Goal: Task Accomplishment & Management: Manage account settings

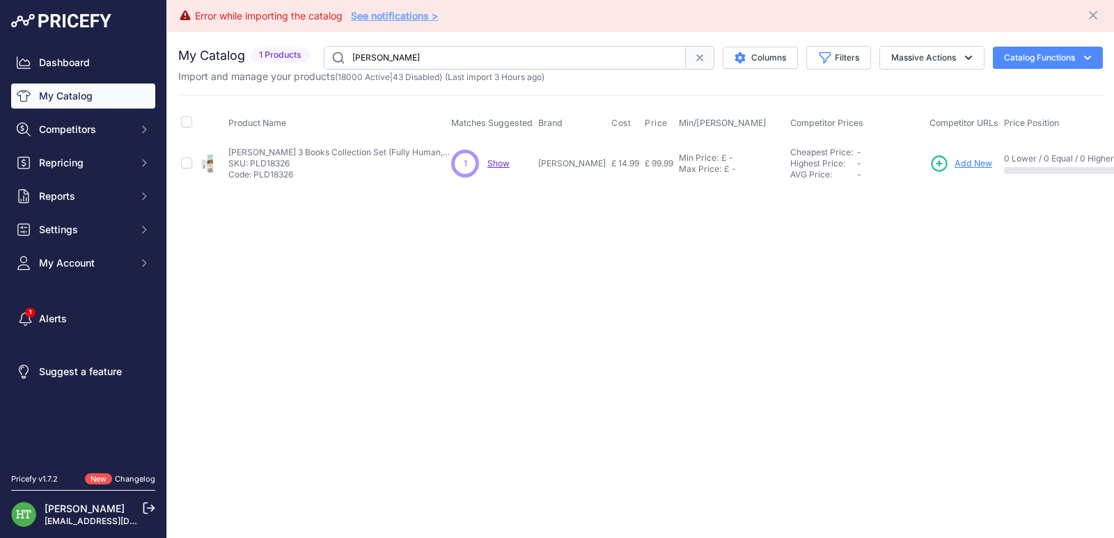
click at [434, 51] on input "[PERSON_NAME]" at bounding box center [505, 58] width 362 height 24
paste input "Kawaii Crochet"
click at [510, 52] on input "Kawaii Crochet" at bounding box center [505, 58] width 362 height 24
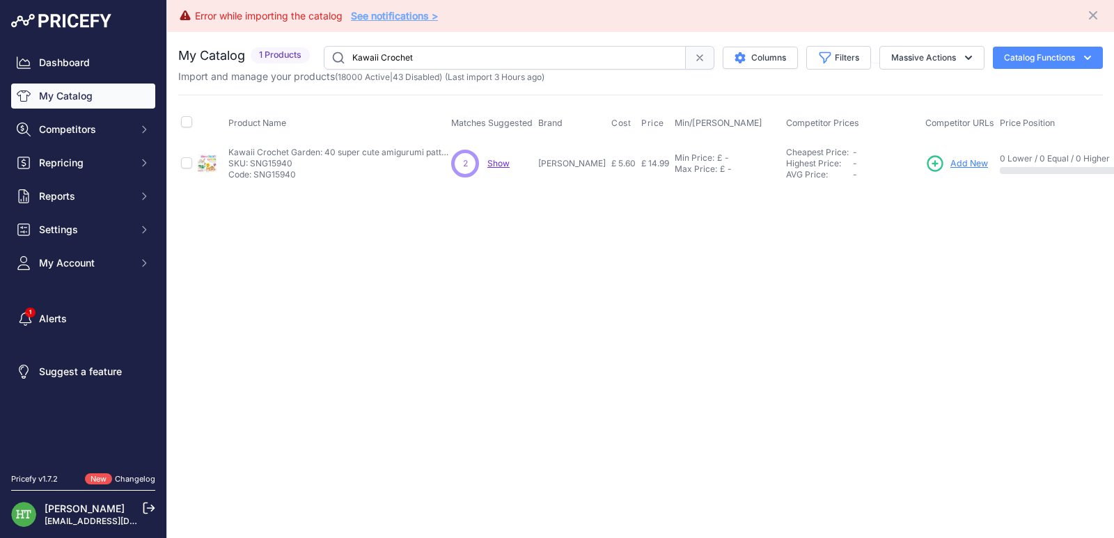
click at [510, 52] on input "Kawaii Crochet" at bounding box center [505, 58] width 362 height 24
paste input "Ladybird Read it Yourself"
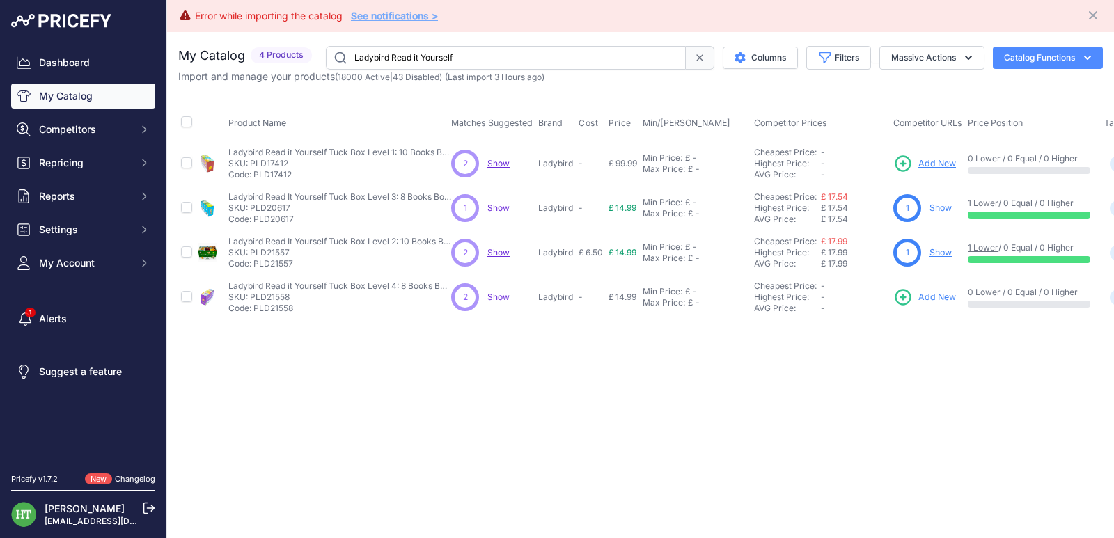
click at [411, 54] on input "Ladybird Read it Yourself" at bounding box center [506, 58] width 360 height 24
paste input "Disney Princess Ariel"
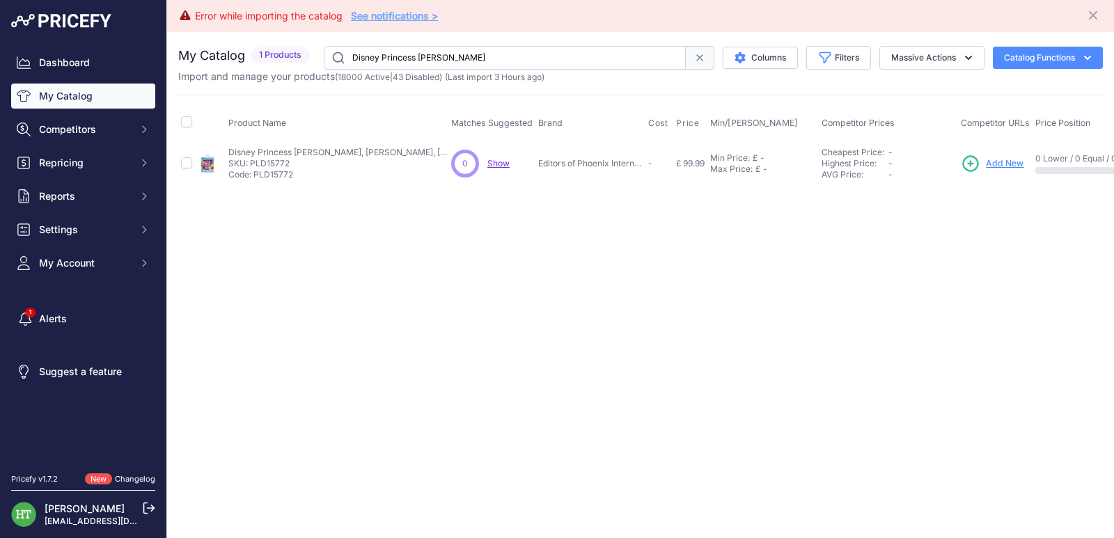
click at [490, 49] on input "Disney Princess Ariel" at bounding box center [505, 58] width 362 height 24
click at [370, 56] on input "Disney Princess Ariel" at bounding box center [505, 58] width 362 height 24
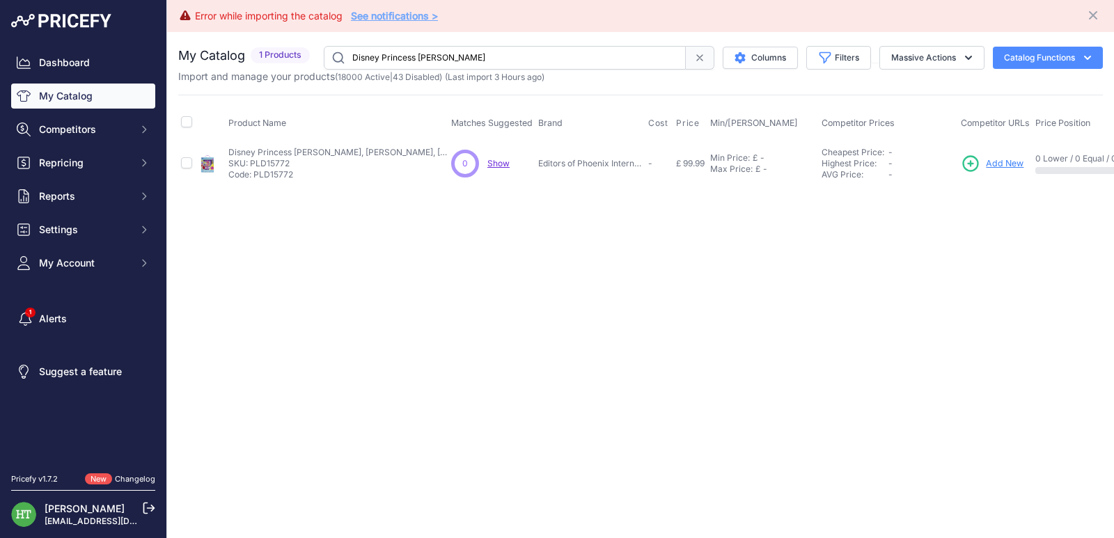
click at [370, 56] on input "Disney Princess Ariel" at bounding box center [505, 58] width 362 height 24
paste input "Wizards of Once"
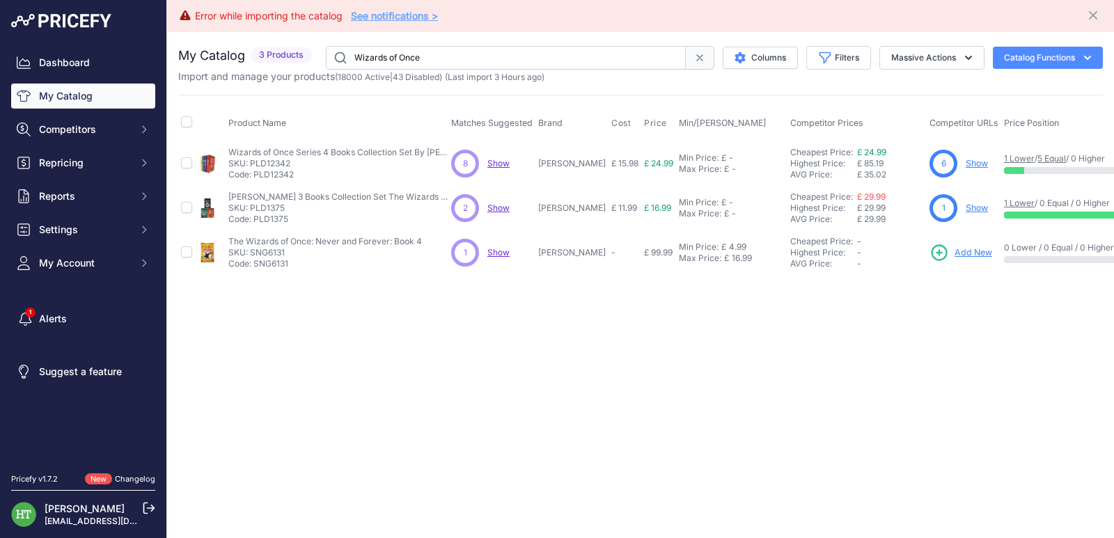
click at [478, 52] on input "Wizards of Once" at bounding box center [506, 58] width 360 height 24
click at [425, 56] on input "Wizards of Once" at bounding box center [506, 58] width 360 height 24
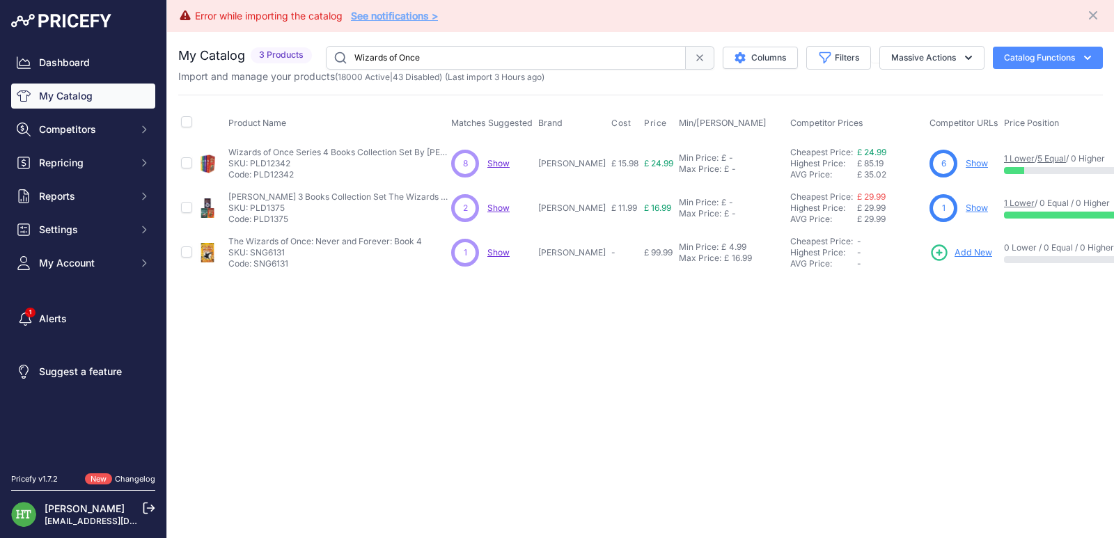
click at [425, 56] on input "Wizards of Once" at bounding box center [506, 58] width 360 height 24
paste input "Red Rising"
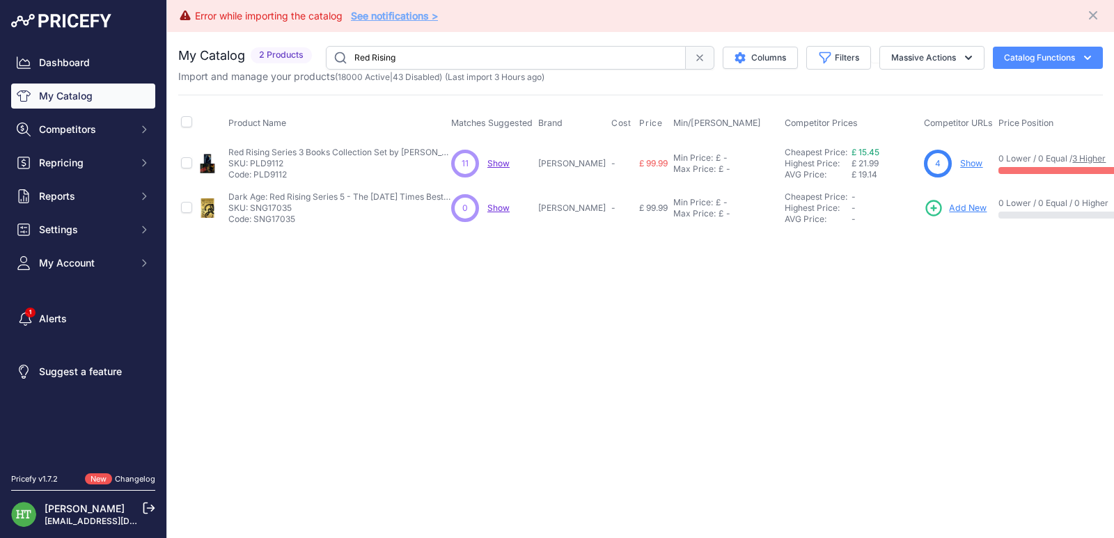
click at [517, 52] on input "Red Rising" at bounding box center [506, 58] width 360 height 24
paste input "SNG17035"
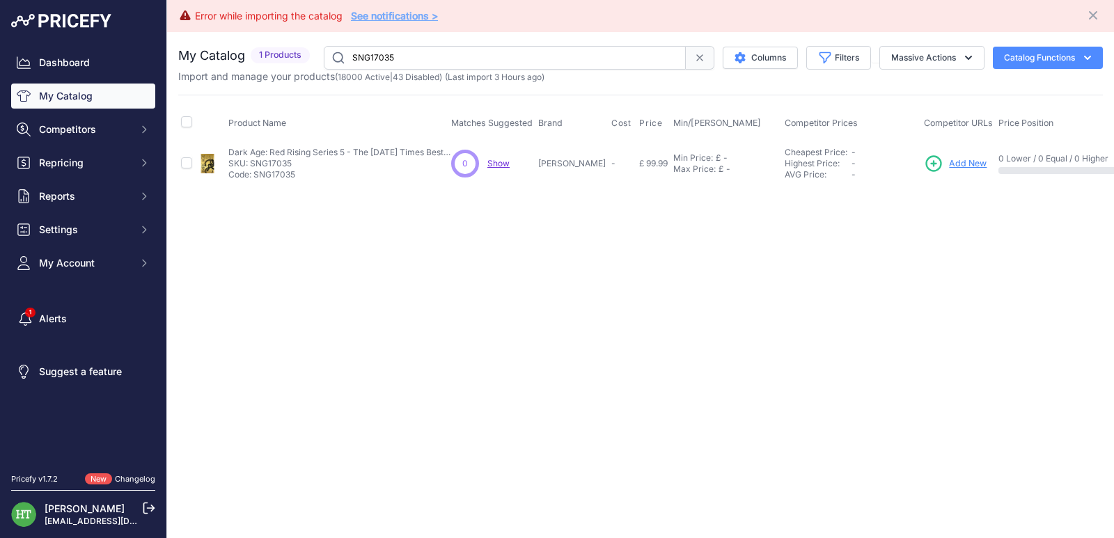
click at [552, 55] on input "SNG17035" at bounding box center [505, 58] width 362 height 24
paste input "upper Recipes Worth Staying in For"
click at [407, 52] on input "Supper Recipes Worth Staying in For" at bounding box center [505, 58] width 362 height 24
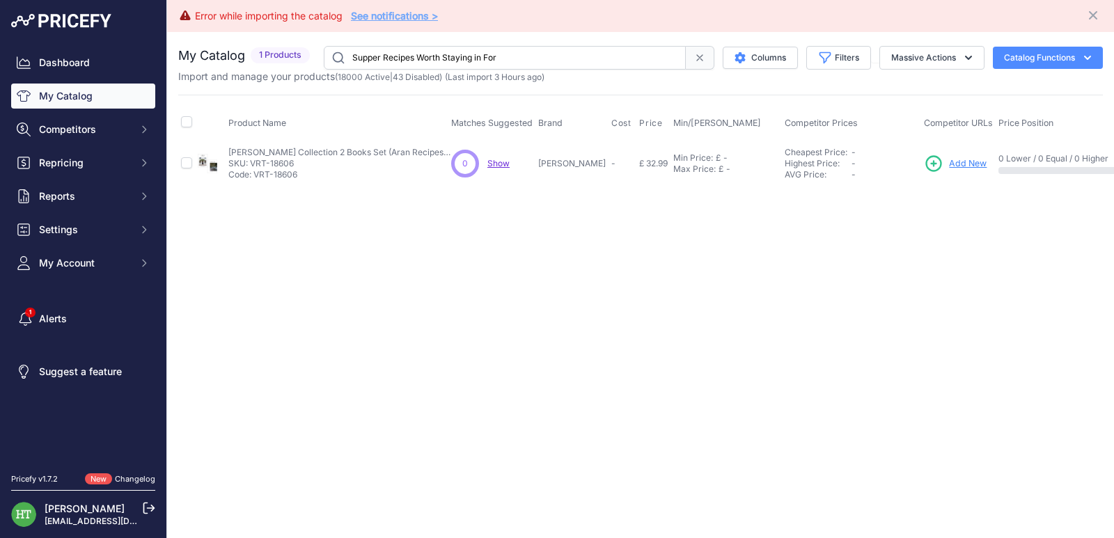
click at [408, 54] on input "Supper Recipes Worth Staying in For" at bounding box center [505, 58] width 362 height 24
paste input "Naruto Box Set 3"
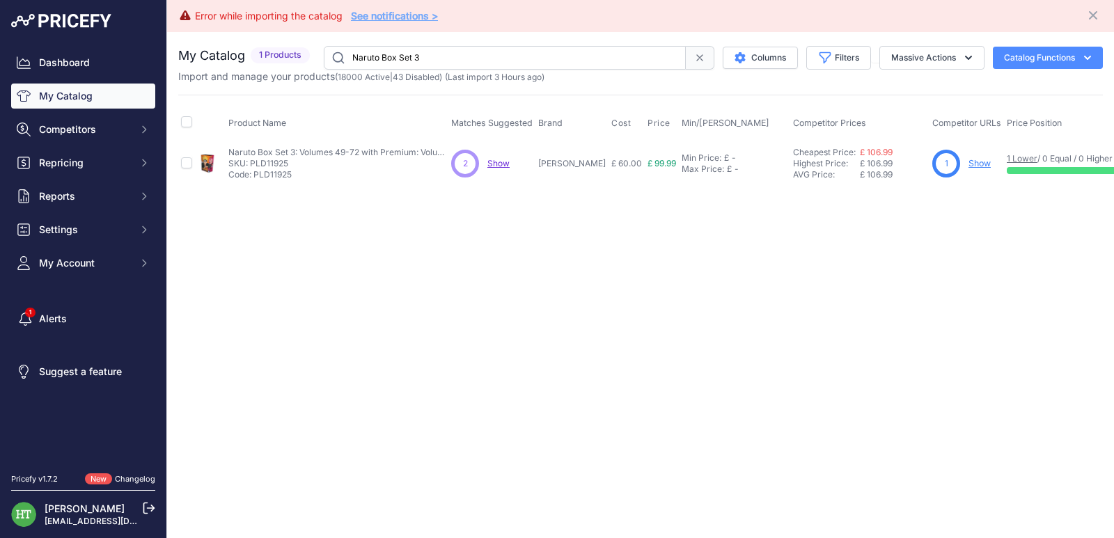
click at [510, 51] on input "Naruto Box Set 3" at bounding box center [505, 58] width 362 height 24
click at [984, 169] on p "Show" at bounding box center [980, 163] width 22 height 13
click at [987, 160] on link "Show" at bounding box center [980, 163] width 22 height 10
click at [467, 52] on input "Naruto Box Set 3" at bounding box center [505, 58] width 362 height 24
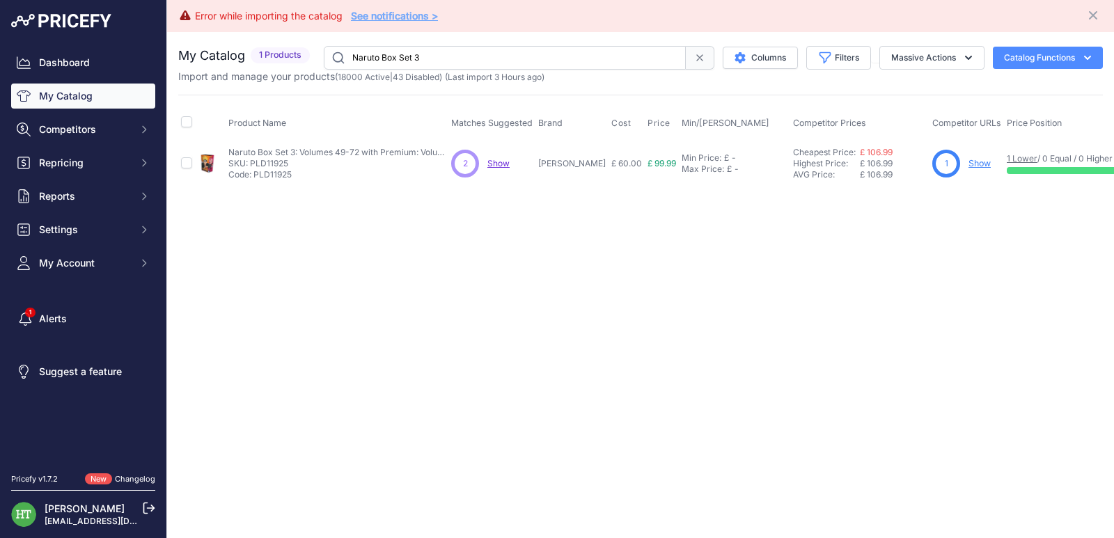
click at [467, 52] on input "Naruto Box Set 3" at bounding box center [505, 58] width 362 height 24
paste input "PLD3016"
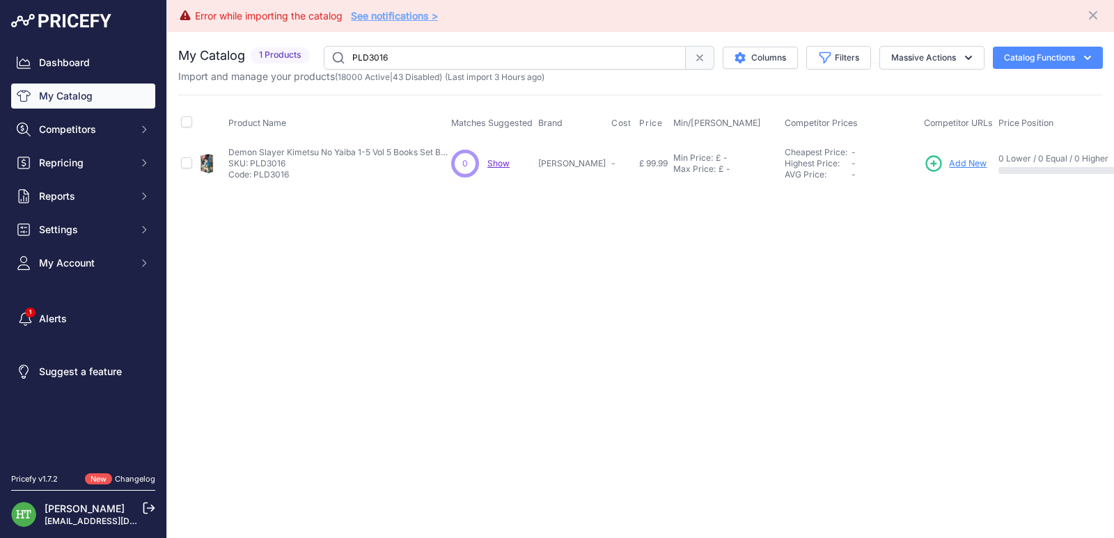
click at [441, 61] on input "PLD3016" at bounding box center [505, 58] width 362 height 24
paste input "Martin Waddell"
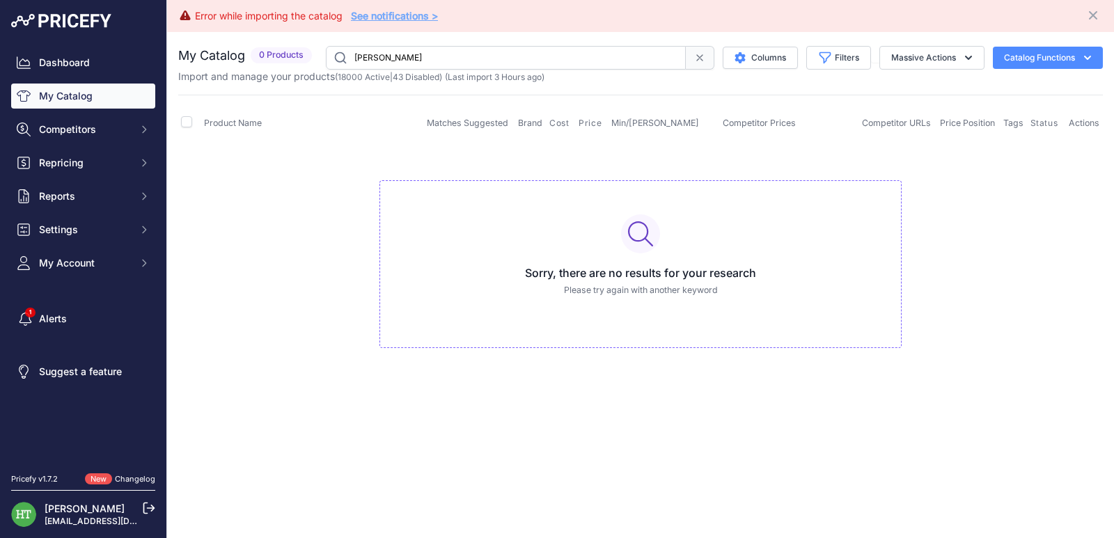
click at [553, 61] on input "Martin Waddell" at bounding box center [506, 58] width 360 height 24
click at [552, 61] on input "Martin Waddell" at bounding box center [506, 58] width 360 height 24
paste input "Killing For Company"
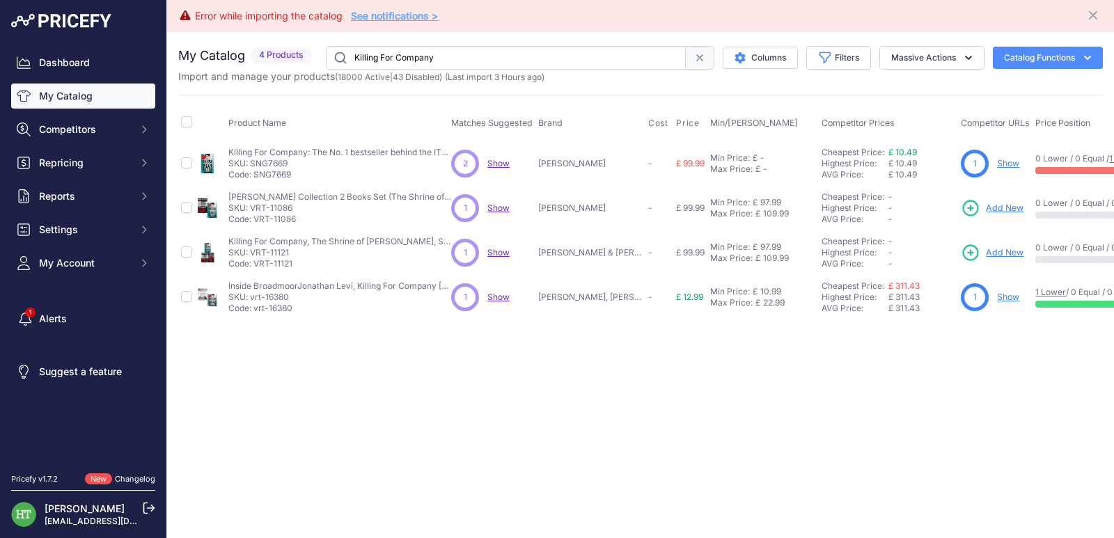
click at [1015, 161] on link "Show" at bounding box center [1008, 163] width 22 height 10
click at [467, 56] on input "Killing For Company" at bounding box center [506, 58] width 360 height 24
paste input "SNG15464"
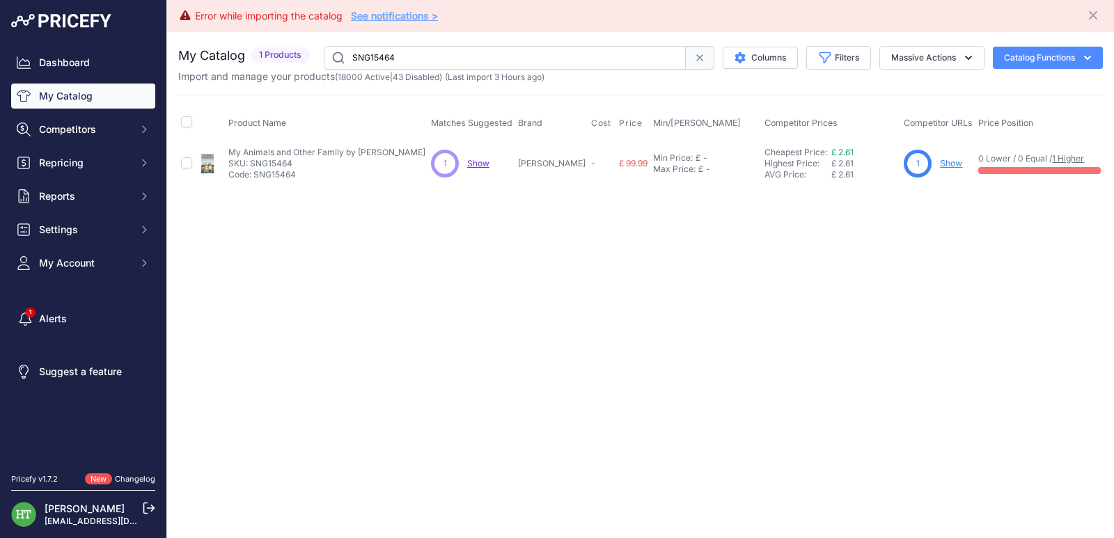
click at [426, 52] on input "SNG15464" at bounding box center [505, 58] width 362 height 24
paste input "8199"
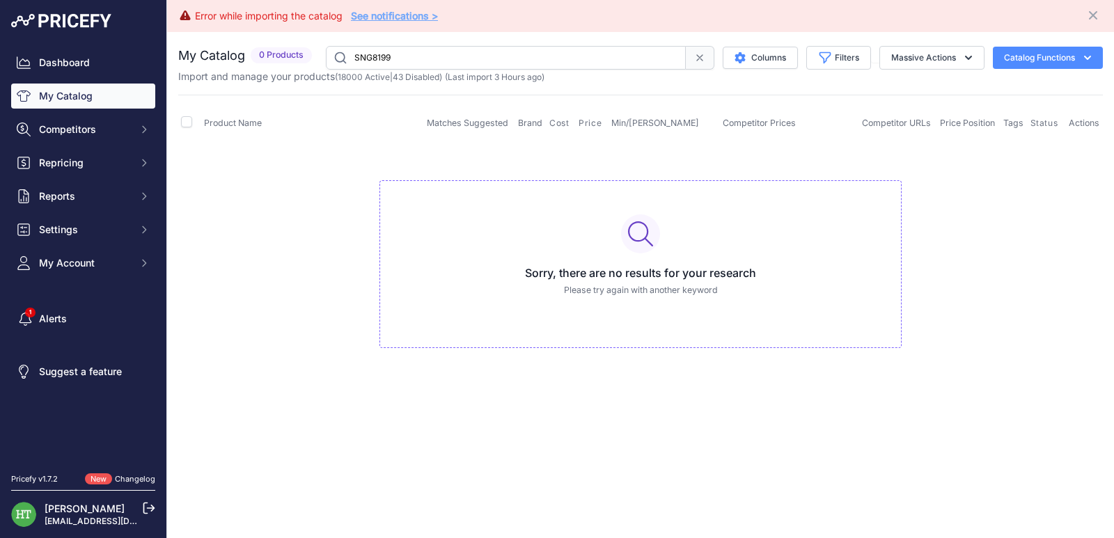
click at [474, 64] on input "SNG8199" at bounding box center [506, 58] width 360 height 24
paste input "Grimm's Complete Fairy Tales"
click at [457, 49] on input "Grimm's Complete Fairy Tales" at bounding box center [506, 58] width 360 height 24
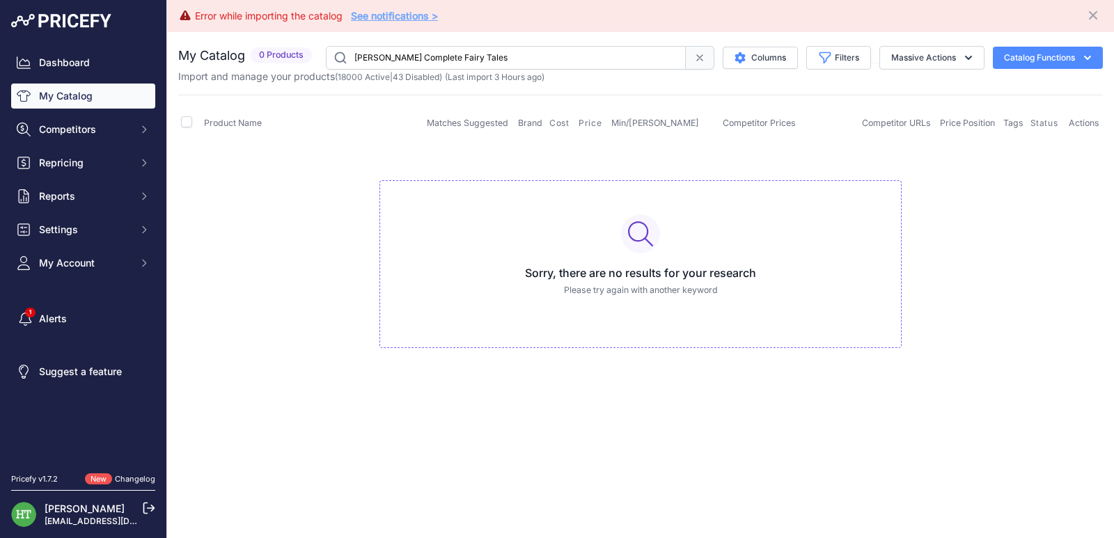
click at [457, 49] on input "Grimm's Complete Fairy Tales" at bounding box center [506, 58] width 360 height 24
paste input "[PERSON_NAME]"
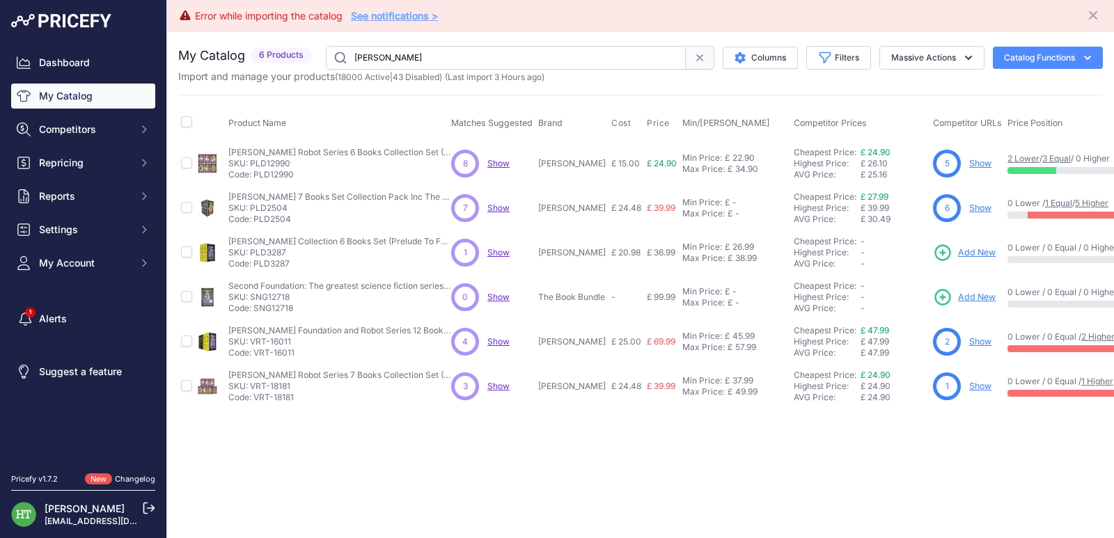
click at [438, 60] on input "[PERSON_NAME]" at bounding box center [506, 58] width 360 height 24
paste input "Book of Mercy"
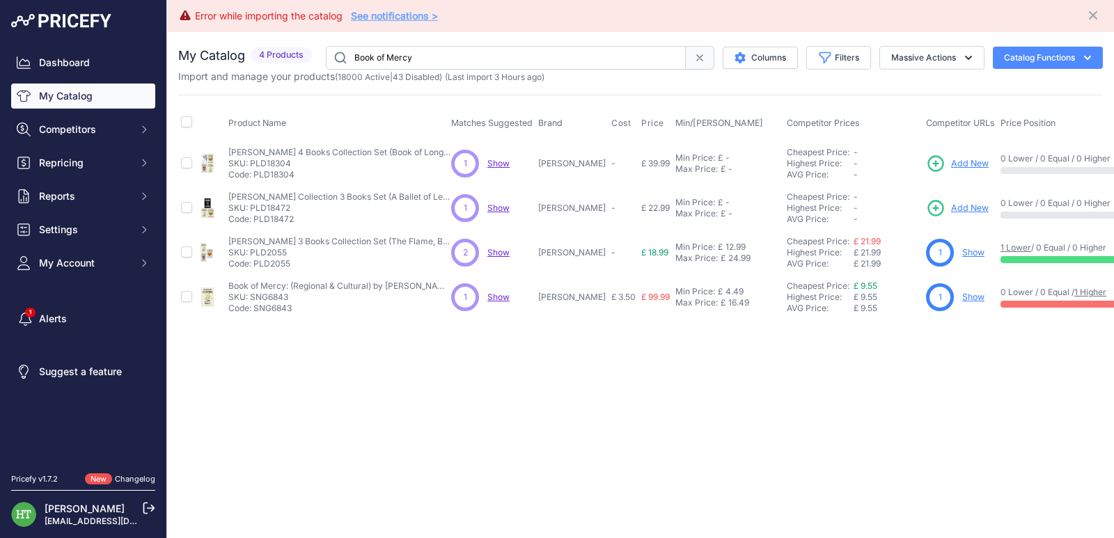
click at [970, 292] on link "Show" at bounding box center [973, 297] width 22 height 10
click at [449, 56] on input "Book of Mercy" at bounding box center [506, 58] width 360 height 24
paste input "Laundry Files"
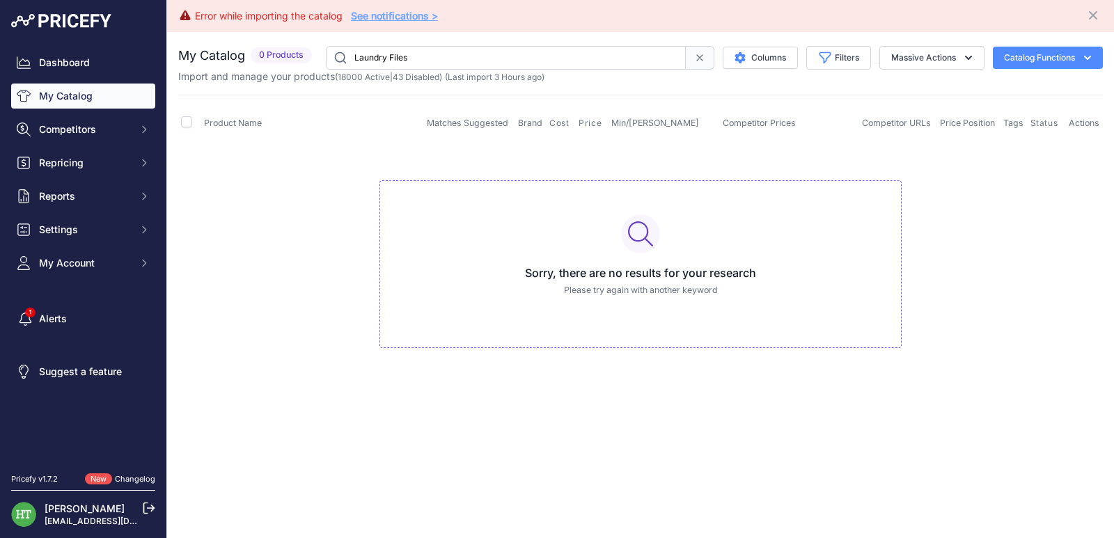
click at [498, 69] on input "Laundry Files" at bounding box center [506, 58] width 360 height 24
click at [496, 67] on input "Laundry Files" at bounding box center [506, 58] width 360 height 24
paste input "Dragon Realm"
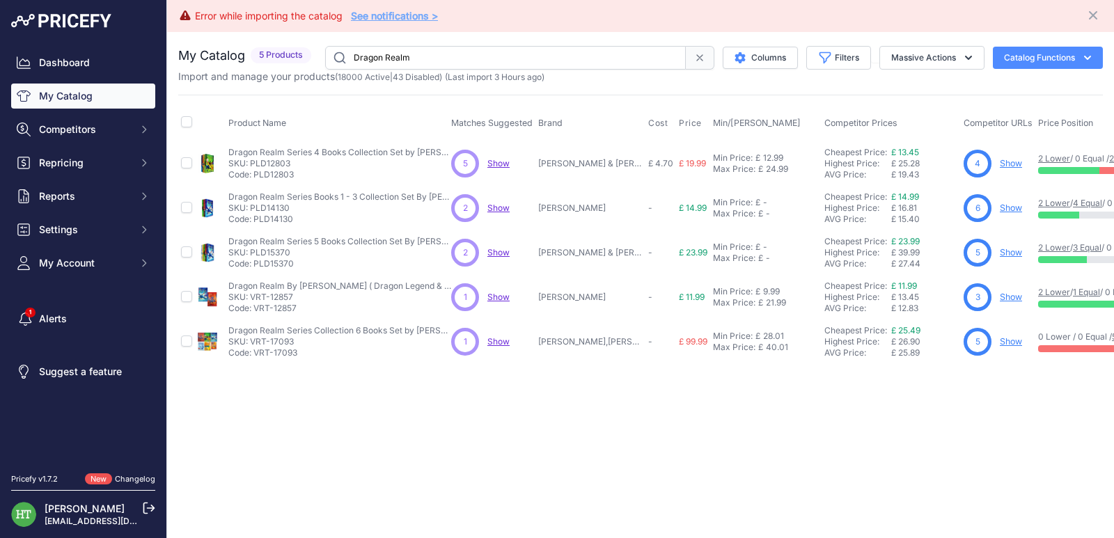
click at [1015, 339] on link "Show" at bounding box center [1011, 341] width 22 height 10
click at [404, 52] on input "Dragon Realm" at bounding box center [505, 58] width 361 height 24
paste input "[PERSON_NAME]"
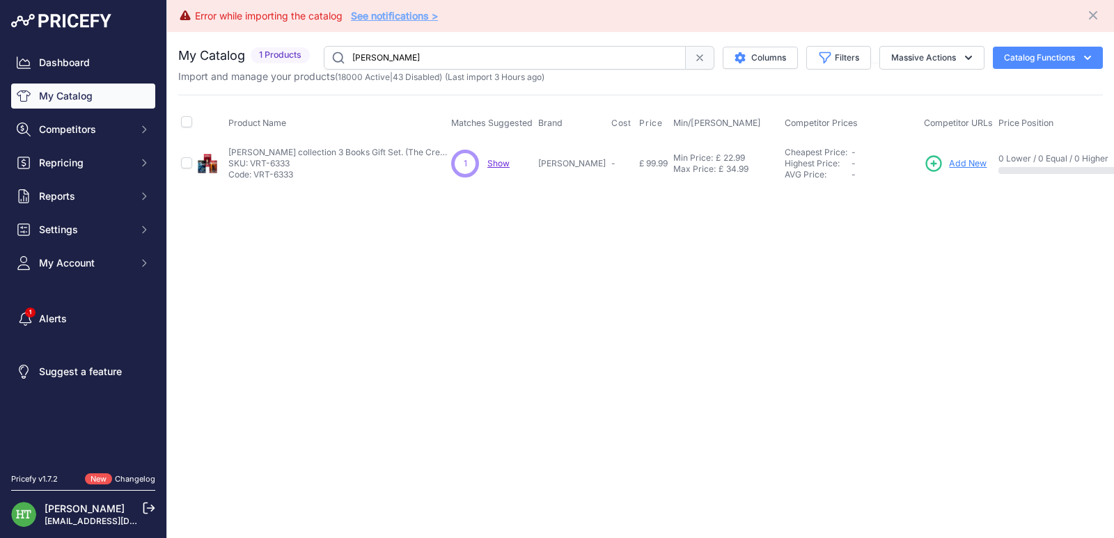
click at [471, 58] on input "[PERSON_NAME]" at bounding box center [505, 58] width 362 height 24
paste input "PLD1510"
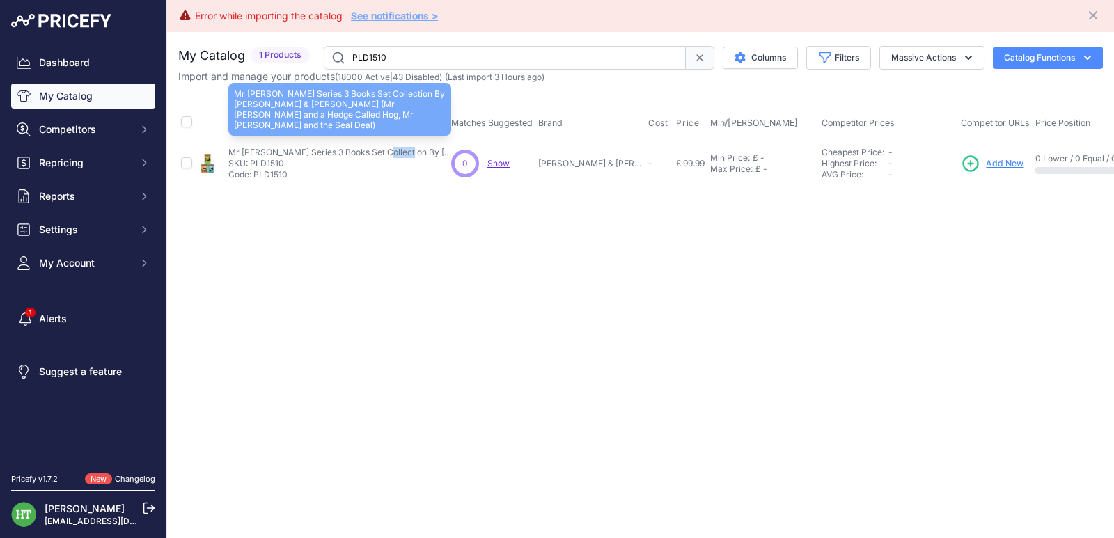
drag, startPoint x: 229, startPoint y: 150, endPoint x: 256, endPoint y: 153, distance: 26.6
click at [256, 153] on p "Mr Dog Series 3 Books Set Collection By Ben Fogle & Steve Cole (Mr Dog and a He…" at bounding box center [339, 152] width 223 height 11
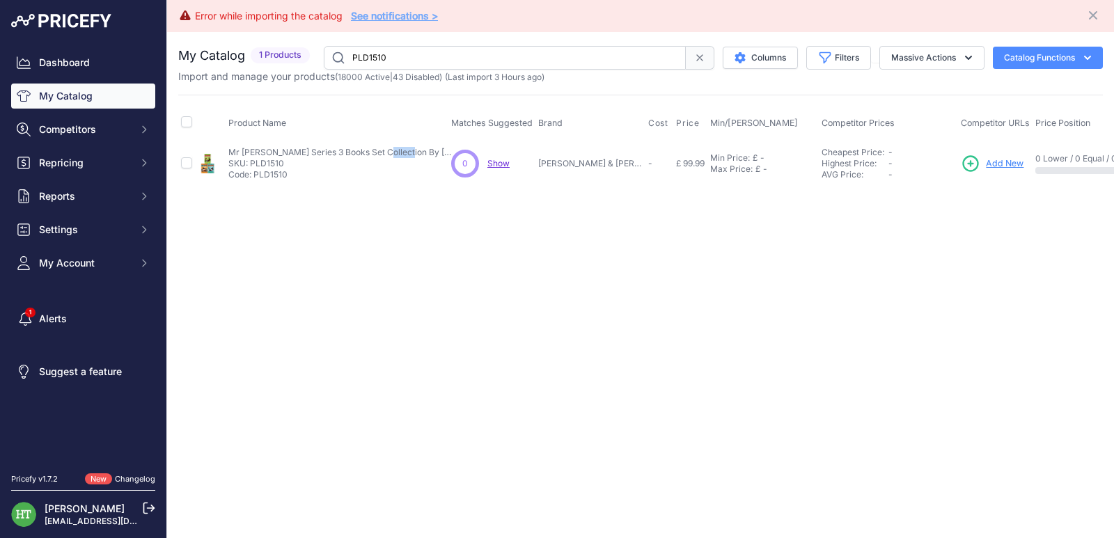
copy p "Mr Dog"
click at [431, 46] on input "PLD1510" at bounding box center [505, 58] width 362 height 24
paste input "Mr Dog"
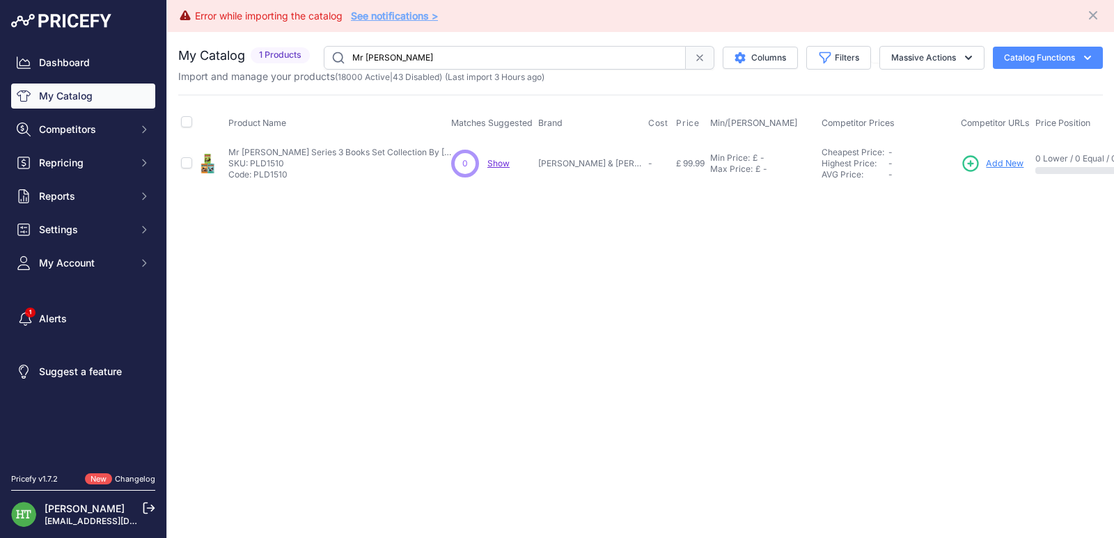
click at [446, 56] on input "Mr Dog" at bounding box center [505, 58] width 362 height 24
paste input "[PERSON_NAME]"
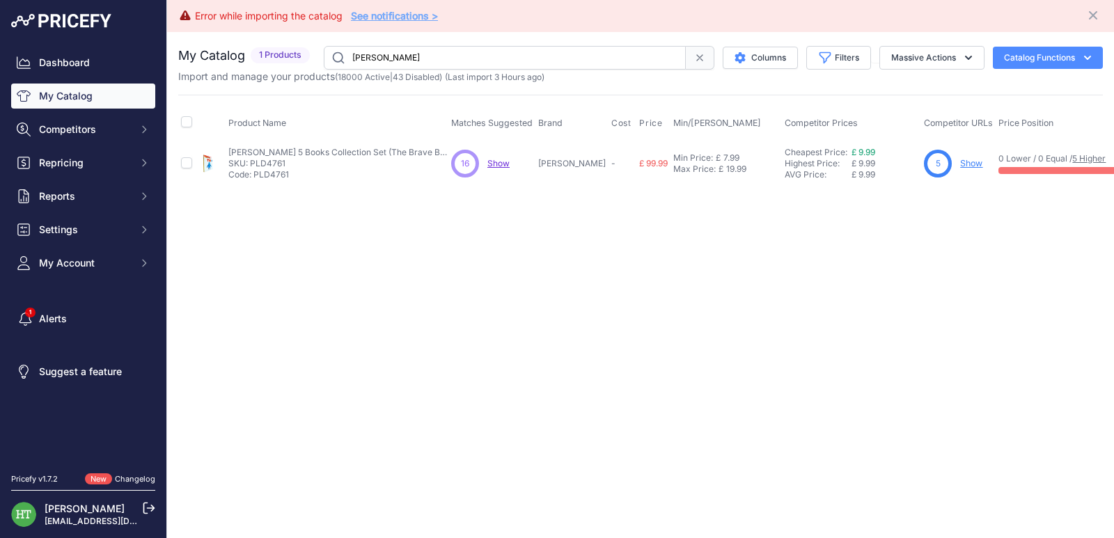
click at [515, 53] on input "[PERSON_NAME]" at bounding box center [505, 58] width 362 height 24
click at [960, 163] on link "Show" at bounding box center [971, 163] width 22 height 10
click at [450, 54] on input "[PERSON_NAME]" at bounding box center [505, 58] width 362 height 24
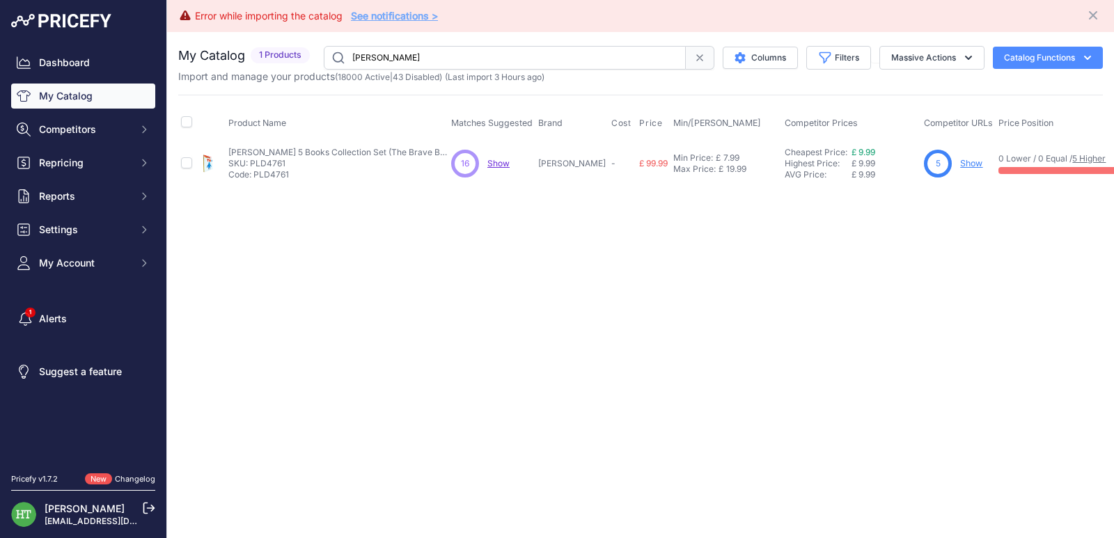
click at [450, 54] on input "[PERSON_NAME]" at bounding box center [505, 58] width 362 height 24
paste input "Brothers Grimm"
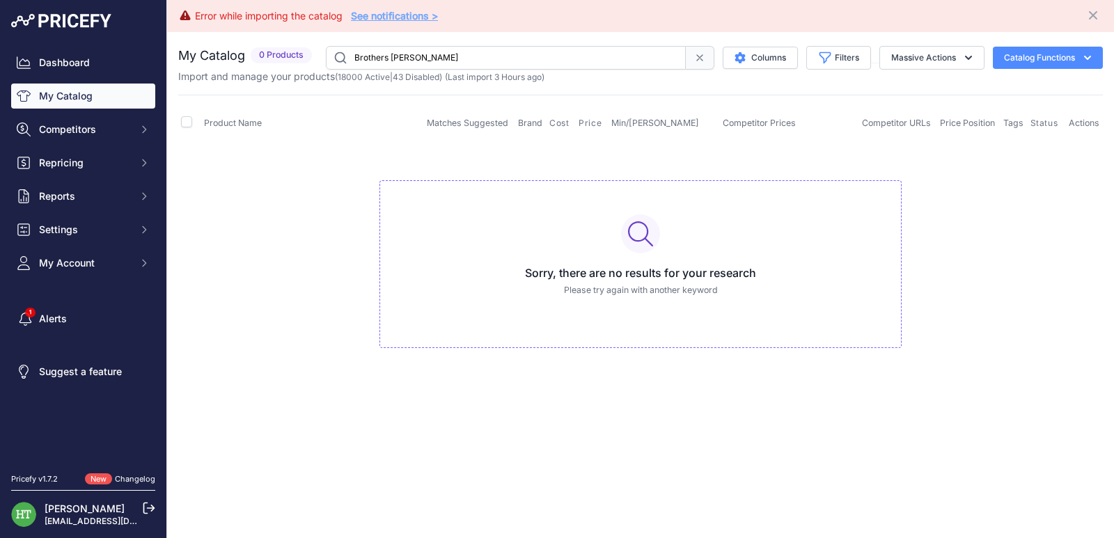
click at [387, 61] on input "Brothers Grimm" at bounding box center [506, 58] width 360 height 24
paste input "Lone Wolf"
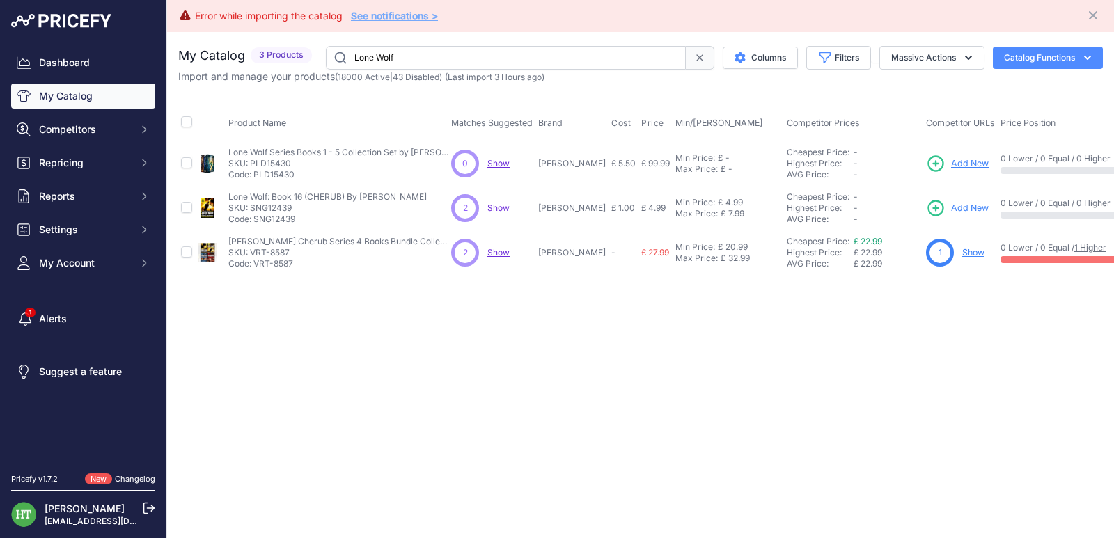
click at [461, 51] on input "Lone Wolf" at bounding box center [506, 58] width 360 height 24
paste input "PLD20877"
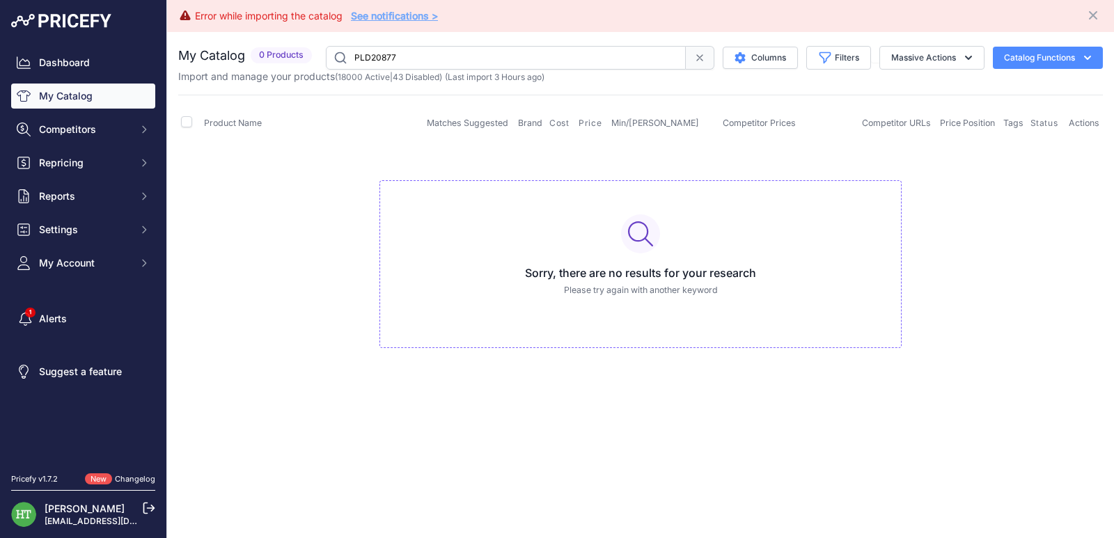
drag, startPoint x: 425, startPoint y: 41, endPoint x: 428, endPoint y: 48, distance: 7.5
click at [426, 42] on div "You are not connected to the internet. My Catalog" at bounding box center [640, 211] width 925 height 358
click at [432, 56] on input "PLD20877" at bounding box center [506, 58] width 360 height 24
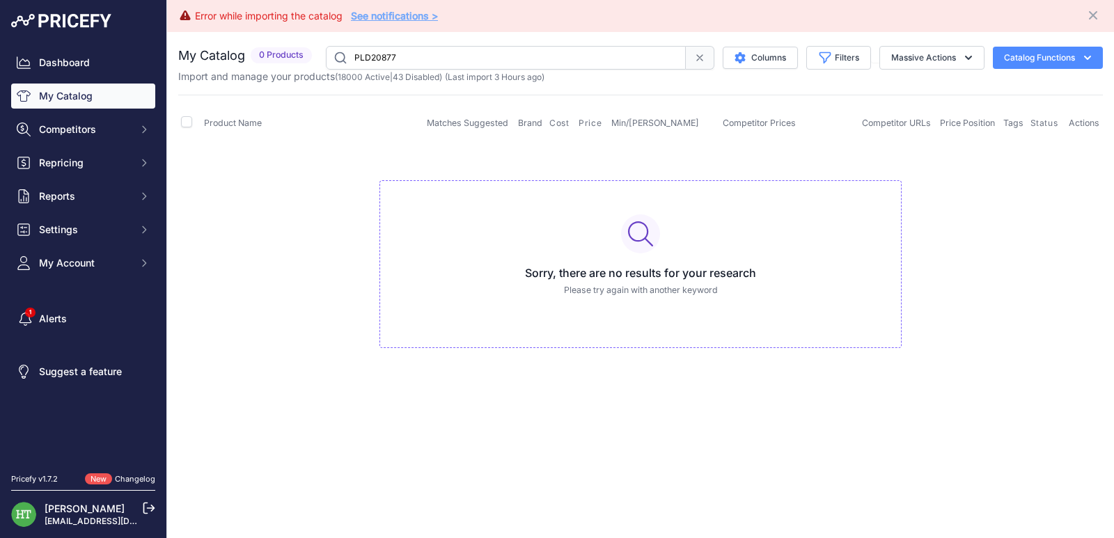
paste input "1510"
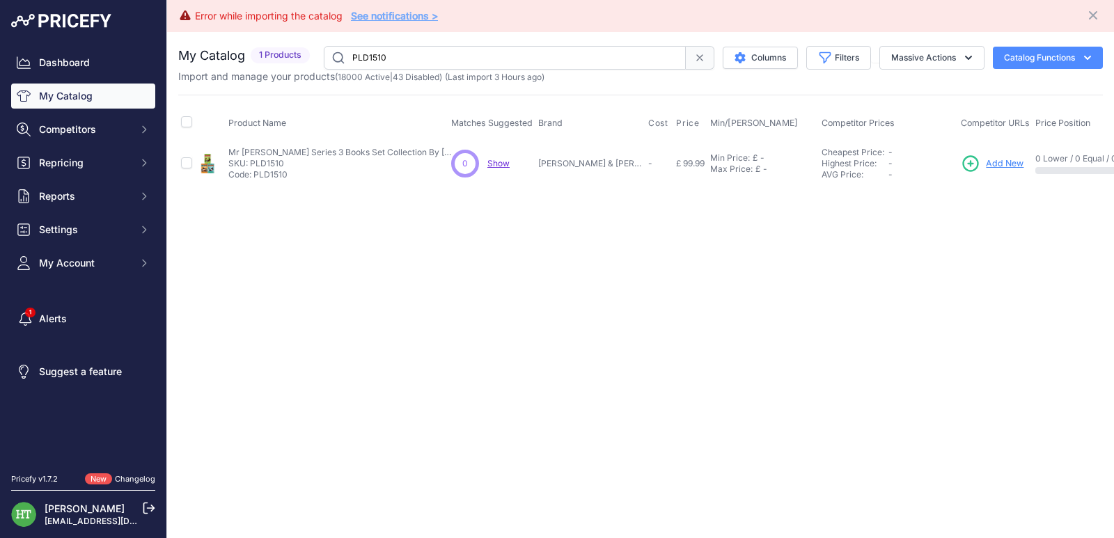
click at [386, 56] on input "PLD1510" at bounding box center [505, 58] width 362 height 24
paste input "[PERSON_NAME]"
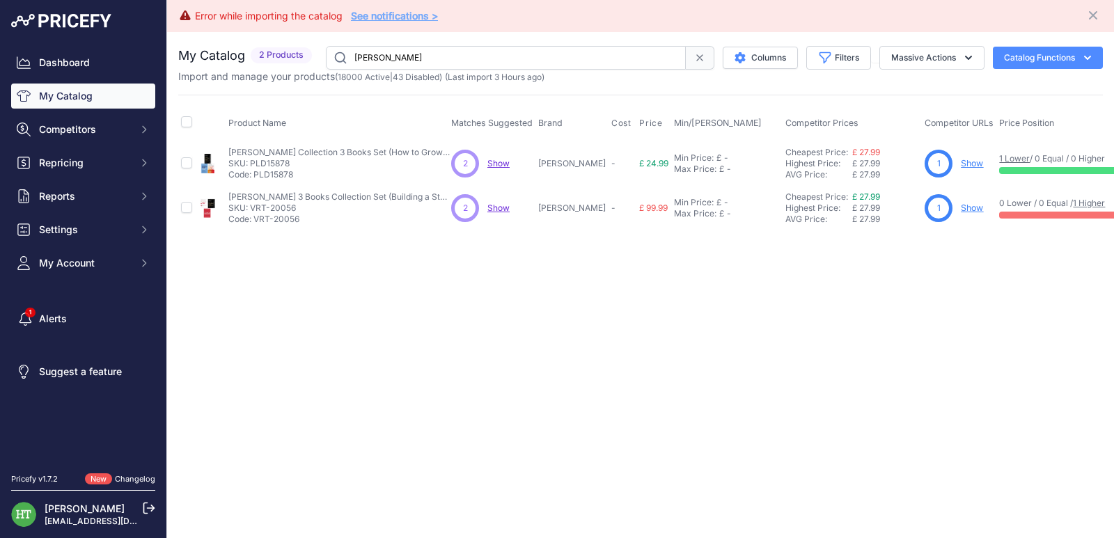
click at [444, 60] on input "[PERSON_NAME]" at bounding box center [506, 58] width 360 height 24
click at [961, 205] on link "Show" at bounding box center [972, 208] width 22 height 10
click at [499, 58] on input "[PERSON_NAME]" at bounding box center [506, 58] width 360 height 24
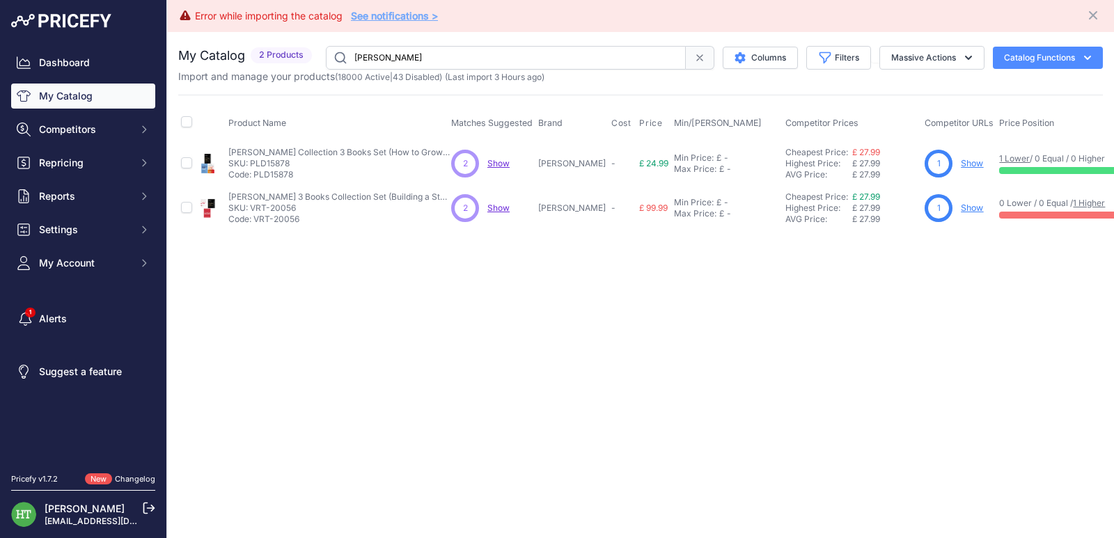
click at [499, 58] on input "[PERSON_NAME]" at bounding box center [506, 58] width 360 height 24
paste input "Sticker Dollies Stories"
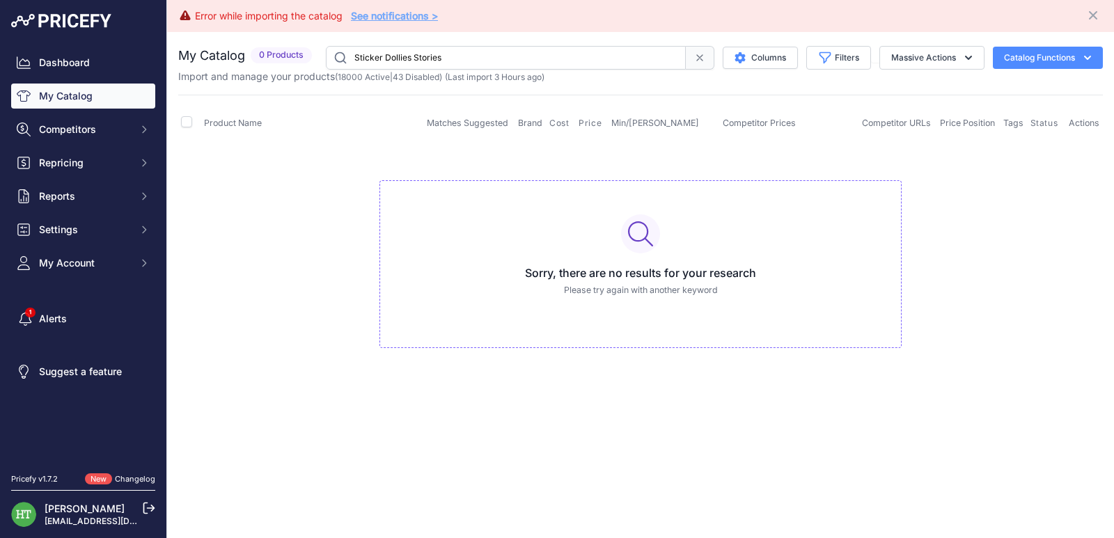
click at [452, 54] on input "Sticker Dollies Stories" at bounding box center [506, 58] width 360 height 24
paste input "Green Kitchen at Home"
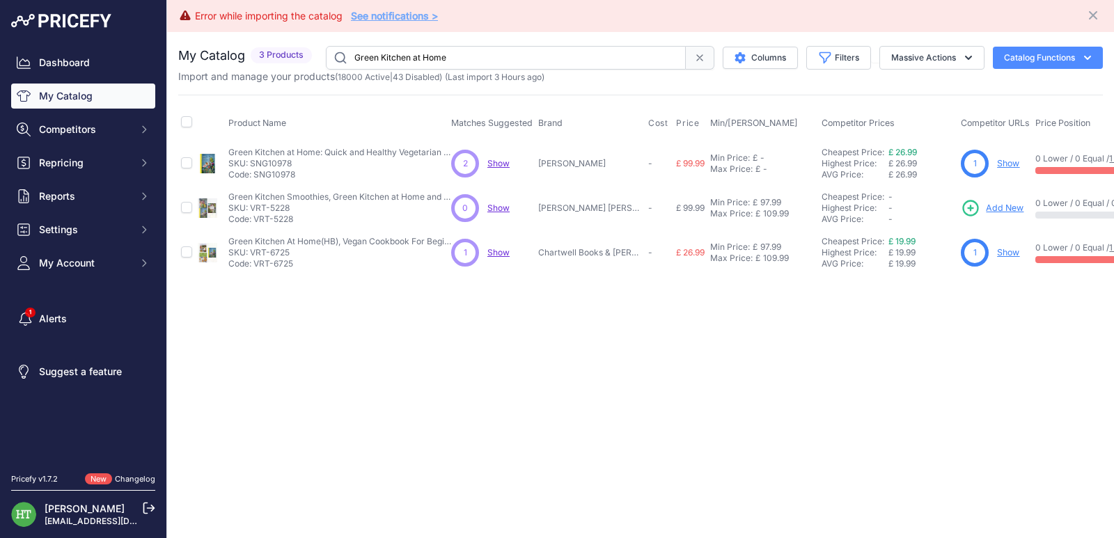
click at [1017, 162] on link "Show" at bounding box center [1008, 163] width 22 height 10
click at [1016, 251] on link "Show" at bounding box center [1008, 252] width 22 height 10
click at [448, 51] on input "Green Kitchen at Home" at bounding box center [506, 58] width 360 height 24
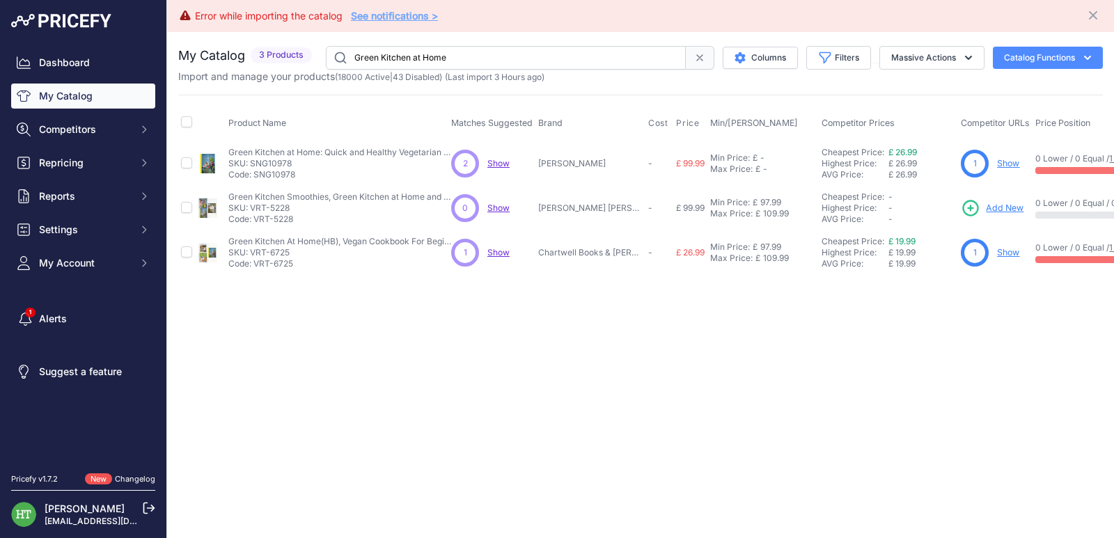
paste input "Wine Lover’s Kitchen"
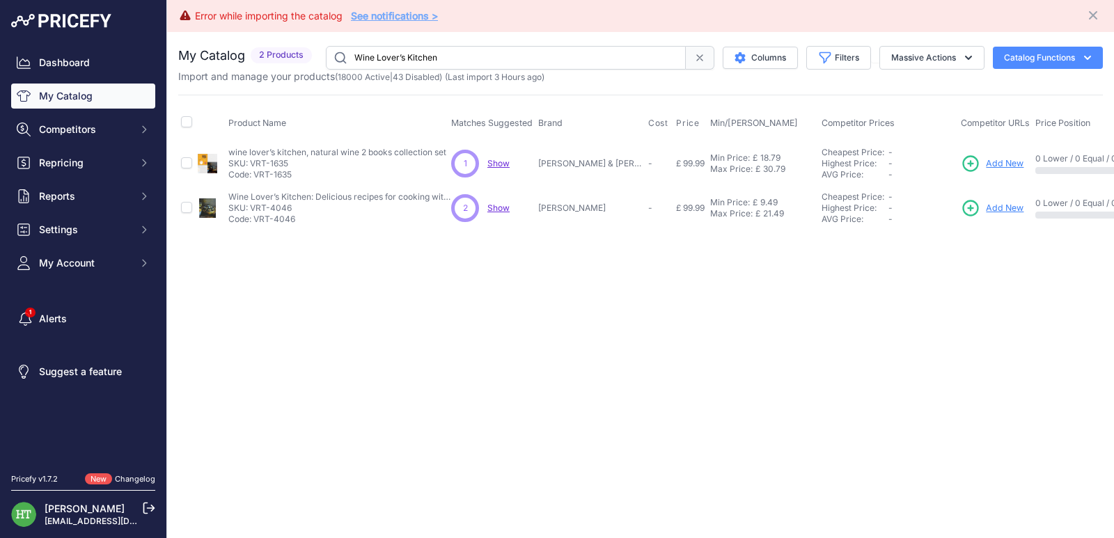
click at [544, 48] on input "Wine Lover’s Kitchen" at bounding box center [506, 58] width 360 height 24
click at [461, 53] on input "Wine Lover’s Kitchen" at bounding box center [506, 58] width 360 height 24
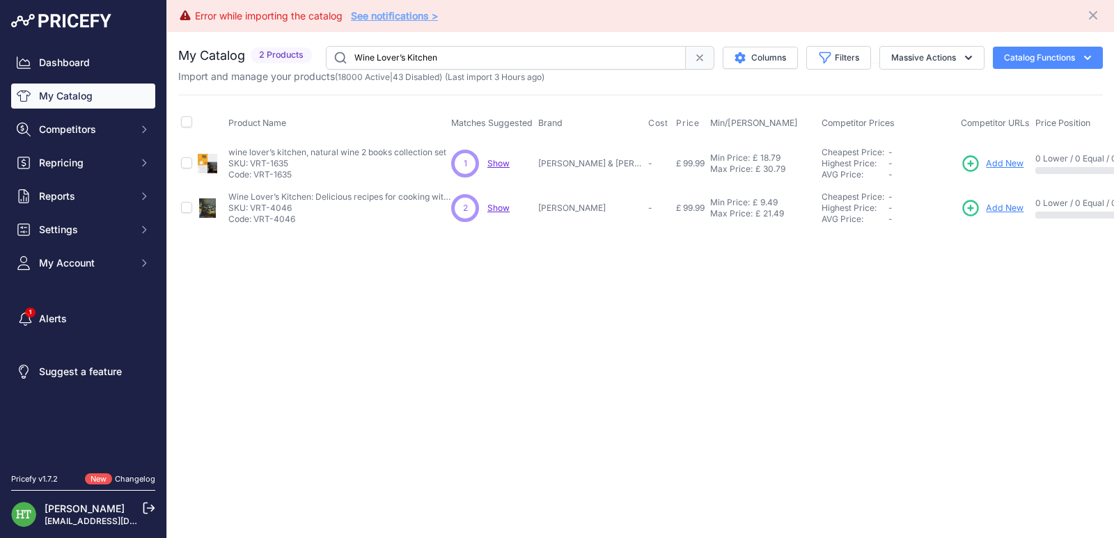
click at [461, 53] on input "Wine Lover’s Kitchen" at bounding box center [506, 58] width 360 height 24
paste input "Nathen Ami"
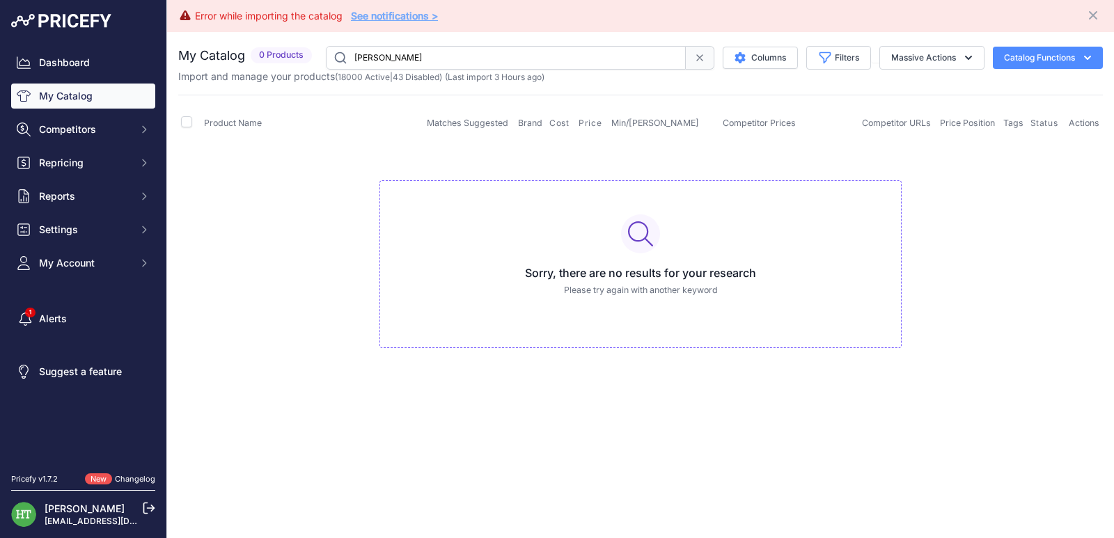
click at [411, 61] on input "Nathen Amin" at bounding box center [506, 58] width 360 height 24
paste input "Cherub Series"
type input "Cherub Series"
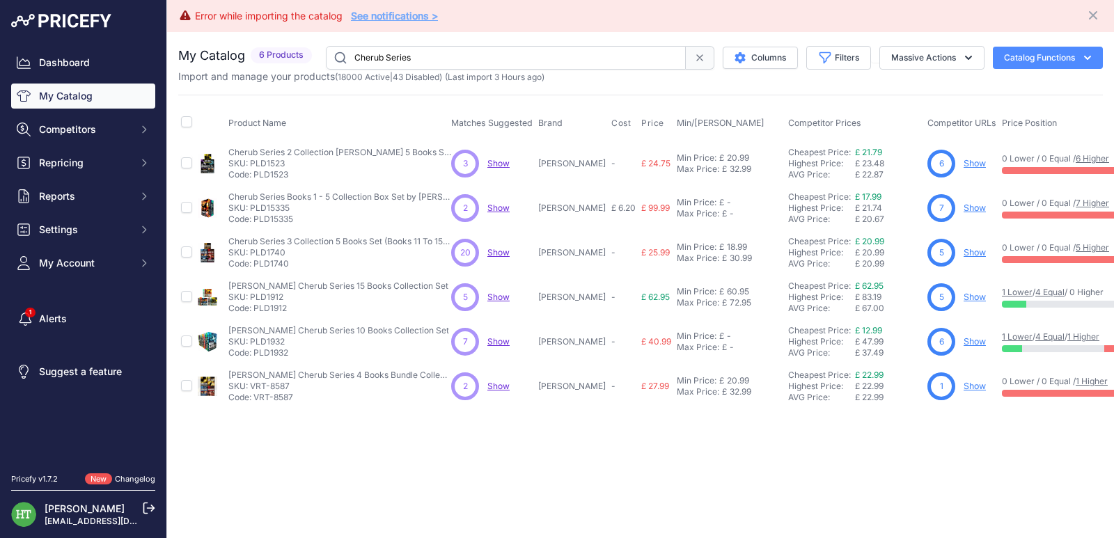
click at [430, 52] on input "Cherub Series" at bounding box center [506, 58] width 360 height 24
click at [985, 208] on link "Show" at bounding box center [975, 208] width 22 height 10
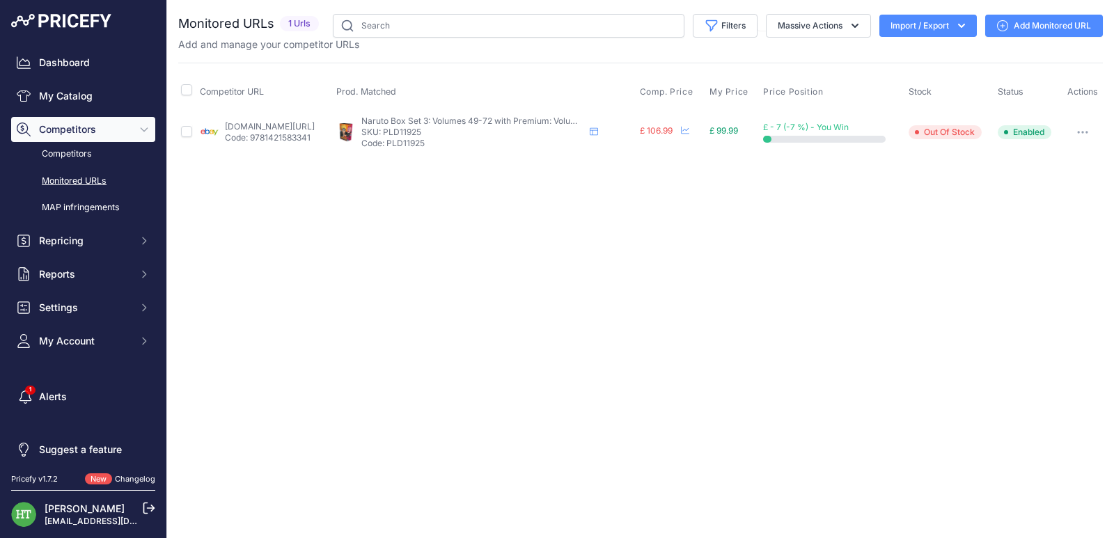
click at [1085, 137] on button "button" at bounding box center [1083, 132] width 28 height 19
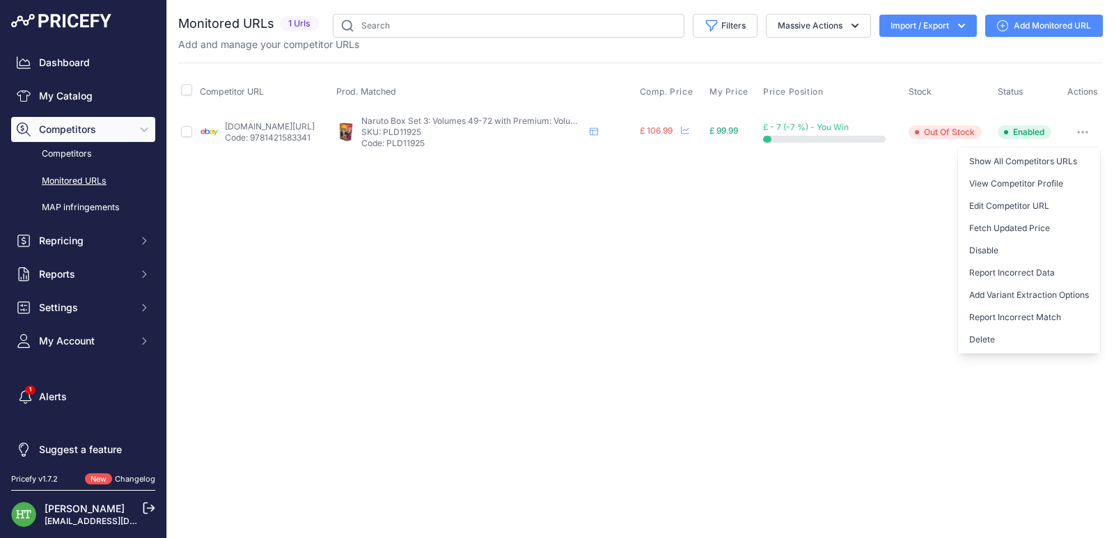
click at [1001, 339] on button "Delete" at bounding box center [1029, 340] width 142 height 22
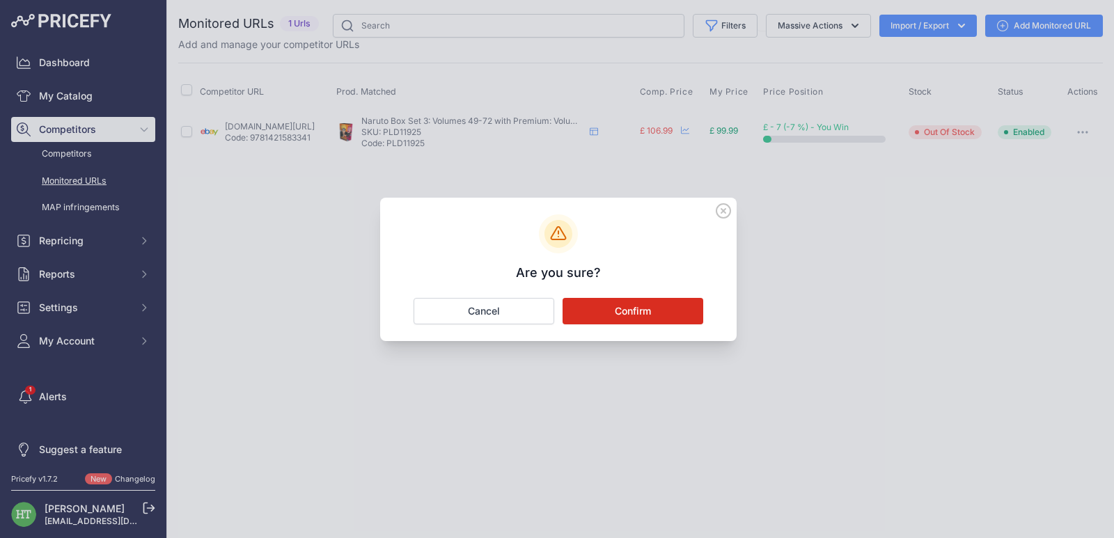
click at [589, 316] on button "Confirm" at bounding box center [633, 311] width 141 height 26
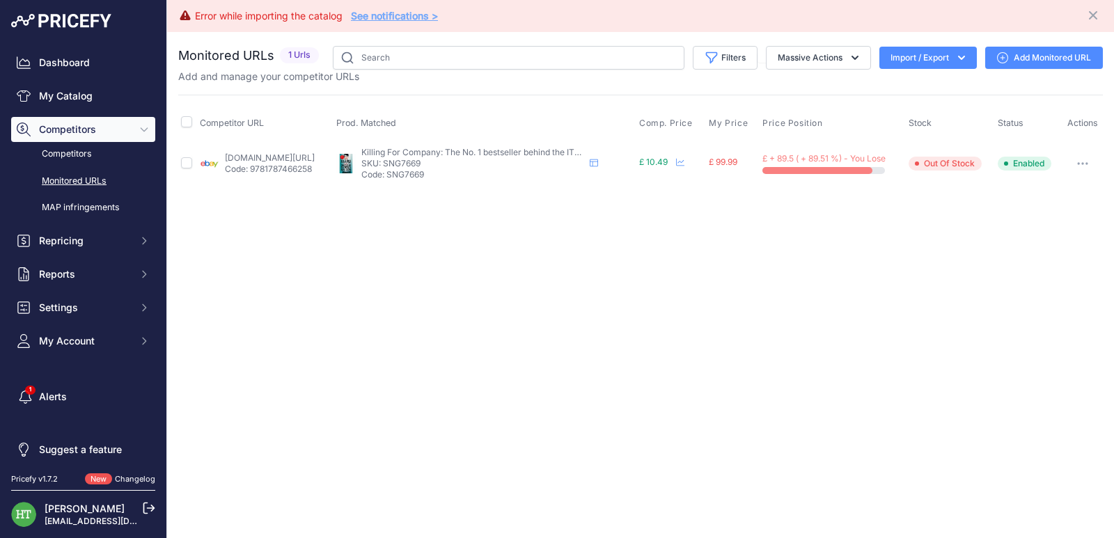
click at [1083, 166] on button "button" at bounding box center [1083, 163] width 28 height 19
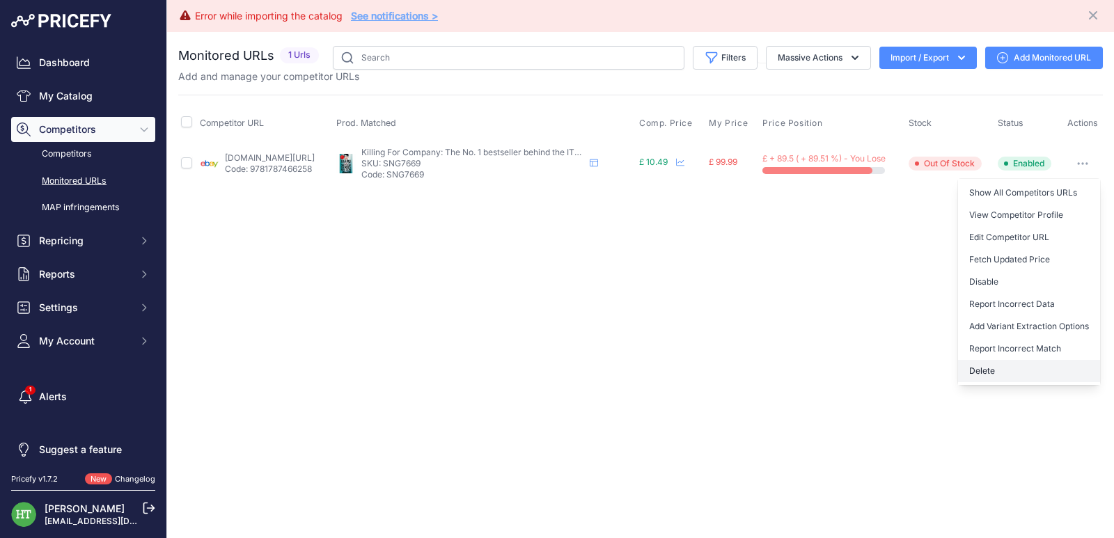
click at [981, 372] on button "Delete" at bounding box center [1029, 371] width 142 height 22
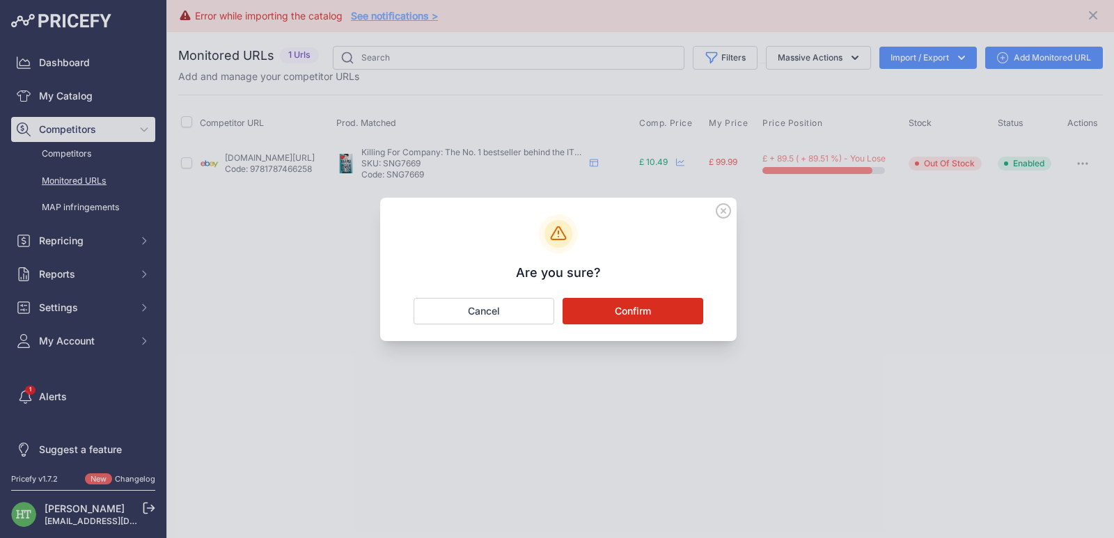
click at [673, 310] on button "Confirm" at bounding box center [633, 311] width 141 height 26
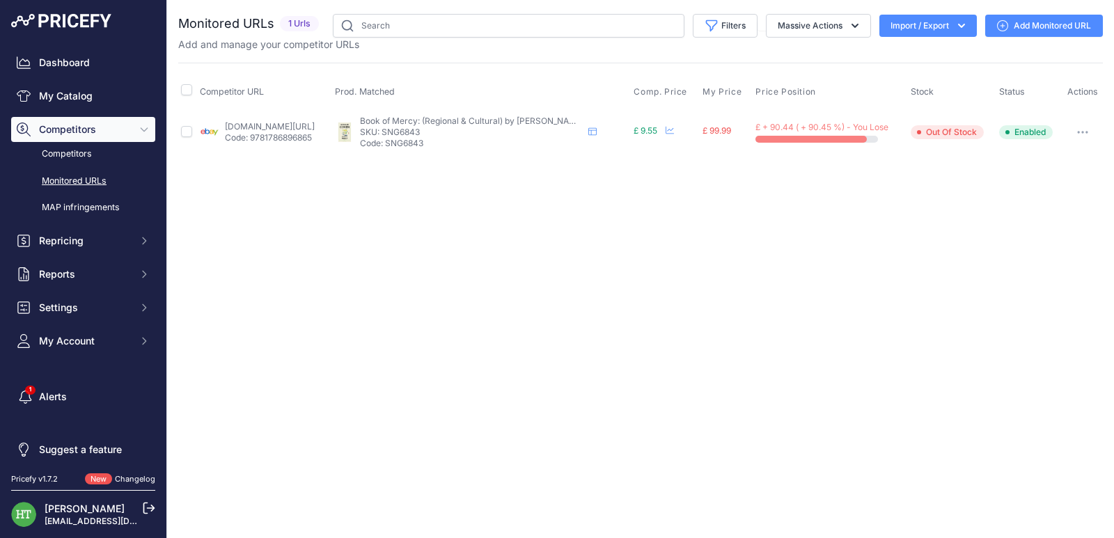
click at [1088, 137] on button "button" at bounding box center [1083, 132] width 28 height 19
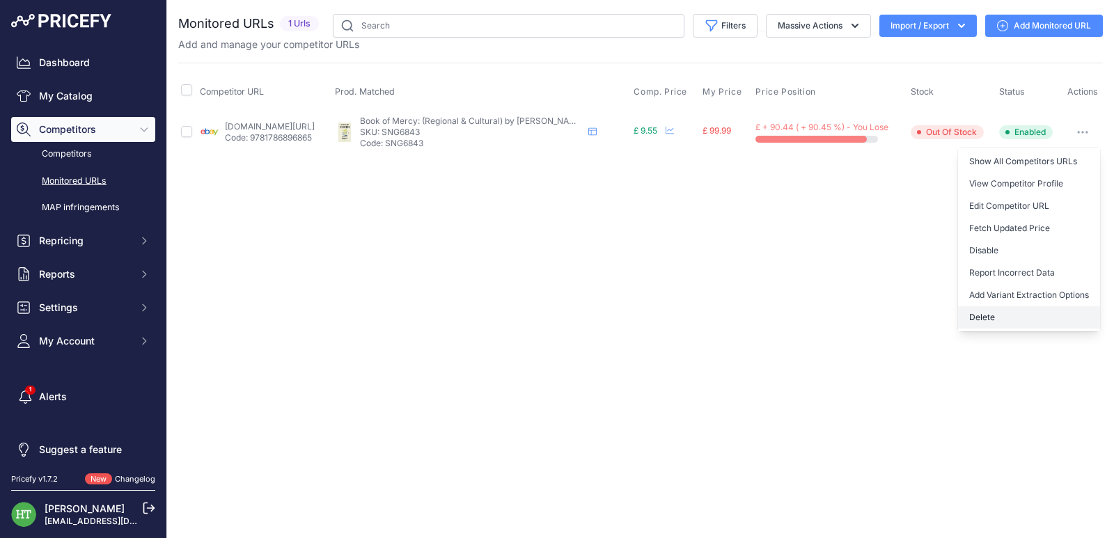
click at [1006, 311] on button "Delete" at bounding box center [1029, 317] width 142 height 22
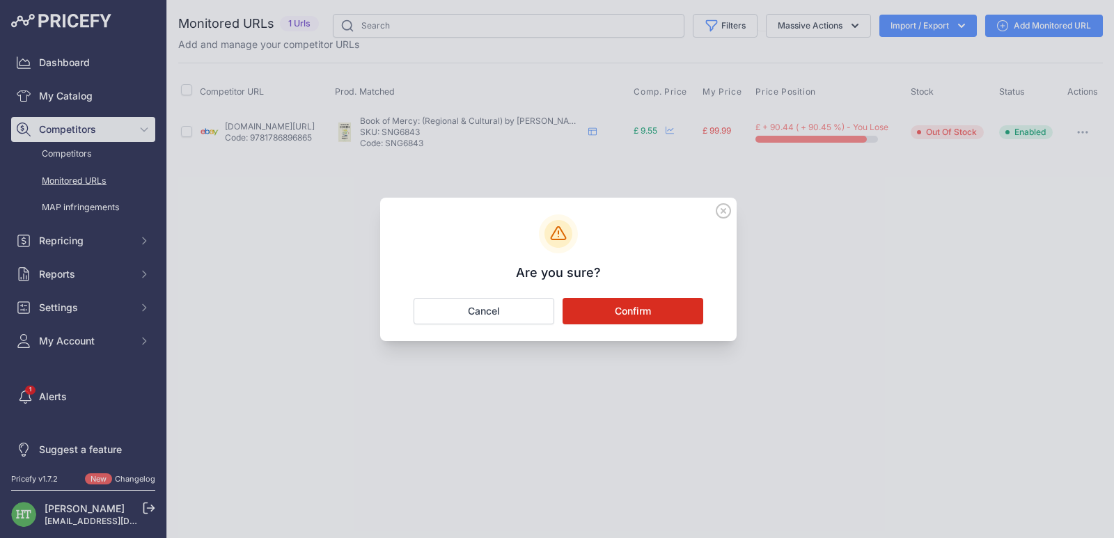
click at [661, 306] on button "Confirm" at bounding box center [633, 311] width 141 height 26
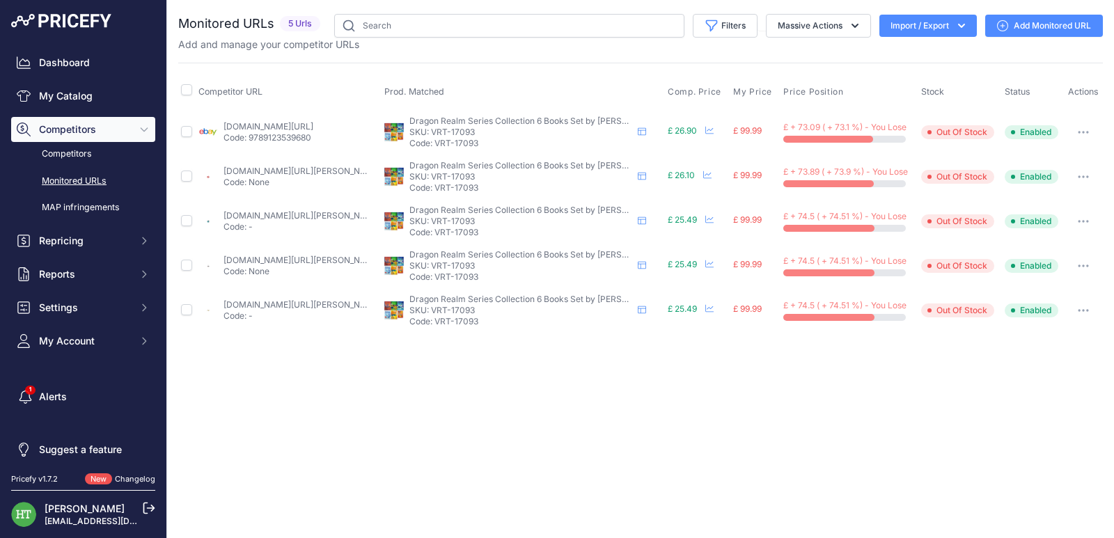
click at [1090, 130] on button "button" at bounding box center [1084, 132] width 28 height 19
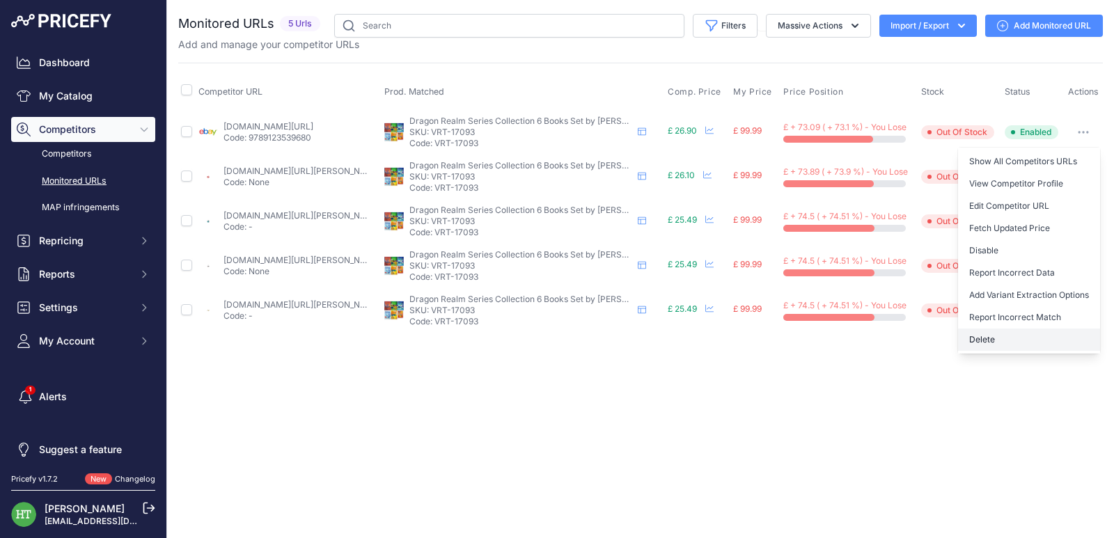
click at [989, 344] on button "Delete" at bounding box center [1029, 340] width 142 height 22
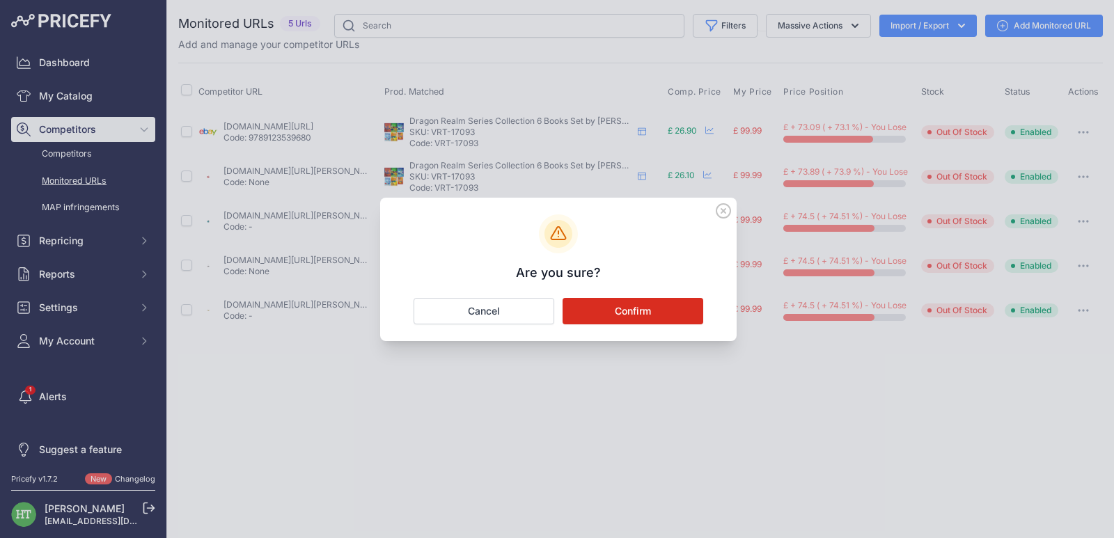
click at [644, 297] on div "Are you sure? Confirm Cancel" at bounding box center [558, 269] width 357 height 143
click at [646, 299] on button "Confirm" at bounding box center [633, 311] width 141 height 26
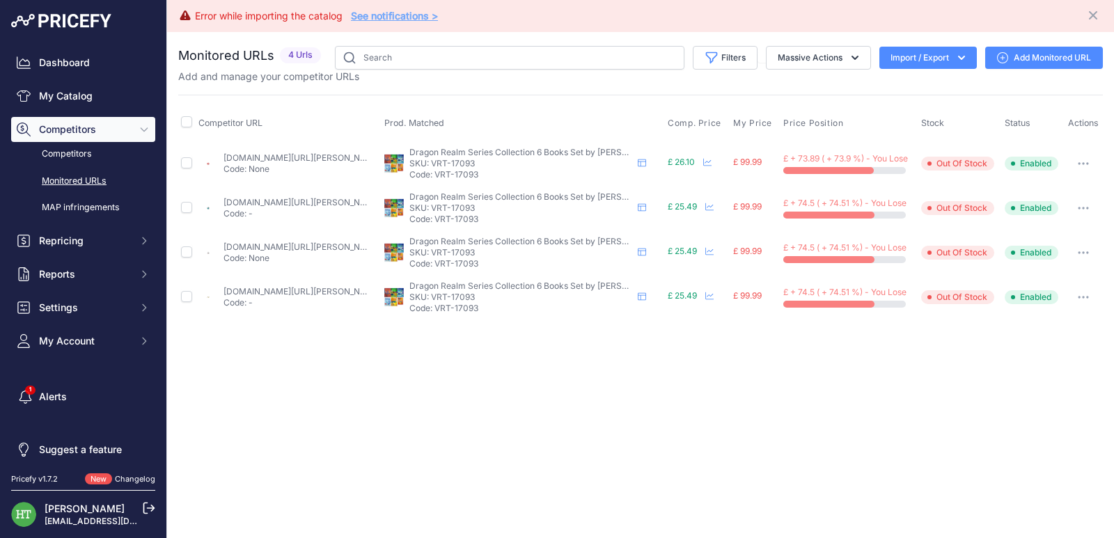
click at [1082, 167] on button "button" at bounding box center [1084, 163] width 28 height 19
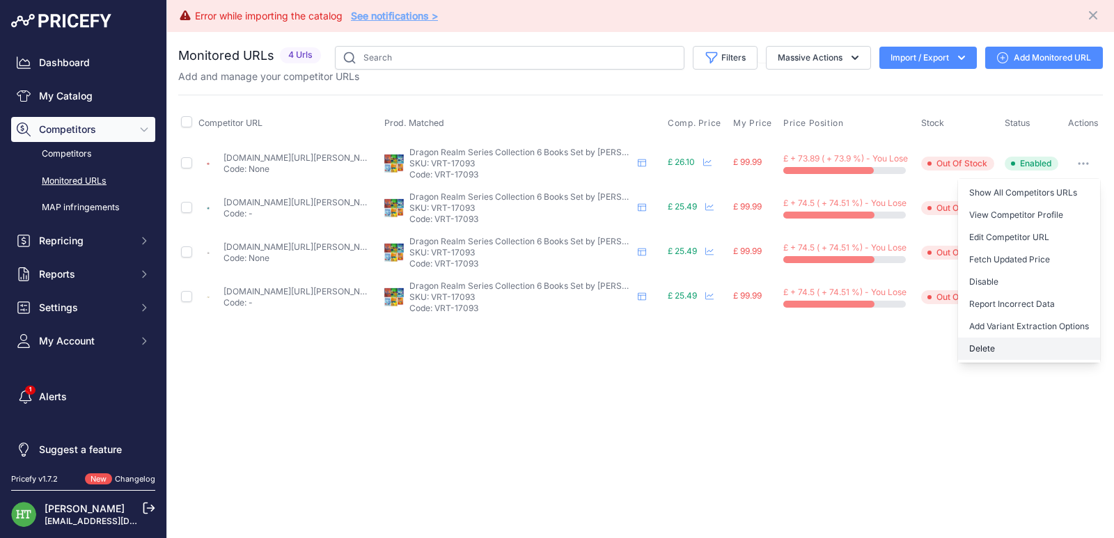
click at [978, 350] on button "Delete" at bounding box center [1029, 349] width 142 height 22
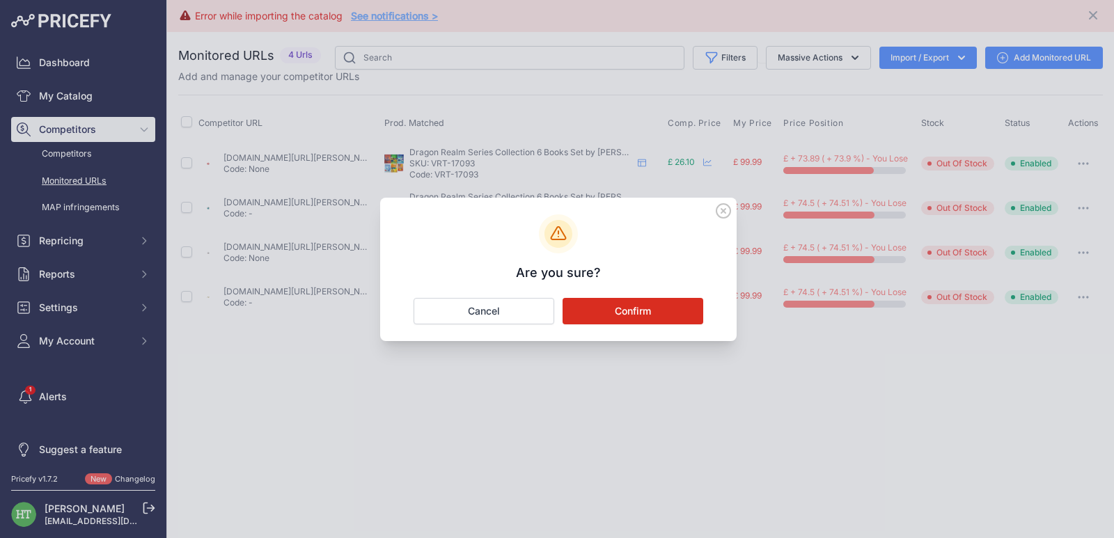
click at [655, 311] on button "Confirm" at bounding box center [633, 311] width 141 height 26
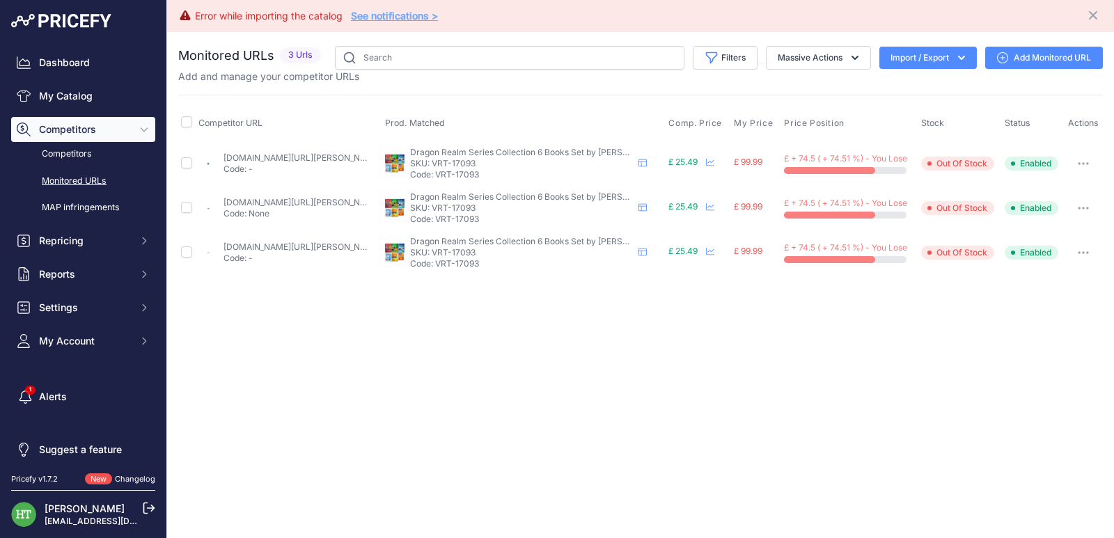
click at [1081, 171] on button "button" at bounding box center [1084, 163] width 28 height 19
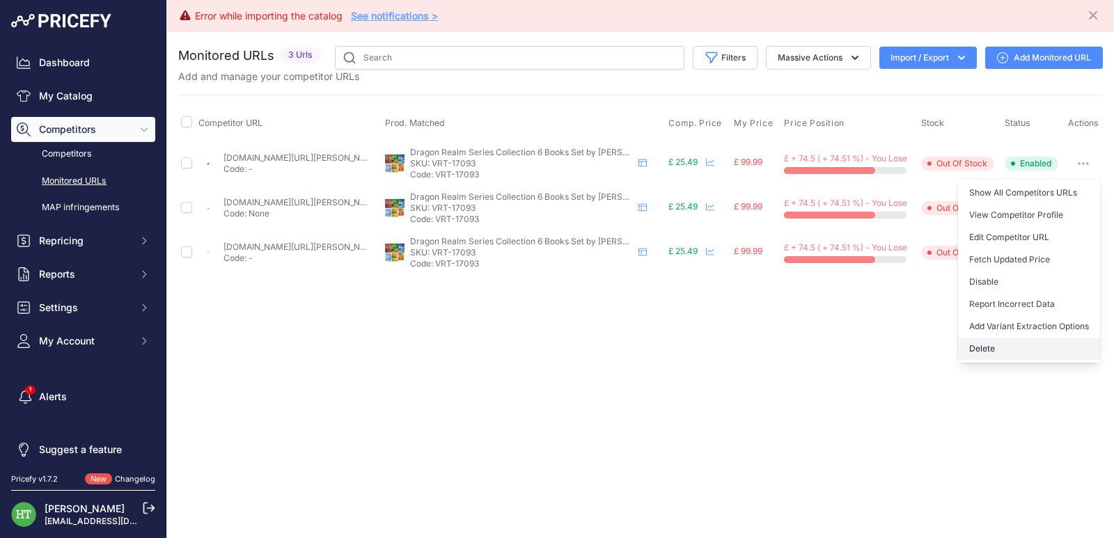
click at [992, 358] on button "Delete" at bounding box center [1029, 349] width 142 height 22
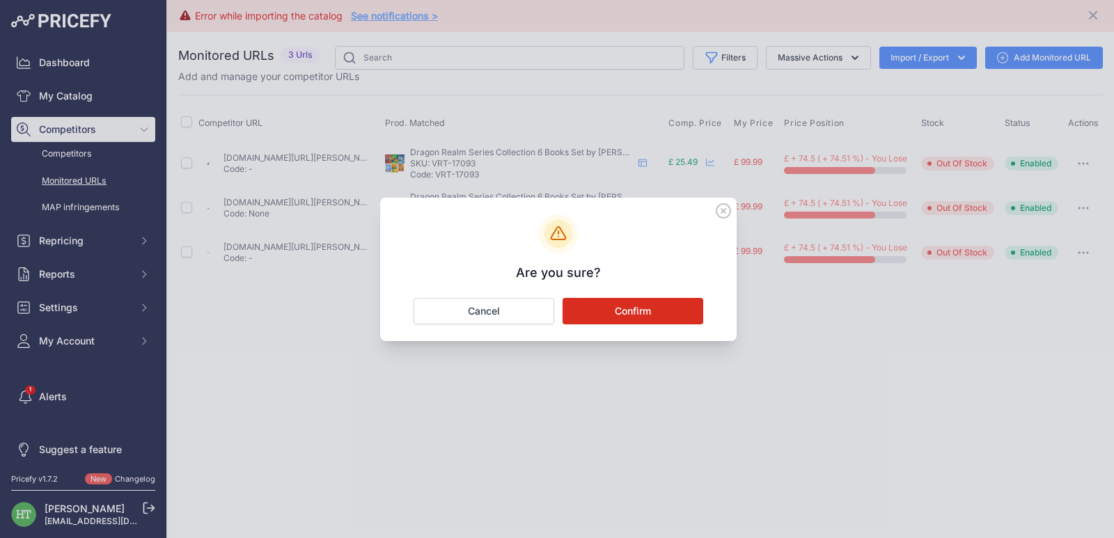
click at [695, 308] on button "Confirm" at bounding box center [633, 311] width 141 height 26
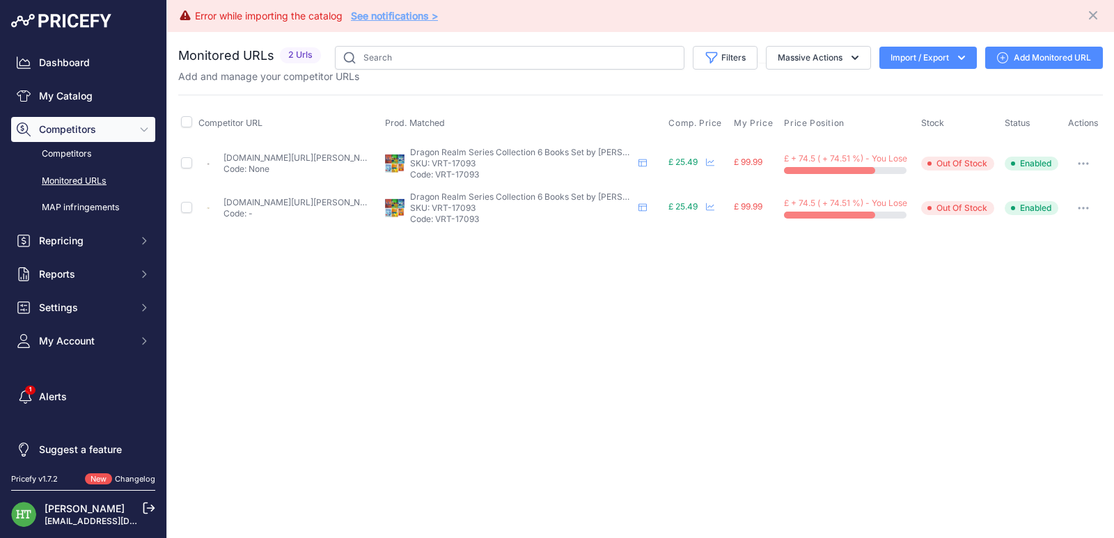
click at [1088, 159] on button "button" at bounding box center [1084, 163] width 28 height 19
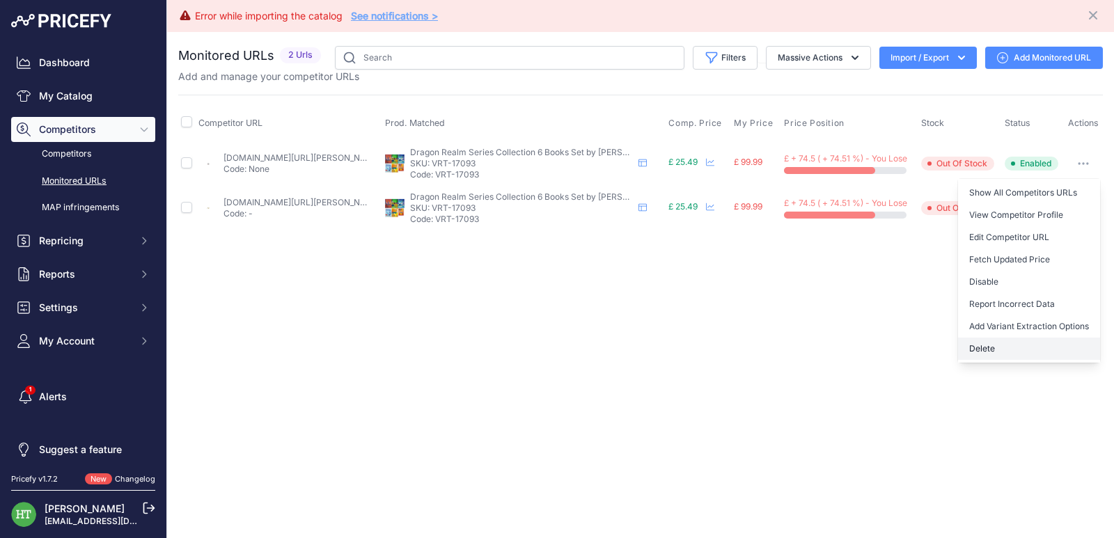
click at [1006, 348] on button "Delete" at bounding box center [1029, 349] width 142 height 22
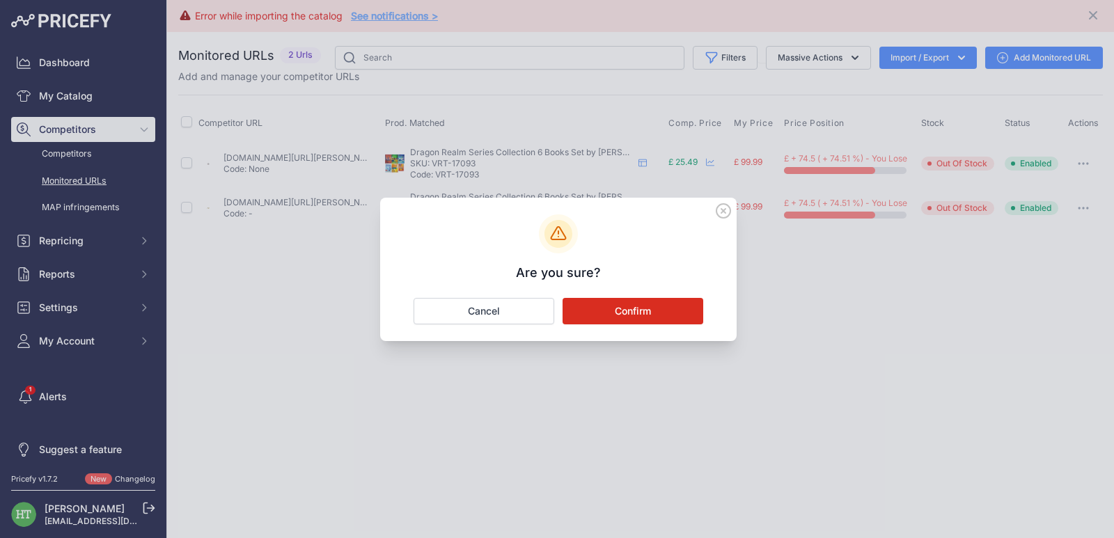
click at [692, 307] on button "Confirm" at bounding box center [633, 311] width 141 height 26
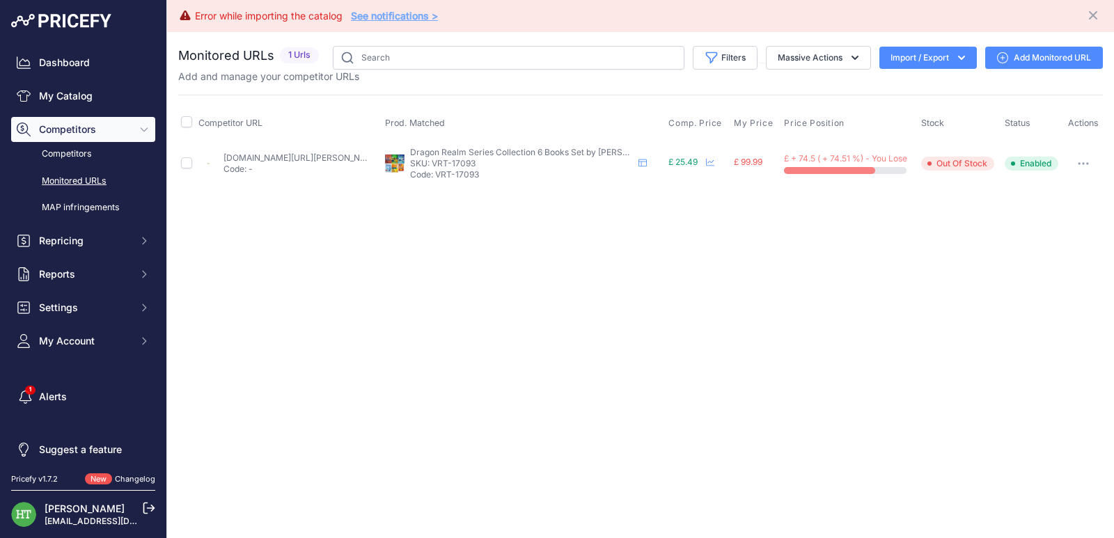
click at [1090, 164] on button "button" at bounding box center [1084, 163] width 28 height 19
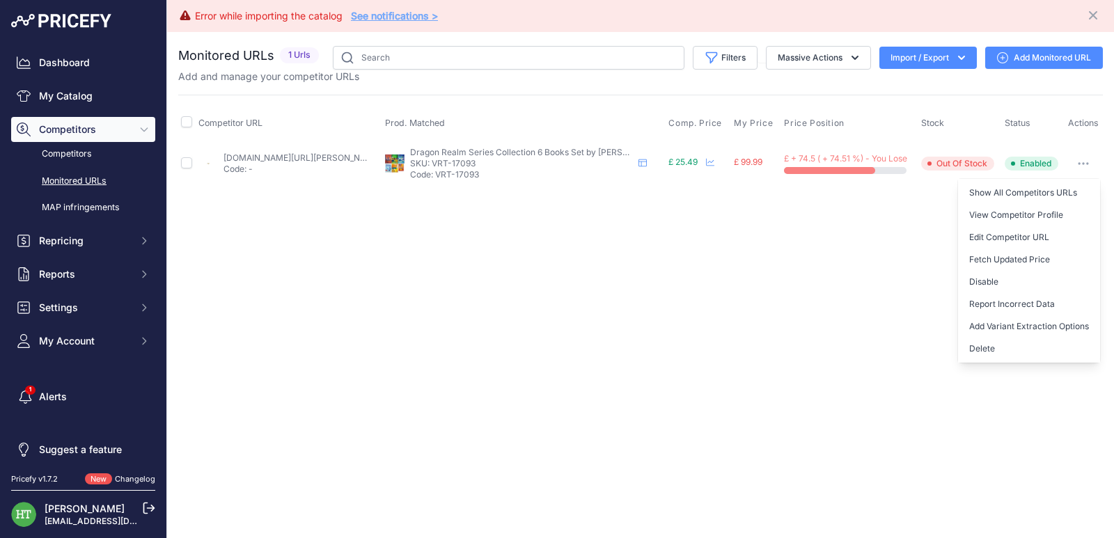
click at [983, 346] on button "Delete" at bounding box center [1029, 349] width 142 height 22
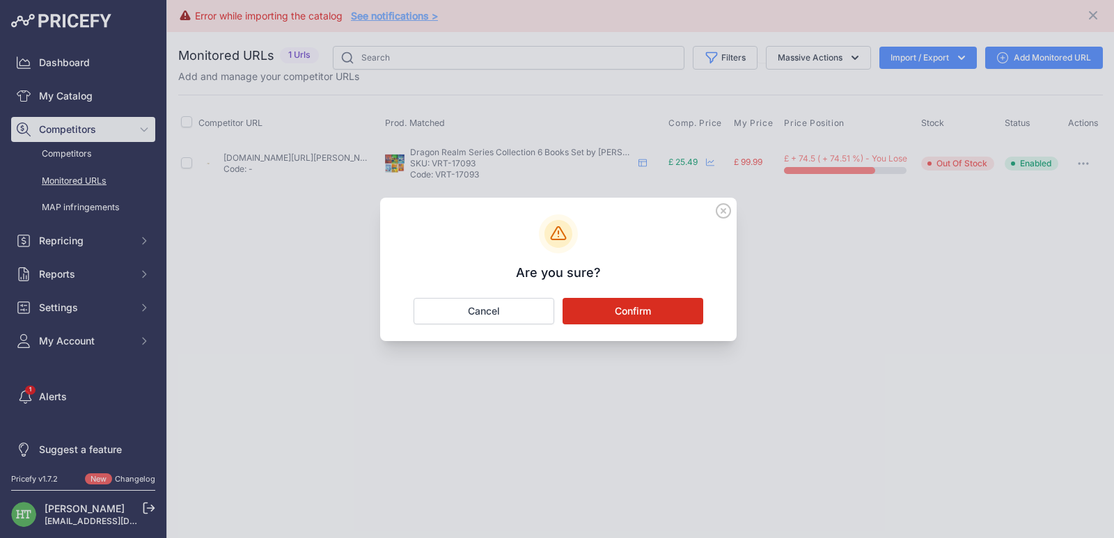
click at [662, 312] on button "Confirm" at bounding box center [633, 311] width 141 height 26
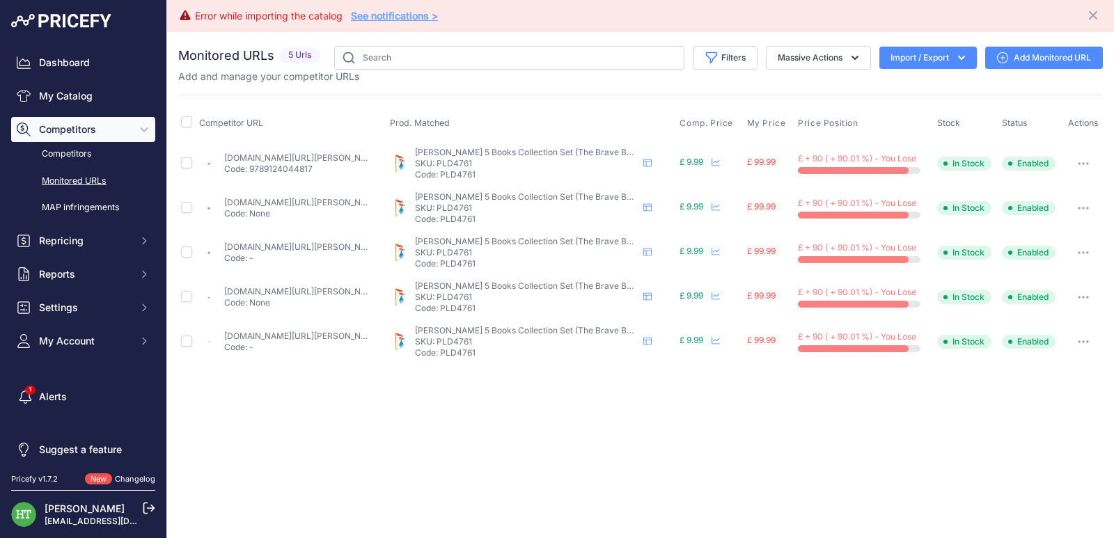
click at [1087, 163] on icon "button" at bounding box center [1087, 163] width 1 height 1
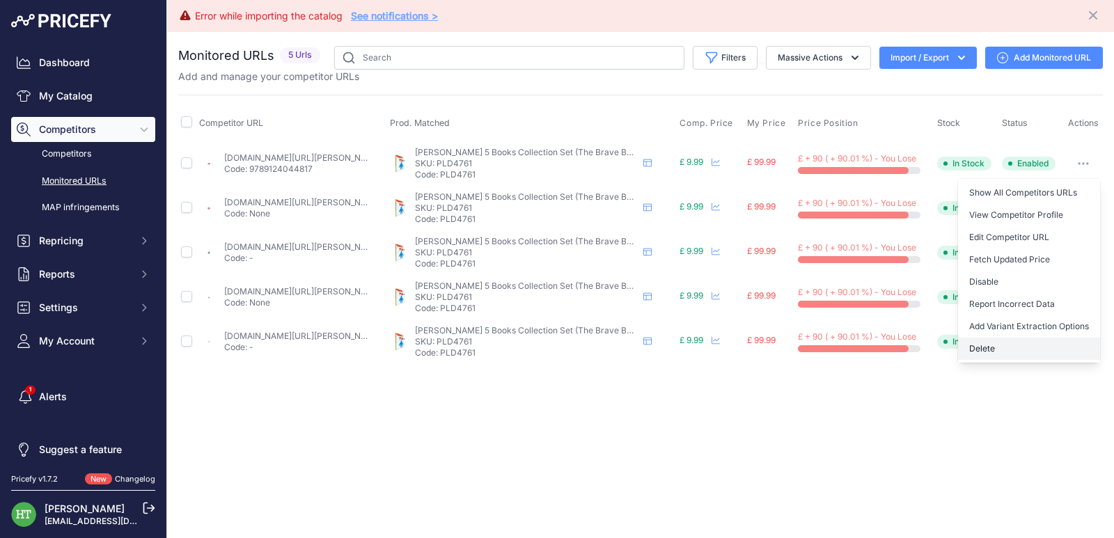
click at [991, 354] on button "Delete" at bounding box center [1029, 349] width 142 height 22
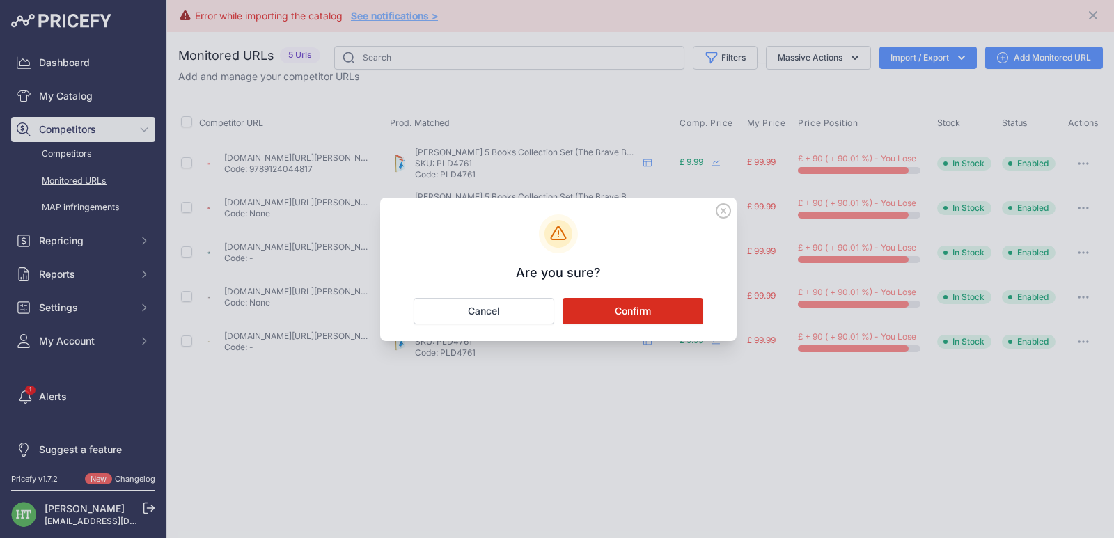
click at [659, 308] on button "Confirm" at bounding box center [633, 311] width 141 height 26
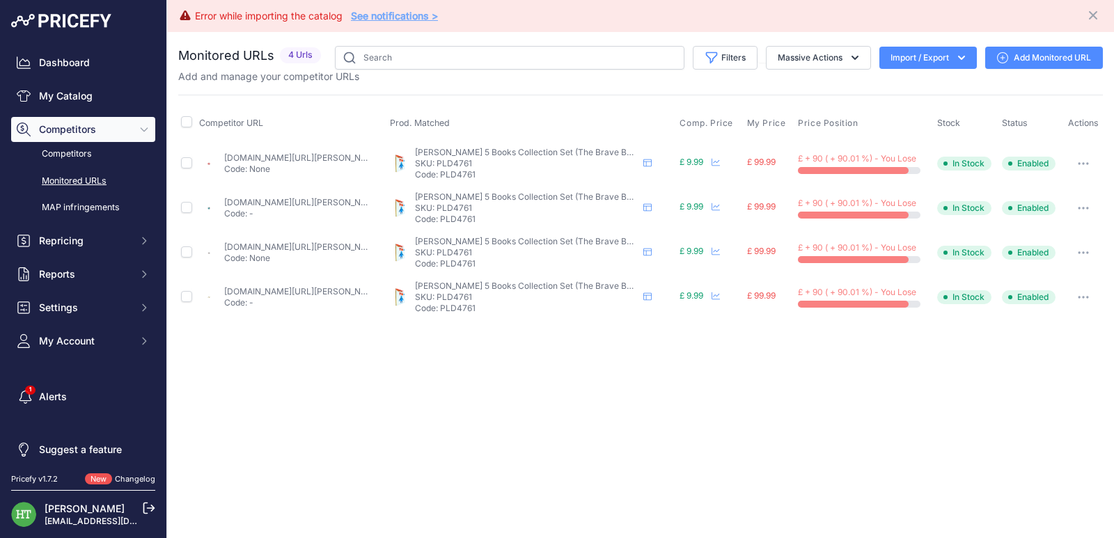
click at [1076, 161] on button "button" at bounding box center [1084, 163] width 28 height 19
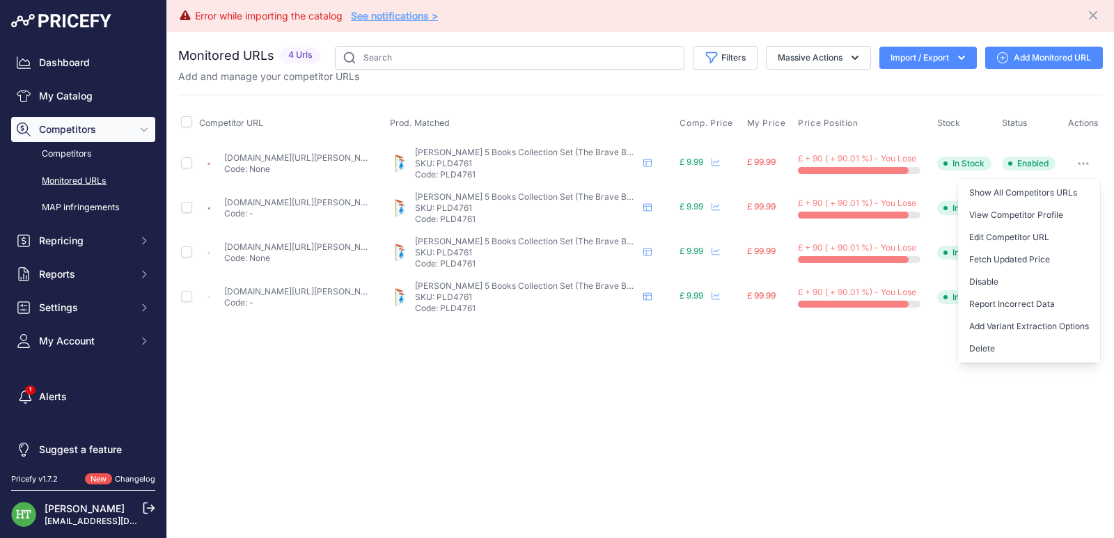
click at [980, 358] on button "Delete" at bounding box center [1029, 349] width 142 height 22
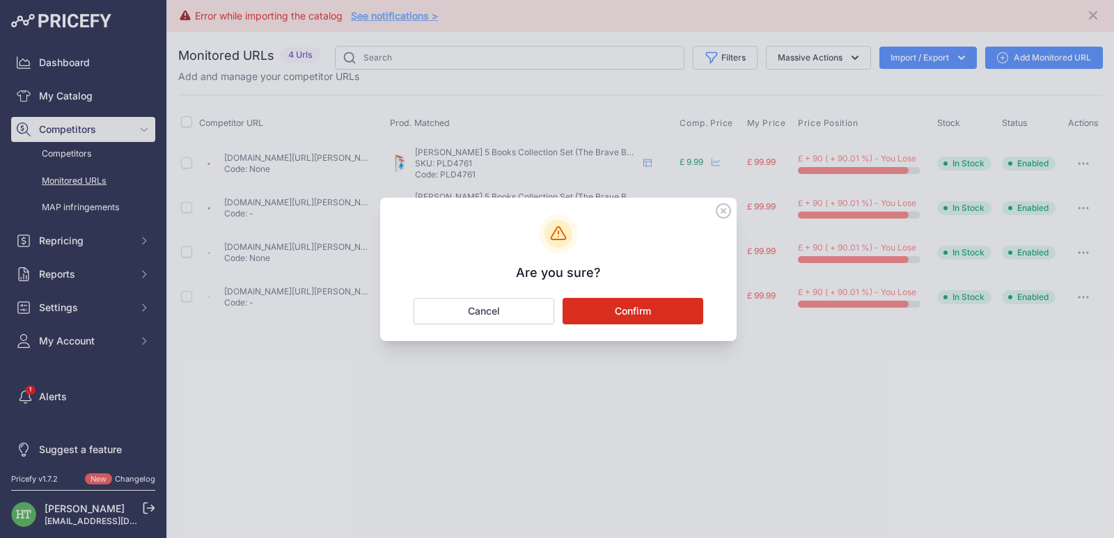
click at [609, 307] on button "Confirm" at bounding box center [633, 311] width 141 height 26
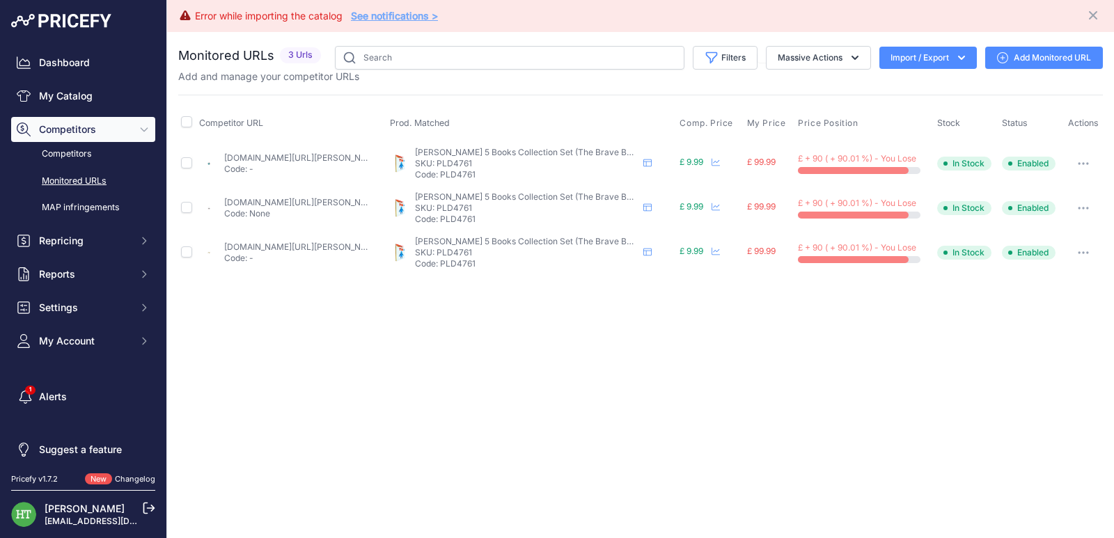
click at [1079, 162] on button "button" at bounding box center [1084, 163] width 28 height 19
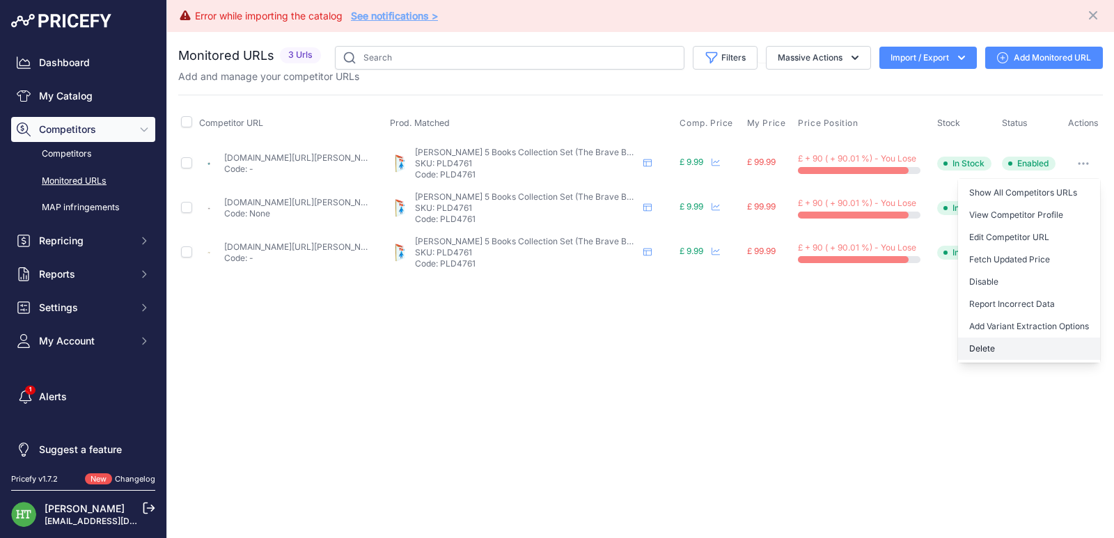
click at [986, 349] on button "Delete" at bounding box center [1029, 349] width 142 height 22
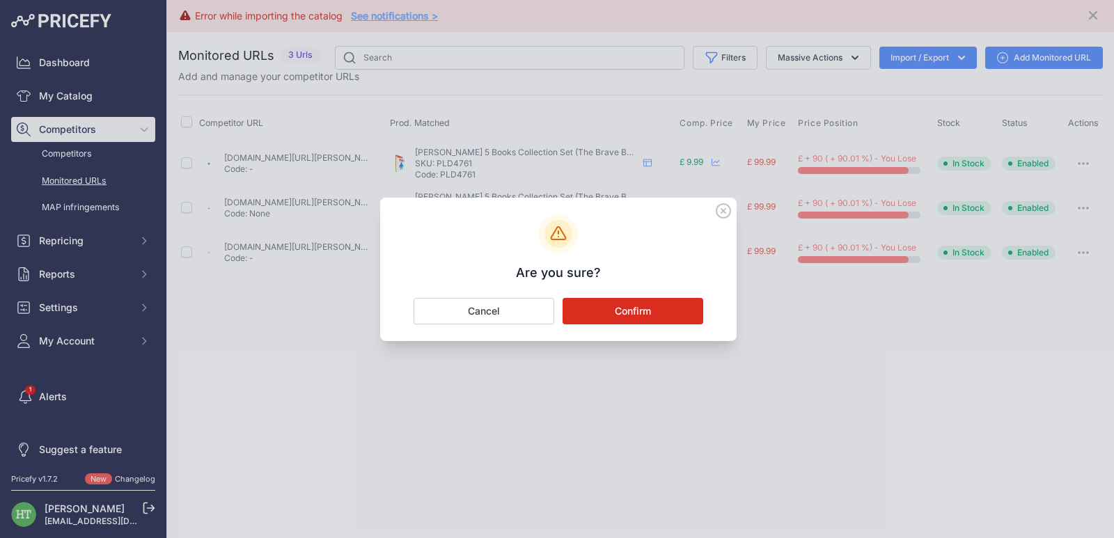
drag, startPoint x: 612, startPoint y: 302, endPoint x: 612, endPoint y: 310, distance: 7.7
click at [613, 302] on button "Confirm" at bounding box center [633, 311] width 141 height 26
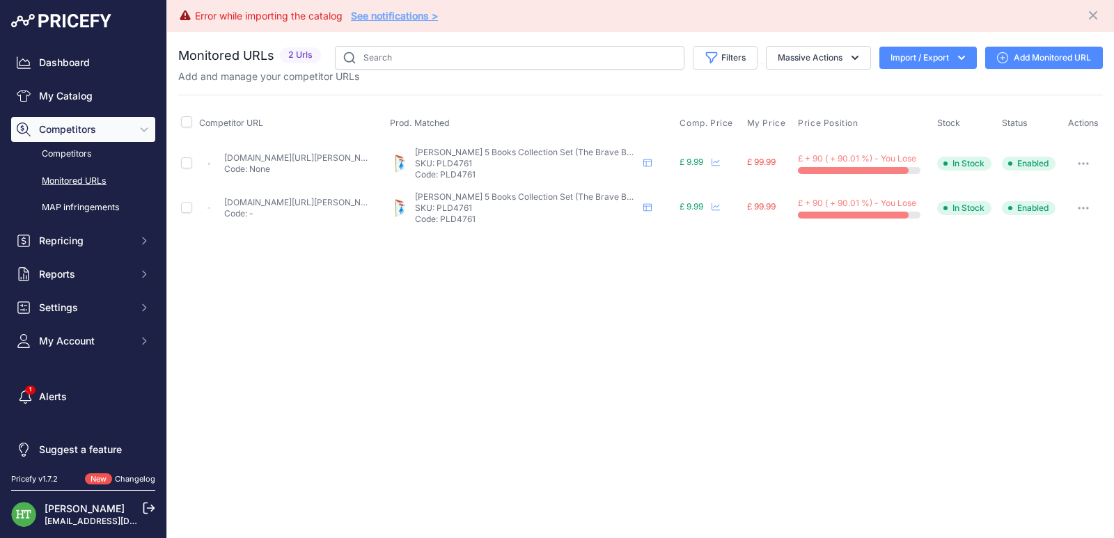
click at [1090, 166] on button "button" at bounding box center [1084, 163] width 28 height 19
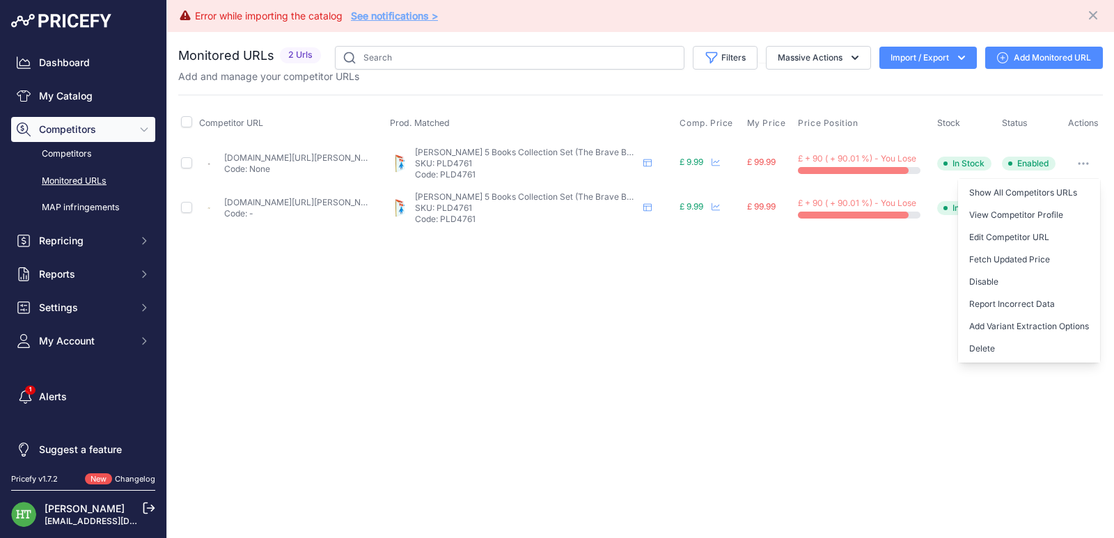
click at [984, 350] on button "Delete" at bounding box center [1029, 349] width 142 height 22
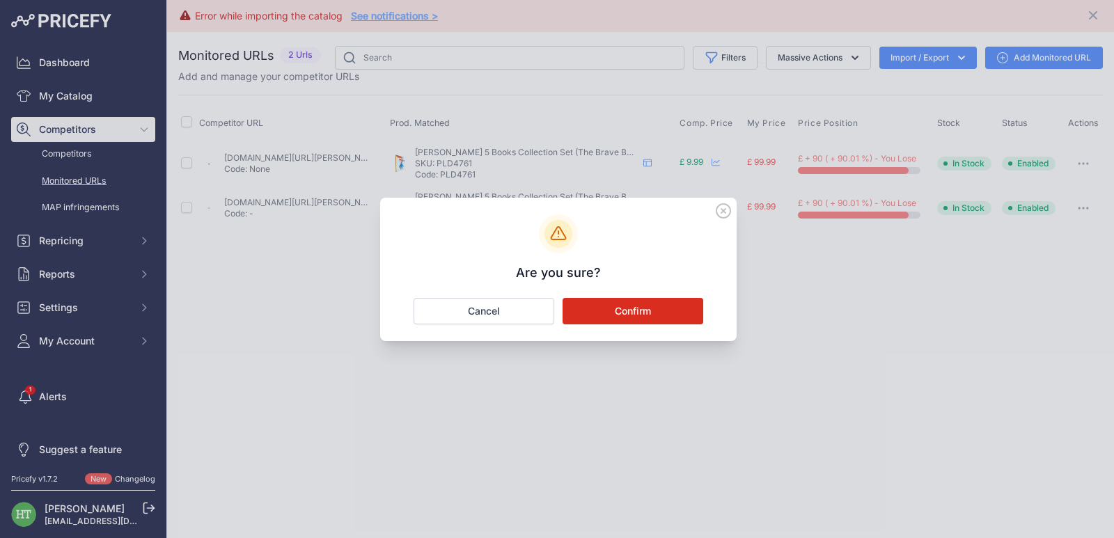
click at [676, 311] on button "Confirm" at bounding box center [633, 311] width 141 height 26
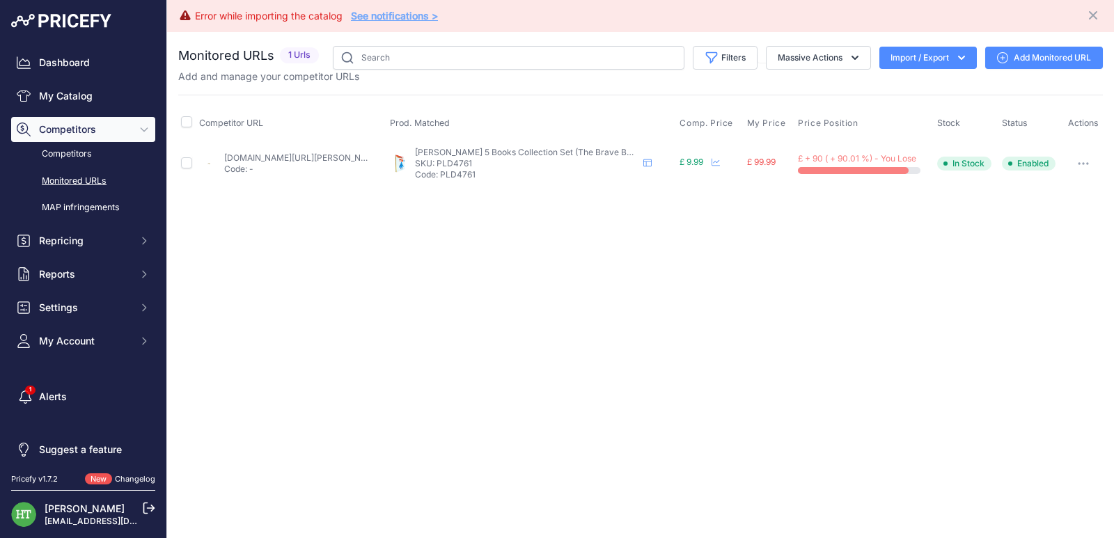
click at [1082, 162] on icon "button" at bounding box center [1083, 163] width 11 height 3
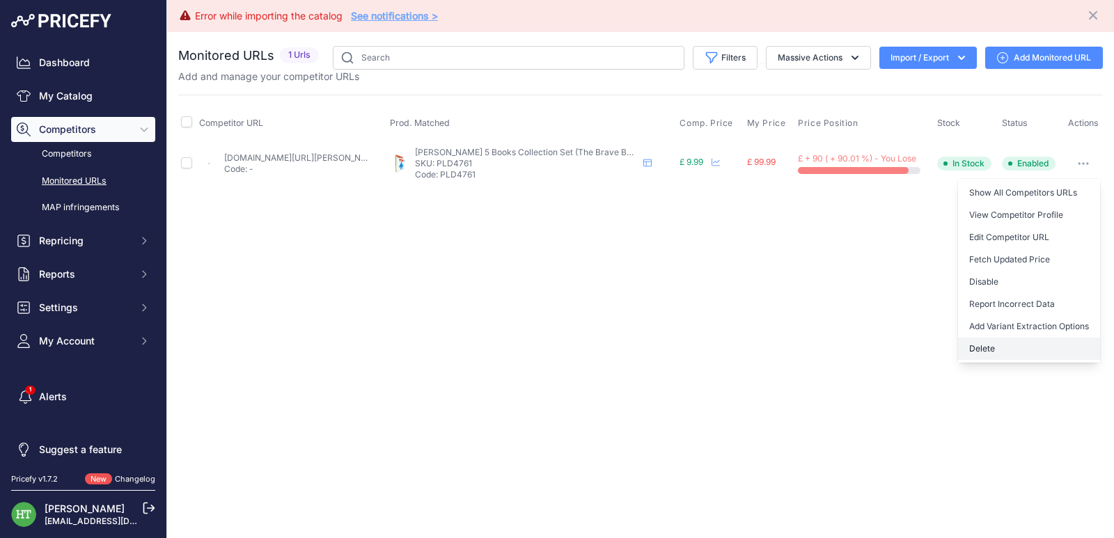
click at [995, 354] on button "Delete" at bounding box center [1029, 349] width 142 height 22
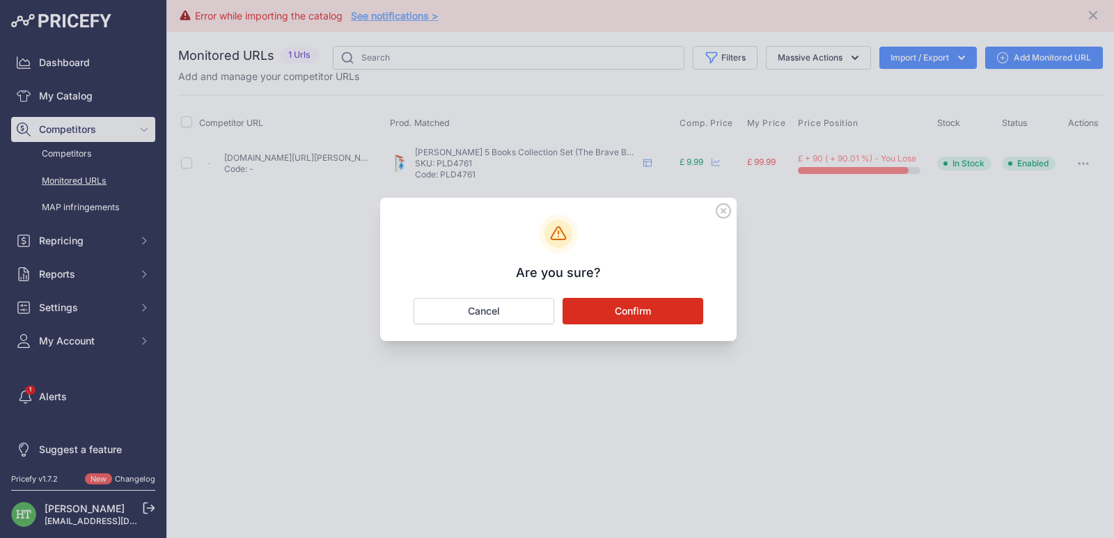
click at [643, 316] on button "Confirm" at bounding box center [633, 311] width 141 height 26
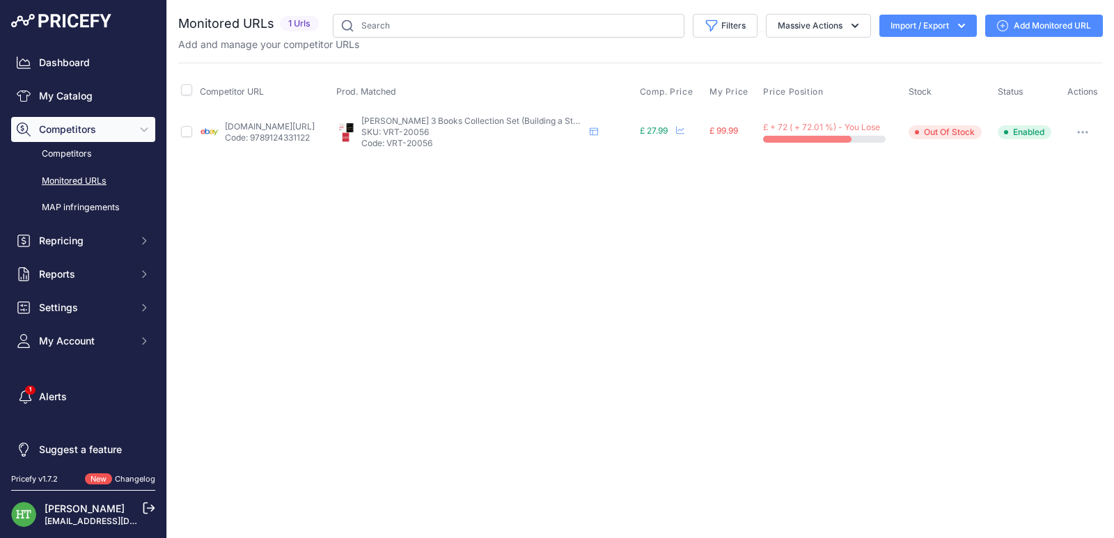
click at [1081, 131] on icon "button" at bounding box center [1082, 132] width 11 height 3
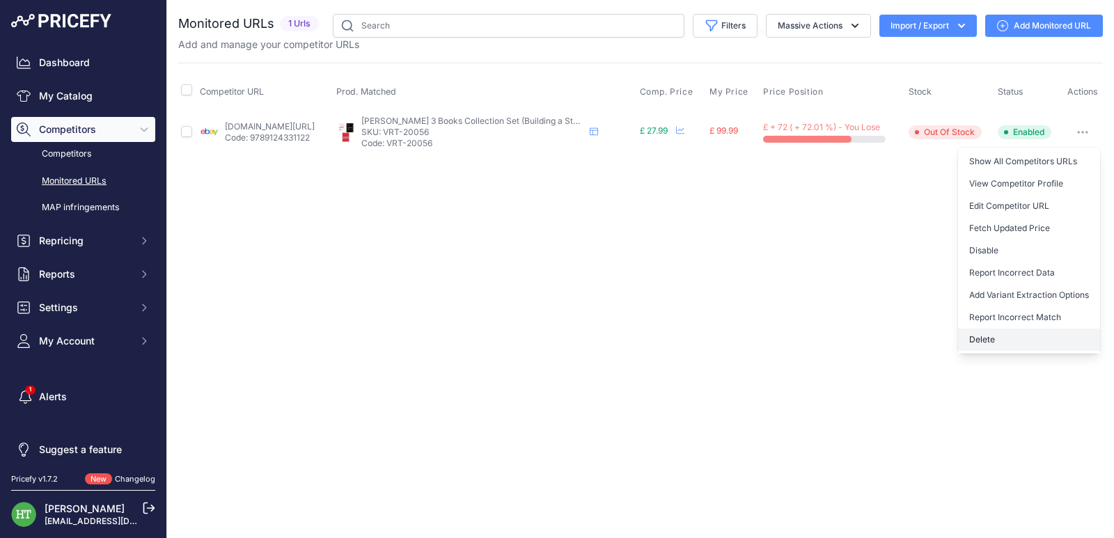
click at [981, 339] on button "Delete" at bounding box center [1029, 340] width 142 height 22
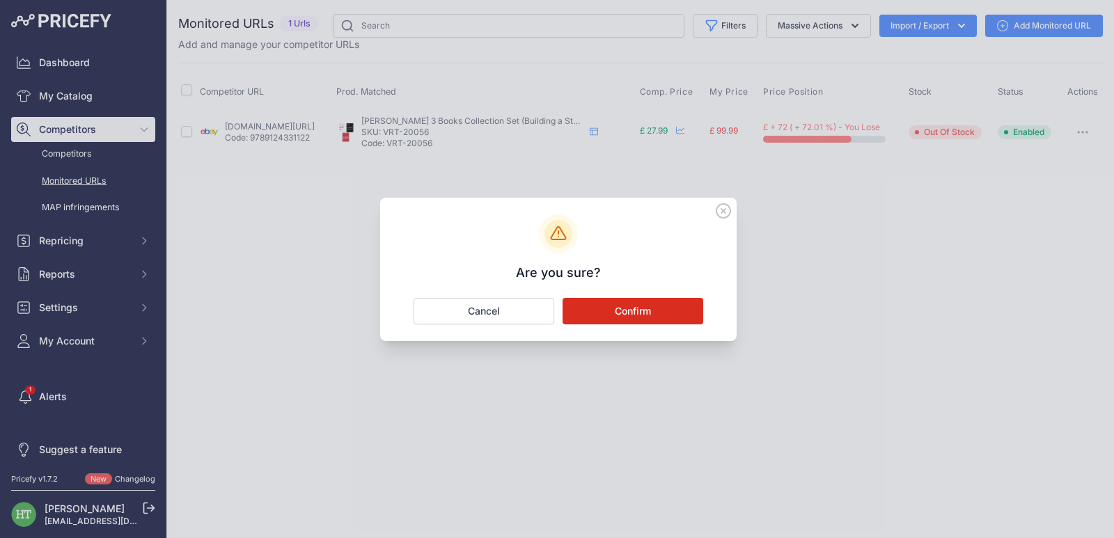
click at [666, 317] on button "Confirm" at bounding box center [633, 311] width 141 height 26
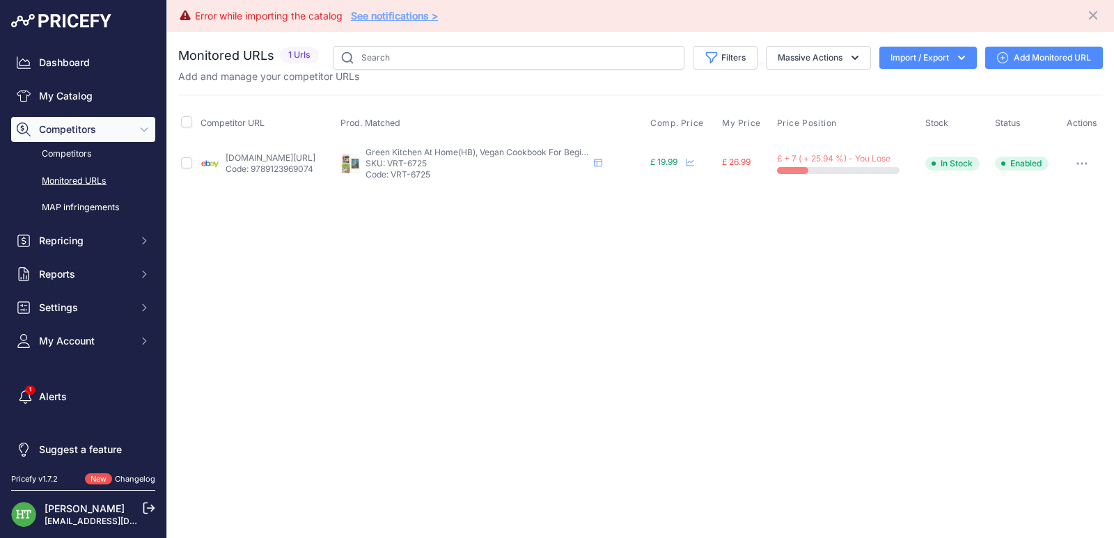
click at [1092, 161] on button "button" at bounding box center [1082, 163] width 28 height 19
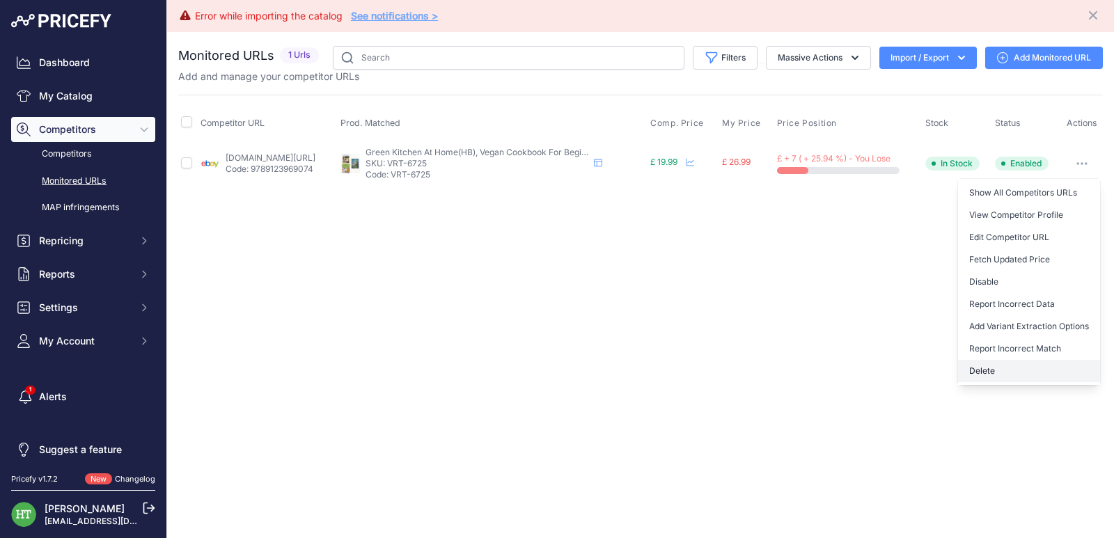
click at [985, 378] on button "Delete" at bounding box center [1029, 371] width 142 height 22
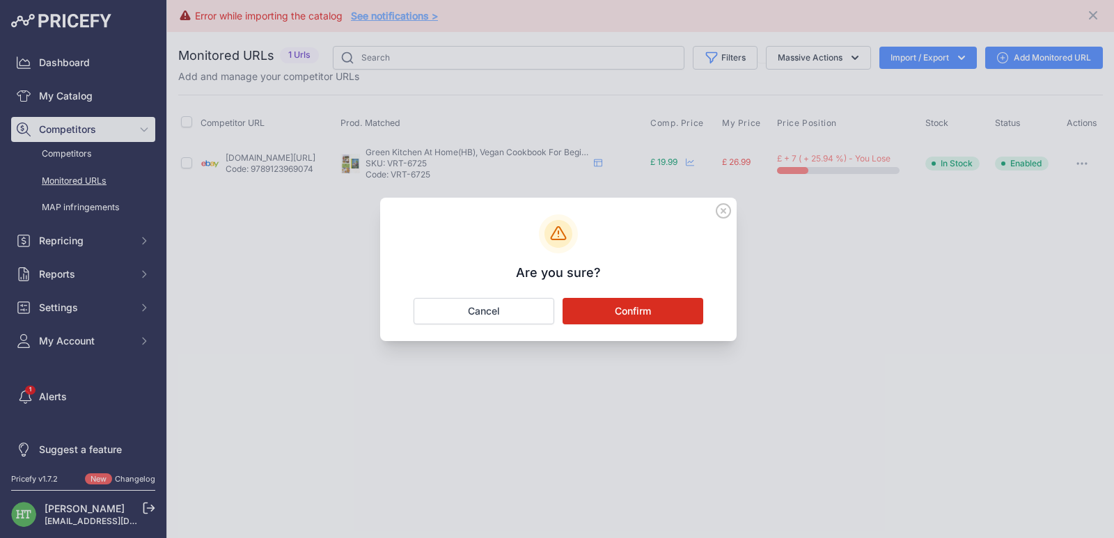
click at [639, 310] on button "Confirm" at bounding box center [633, 311] width 141 height 26
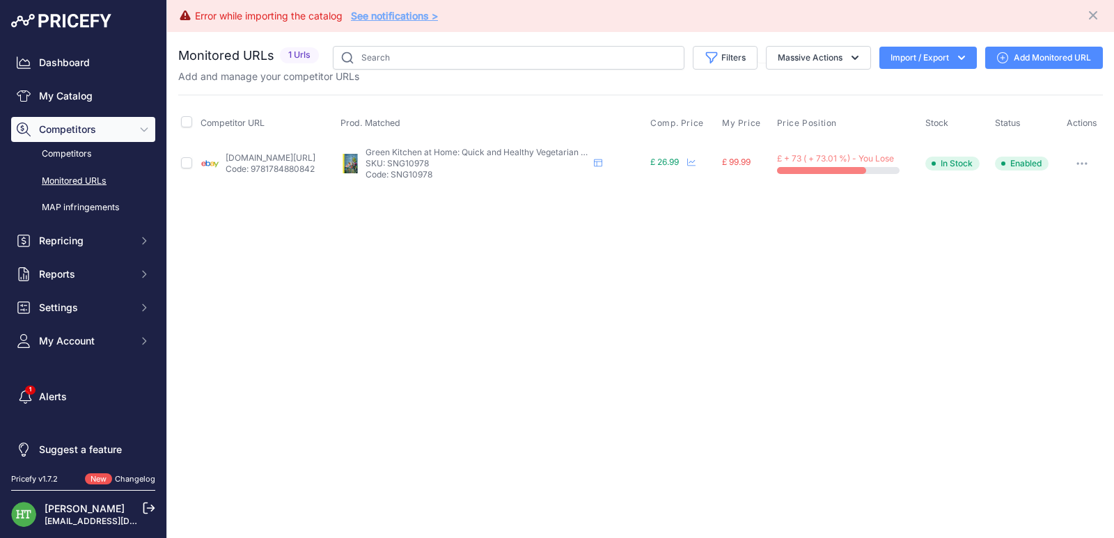
click at [1082, 168] on button "button" at bounding box center [1082, 163] width 28 height 19
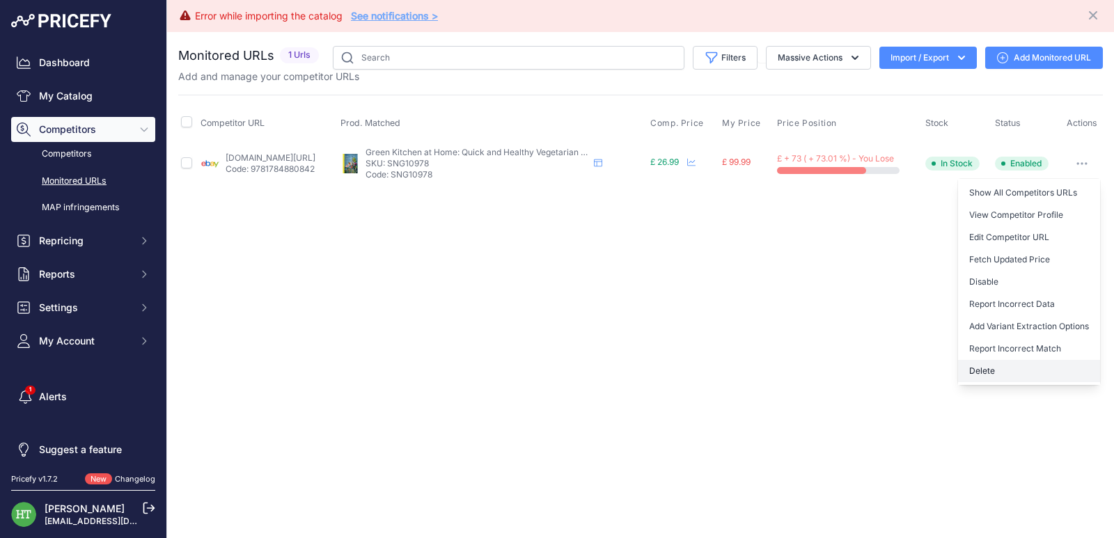
click at [996, 370] on button "Delete" at bounding box center [1029, 371] width 142 height 22
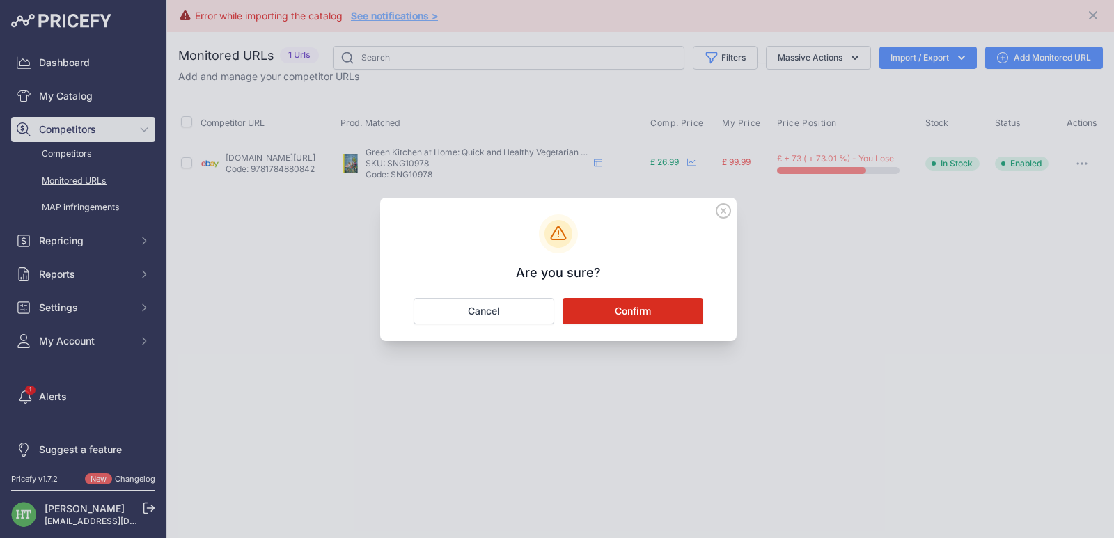
click at [652, 305] on button "Confirm" at bounding box center [633, 311] width 141 height 26
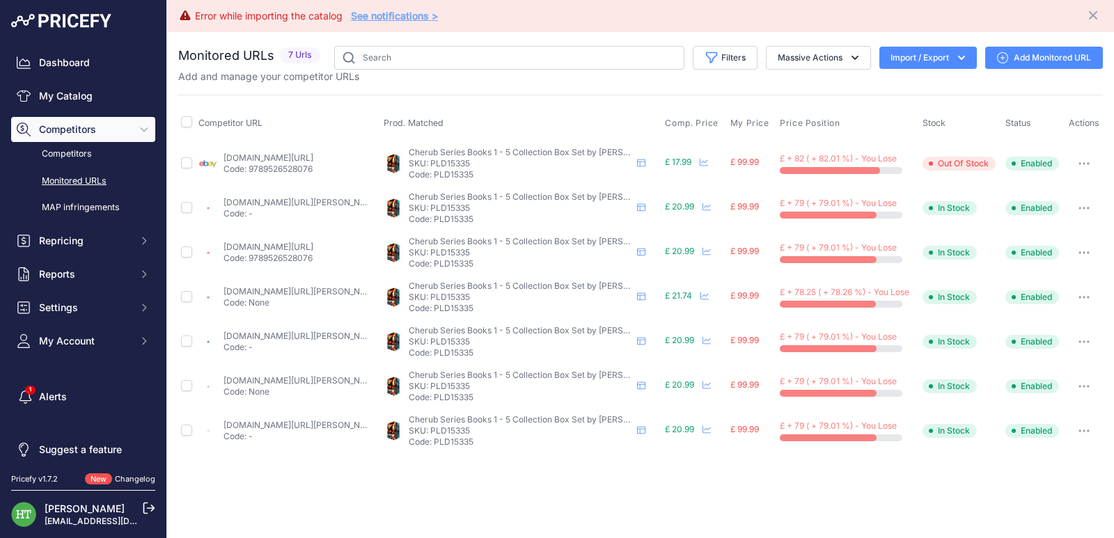
click at [1090, 169] on button "button" at bounding box center [1084, 163] width 28 height 19
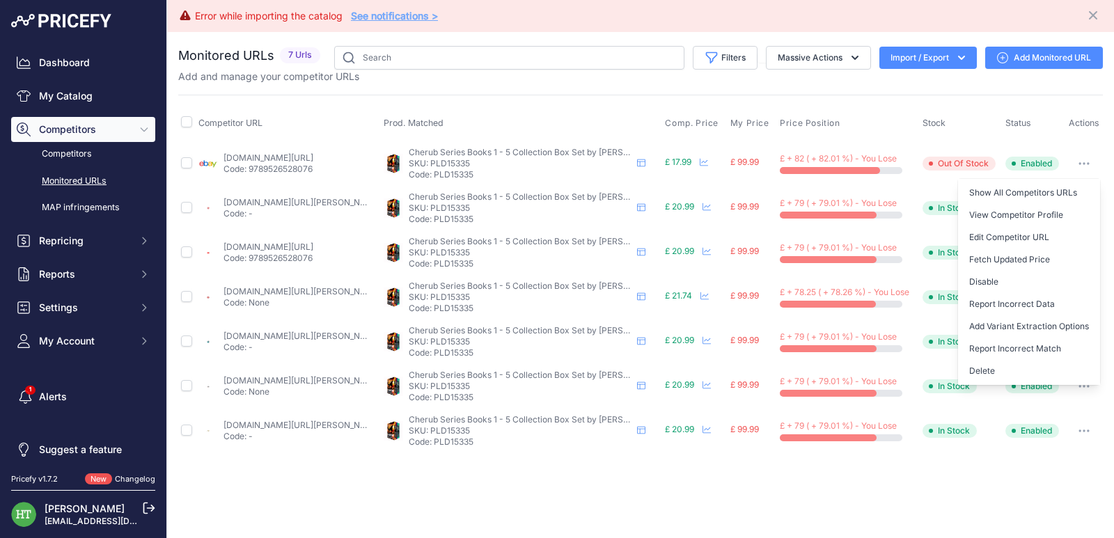
drag, startPoint x: 988, startPoint y: 366, endPoint x: 980, endPoint y: 363, distance: 8.6
click at [988, 365] on button "Delete" at bounding box center [1029, 371] width 142 height 22
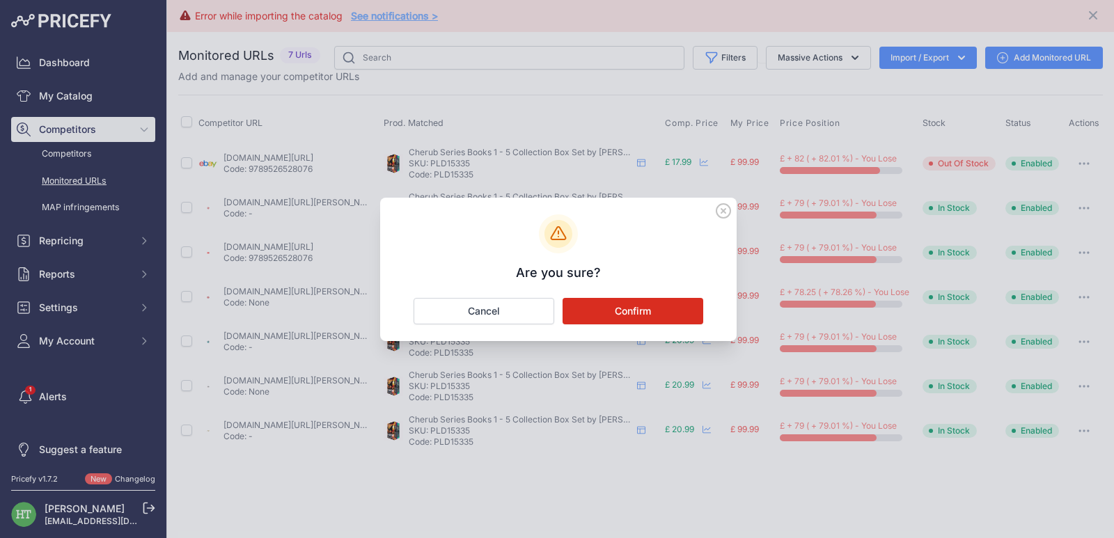
click at [673, 315] on button "Confirm" at bounding box center [633, 311] width 141 height 26
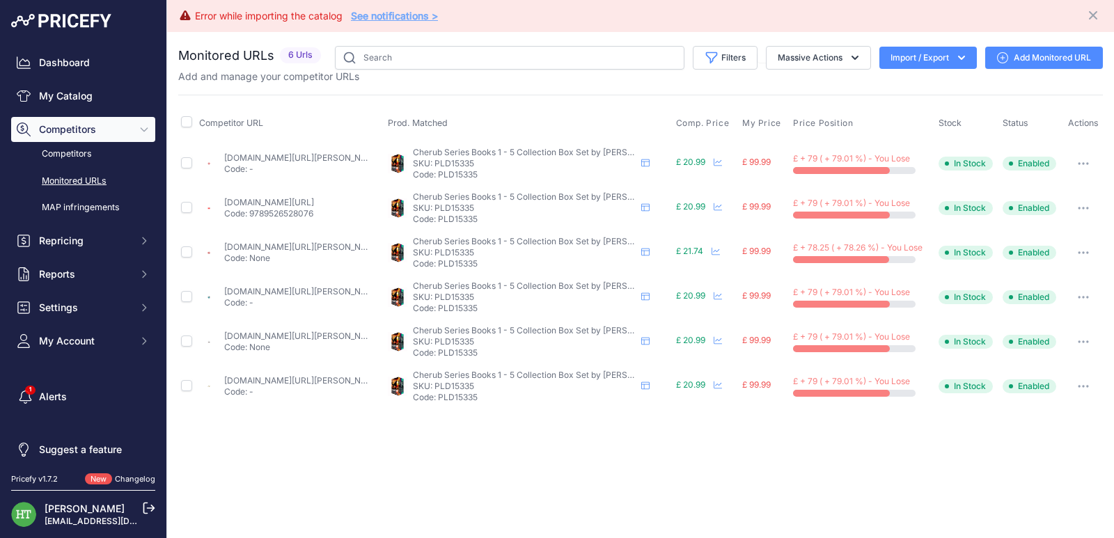
click at [1086, 158] on button "button" at bounding box center [1084, 163] width 28 height 19
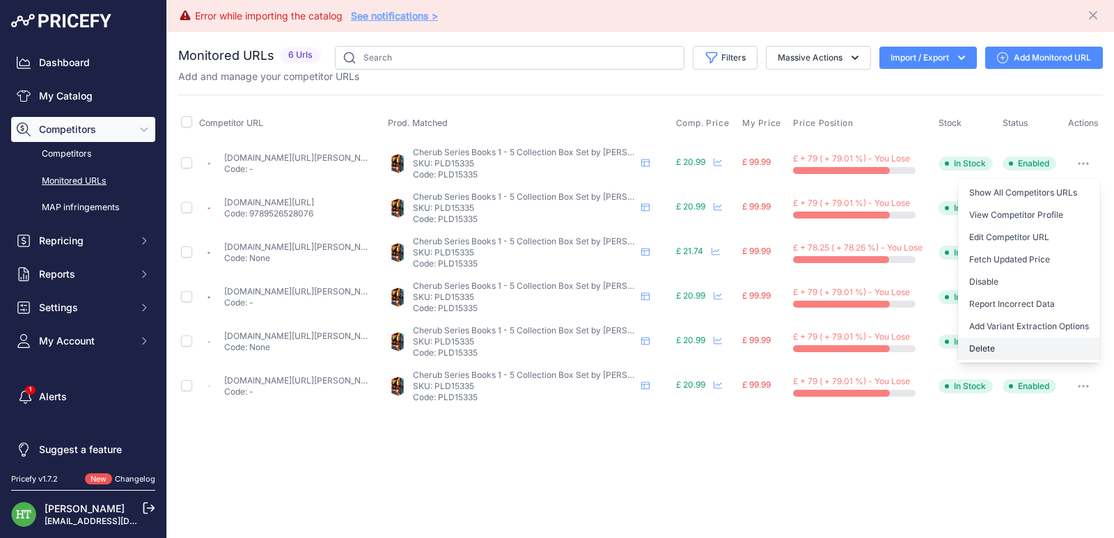
click at [973, 350] on button "Delete" at bounding box center [1029, 349] width 142 height 22
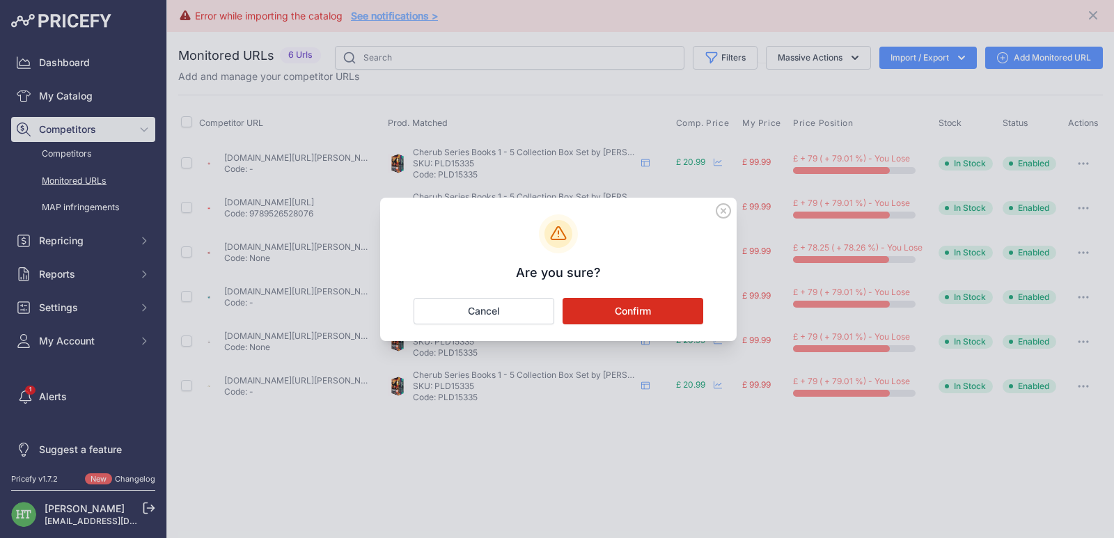
click at [641, 298] on button "Confirm" at bounding box center [633, 311] width 141 height 26
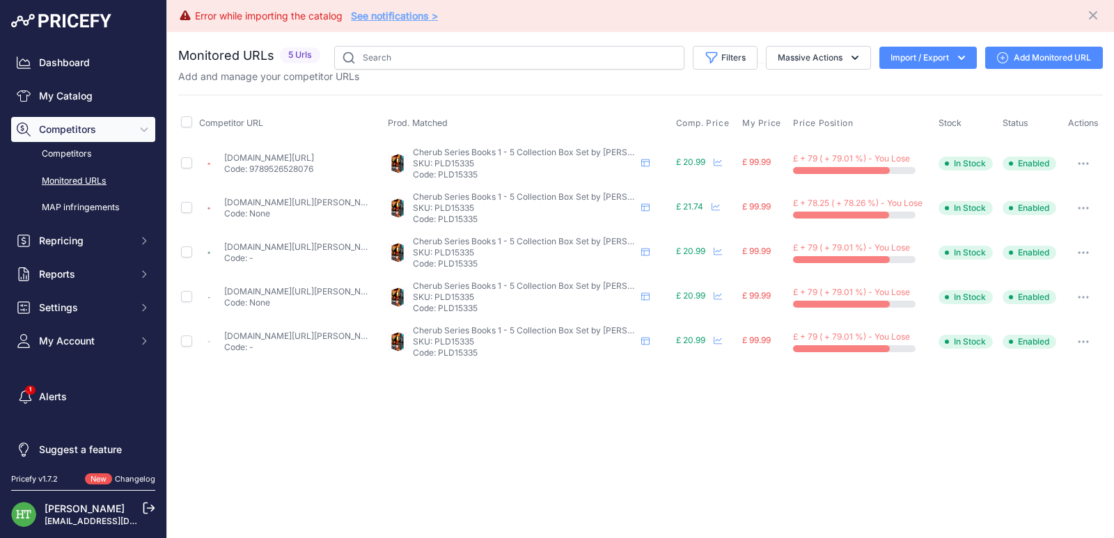
click at [1085, 167] on button "button" at bounding box center [1084, 163] width 28 height 19
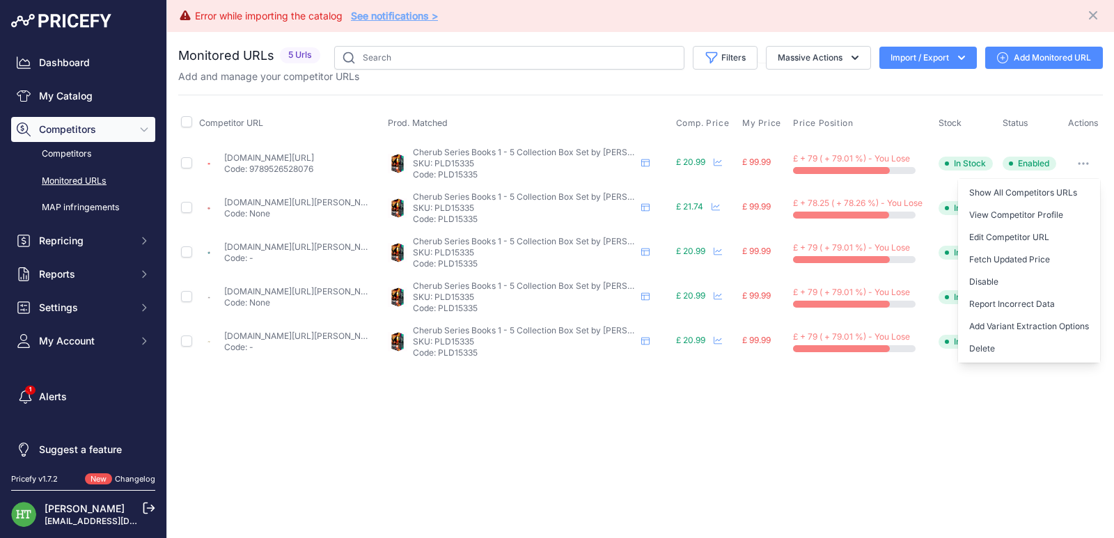
click at [1001, 350] on button "Delete" at bounding box center [1029, 349] width 142 height 22
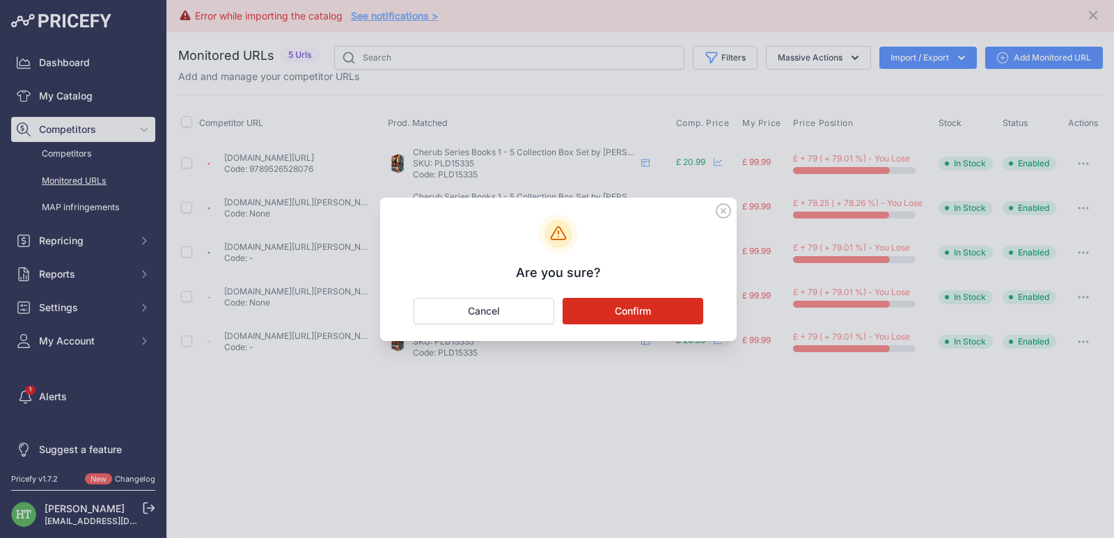
click at [636, 318] on button "Confirm" at bounding box center [633, 311] width 141 height 26
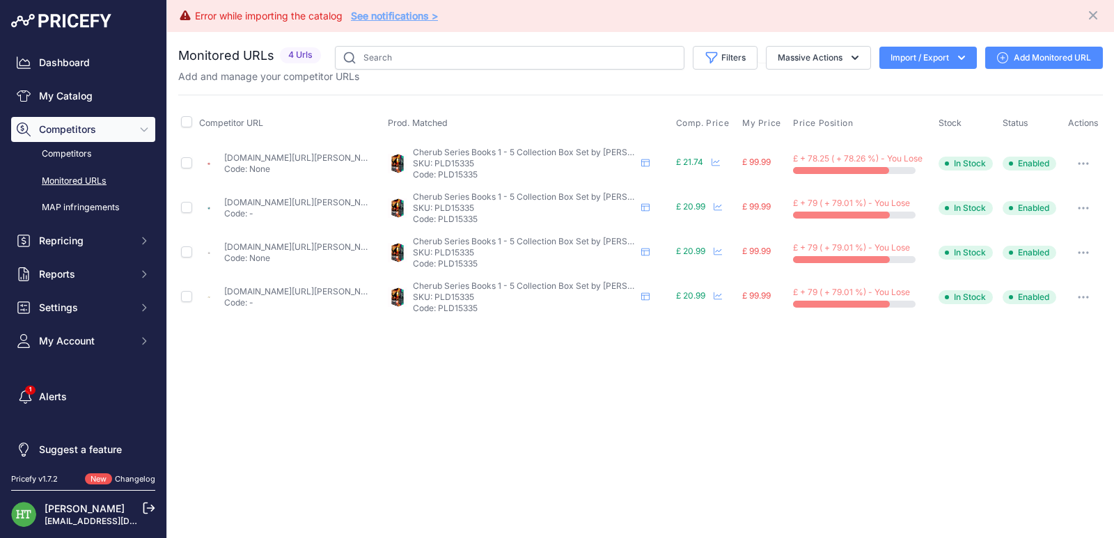
click at [1085, 162] on icon "button" at bounding box center [1083, 163] width 11 height 3
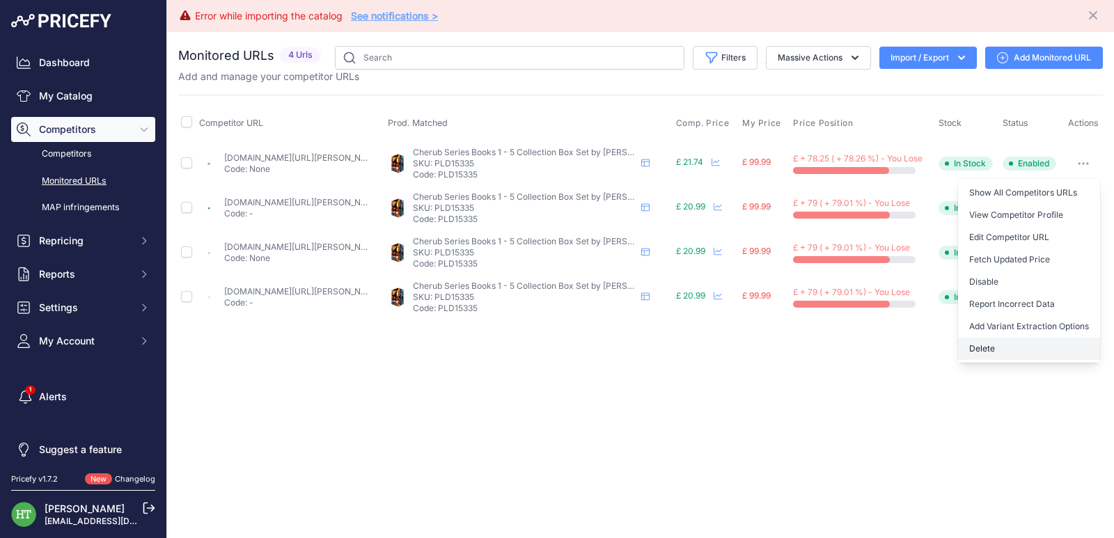
click at [989, 348] on button "Delete" at bounding box center [1029, 349] width 142 height 22
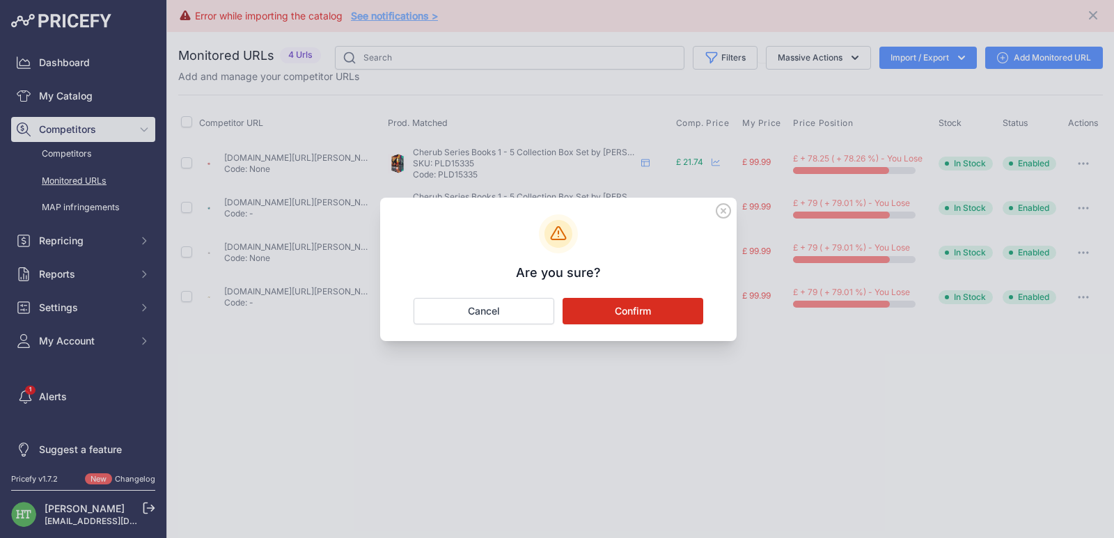
click at [653, 318] on button "Confirm" at bounding box center [633, 311] width 141 height 26
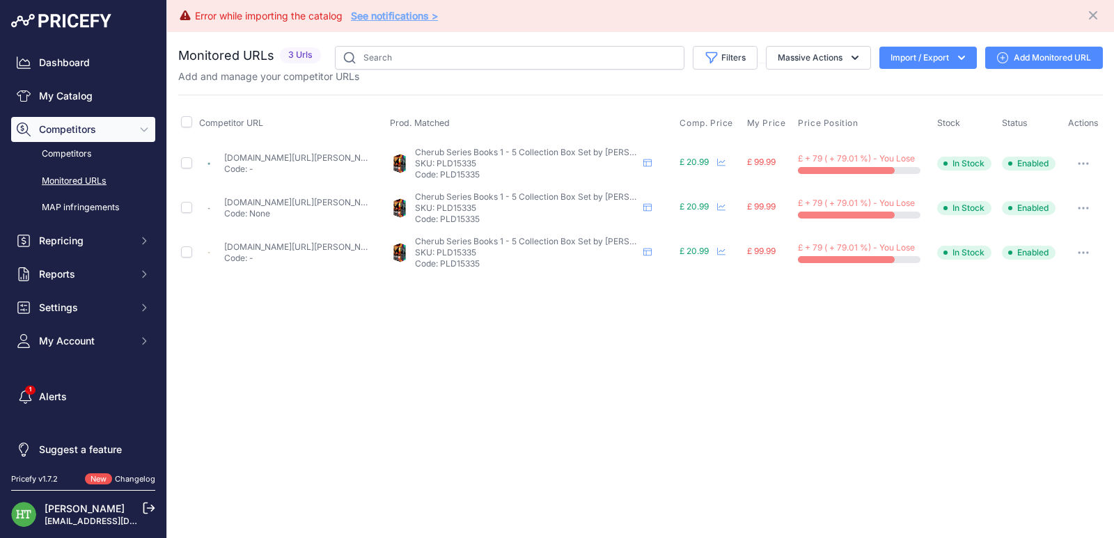
click at [1082, 166] on button "button" at bounding box center [1084, 163] width 28 height 19
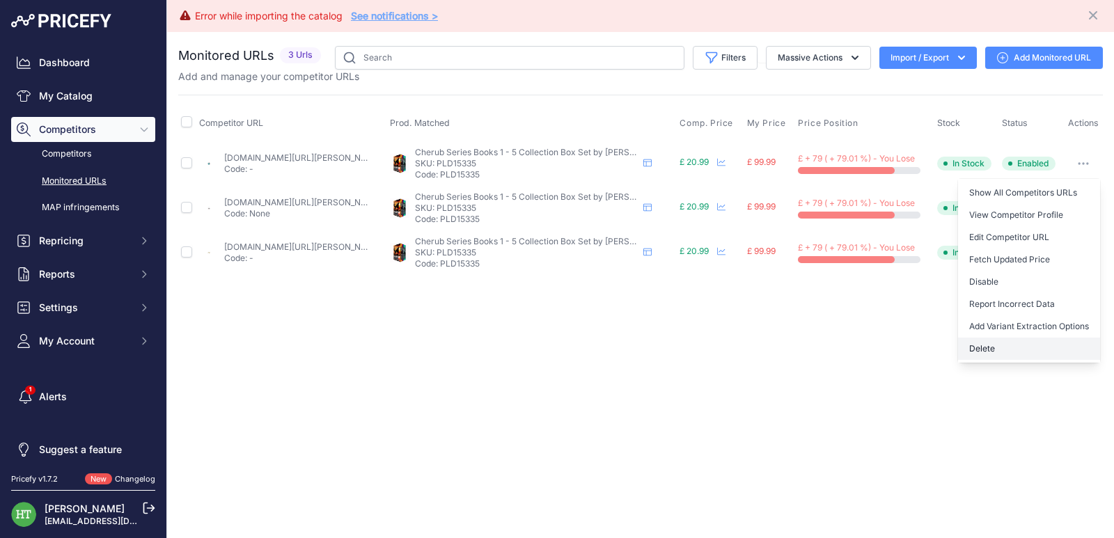
click at [1001, 352] on button "Delete" at bounding box center [1029, 349] width 142 height 22
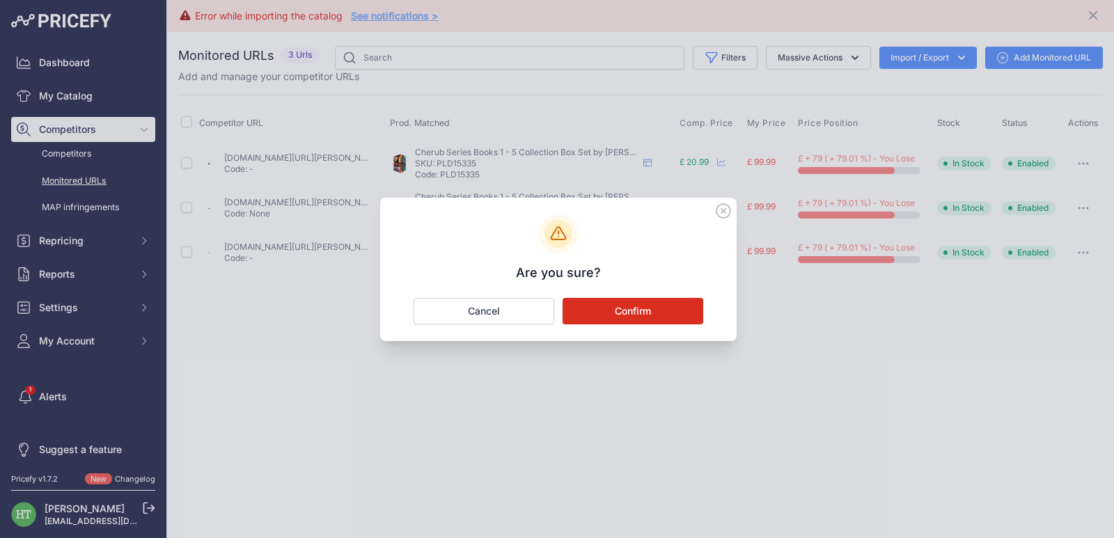
click at [617, 315] on button "Confirm" at bounding box center [633, 311] width 141 height 26
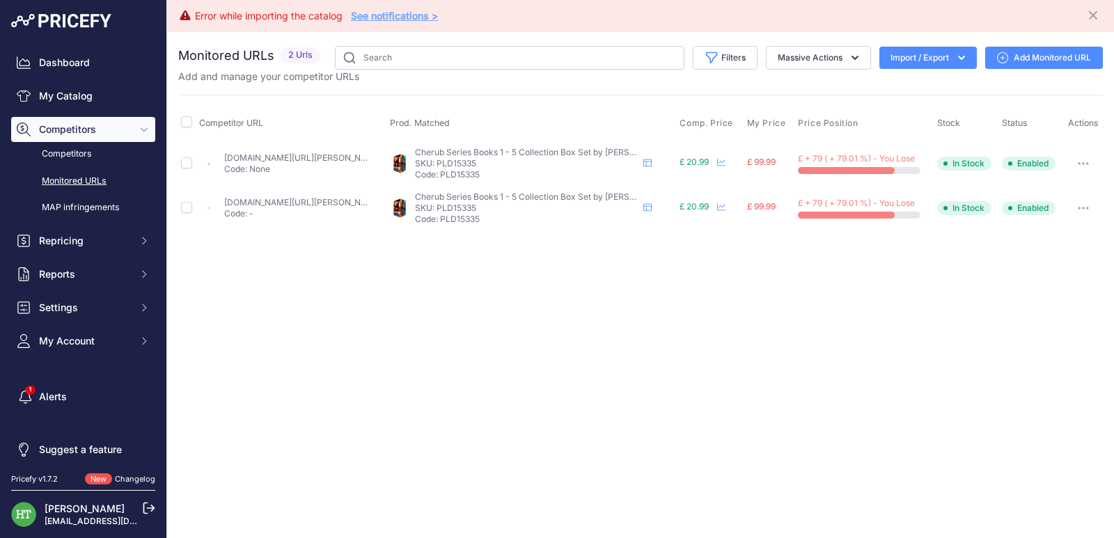
click at [1082, 164] on icon "button" at bounding box center [1083, 163] width 11 height 3
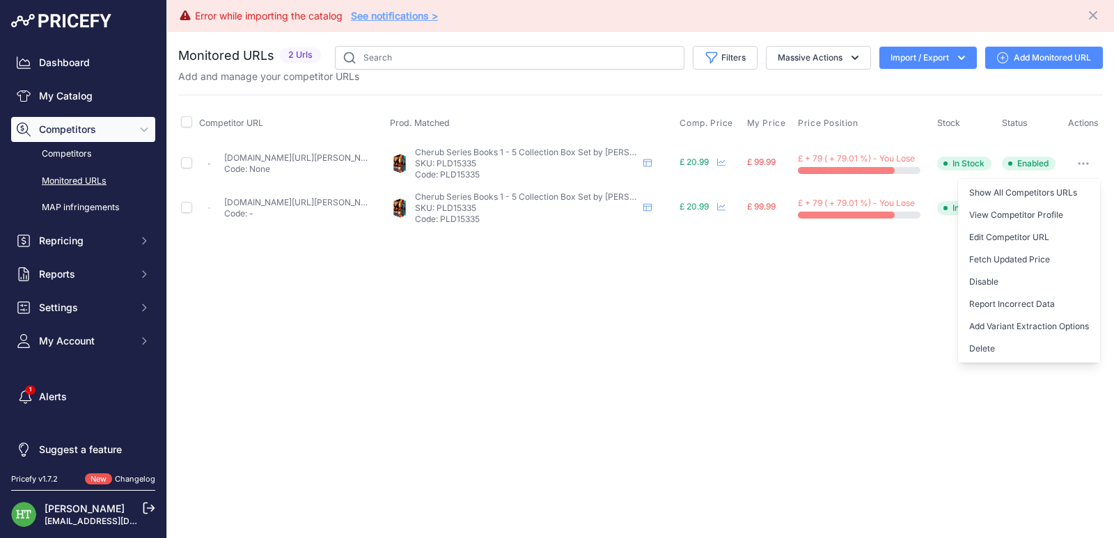
click at [990, 349] on button "Delete" at bounding box center [1029, 349] width 142 height 22
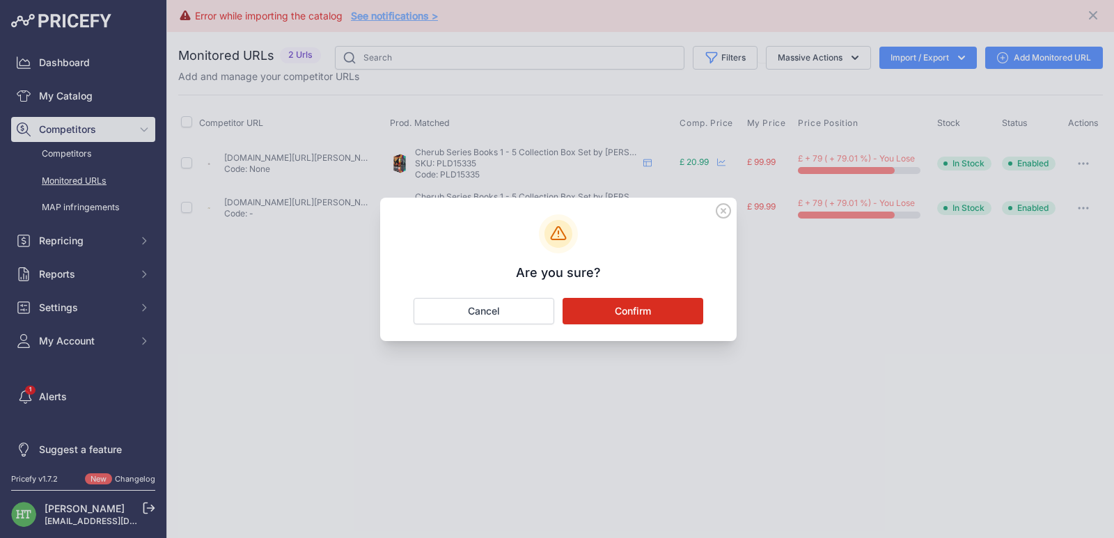
click at [616, 318] on button "Confirm" at bounding box center [633, 311] width 141 height 26
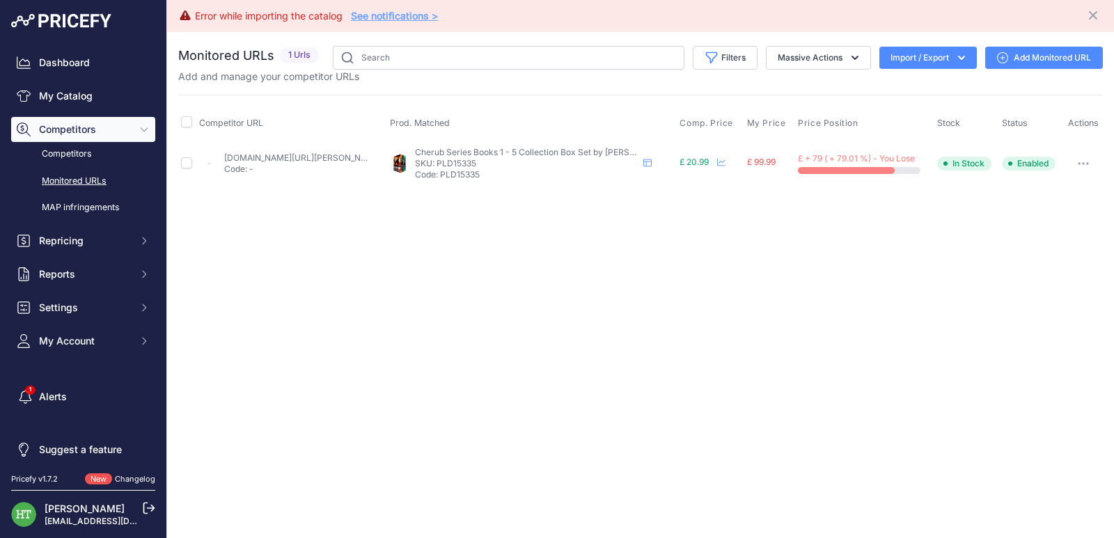
click at [1088, 163] on icon "button" at bounding box center [1087, 163] width 1 height 1
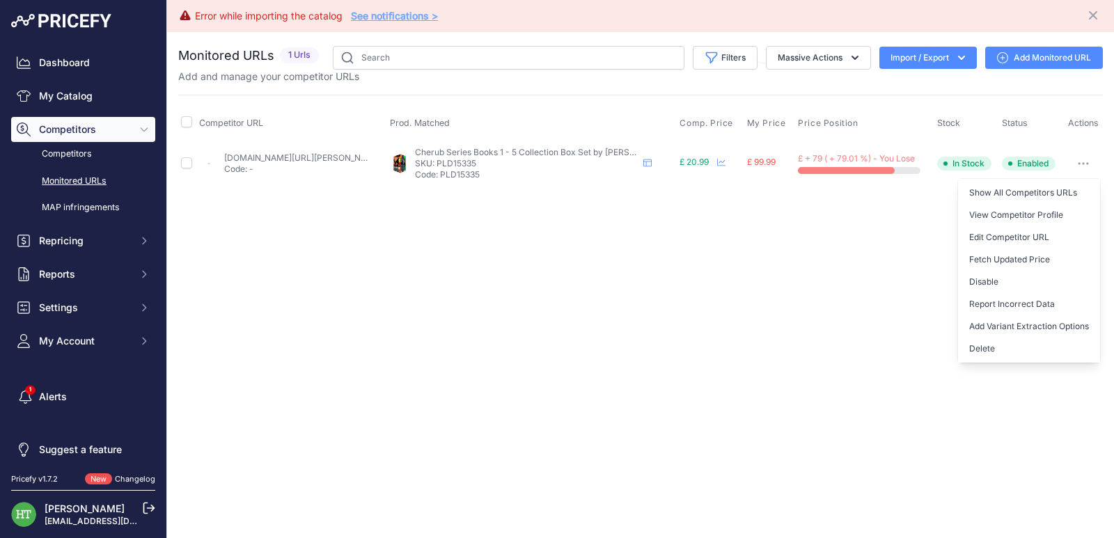
click at [999, 341] on button "Delete" at bounding box center [1029, 349] width 142 height 22
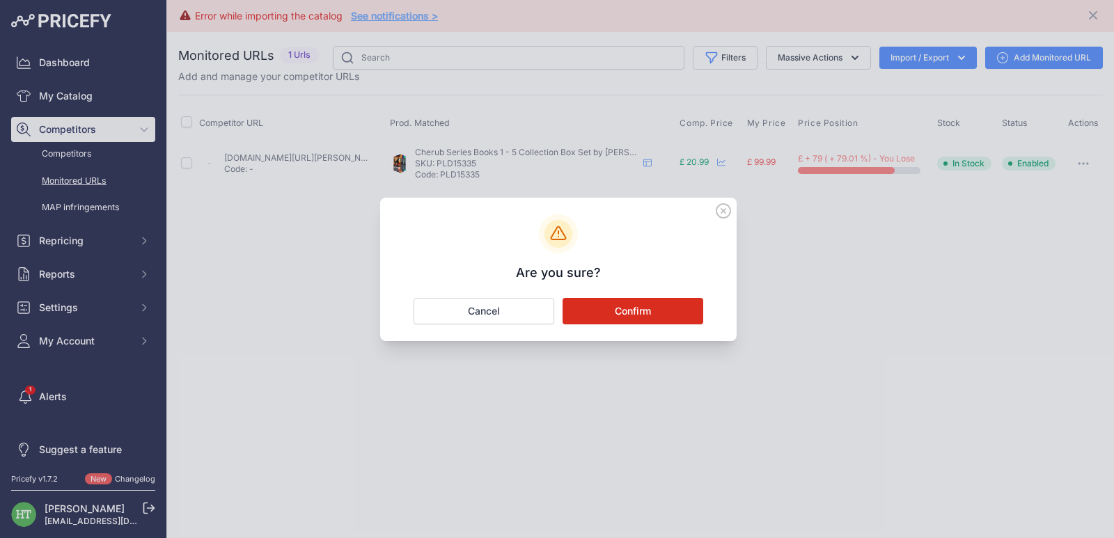
click at [679, 314] on button "Confirm" at bounding box center [633, 311] width 141 height 26
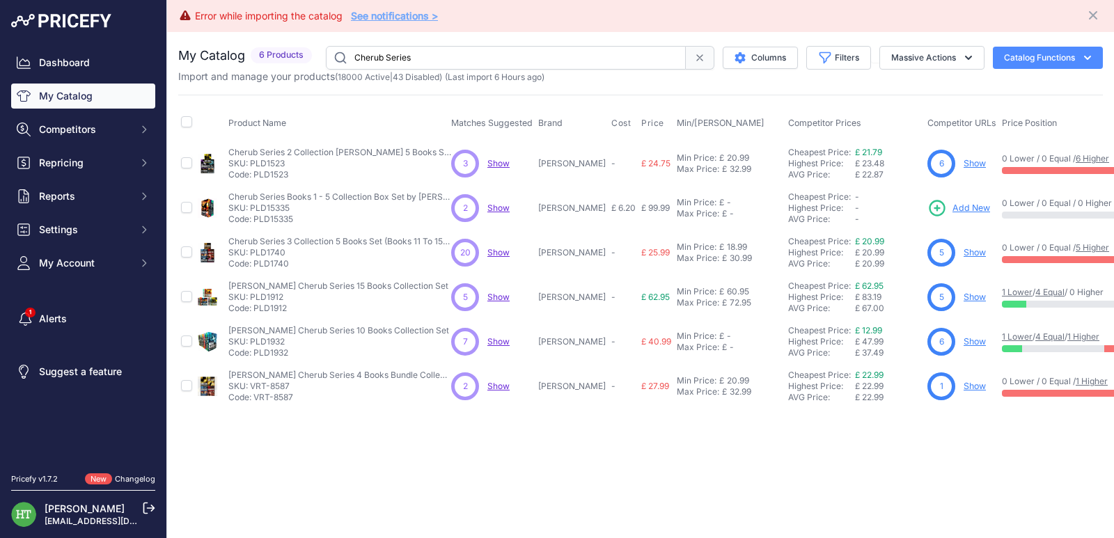
click at [408, 54] on input "Cherub Series" at bounding box center [506, 58] width 360 height 24
paste input "Goodness of Avocado"
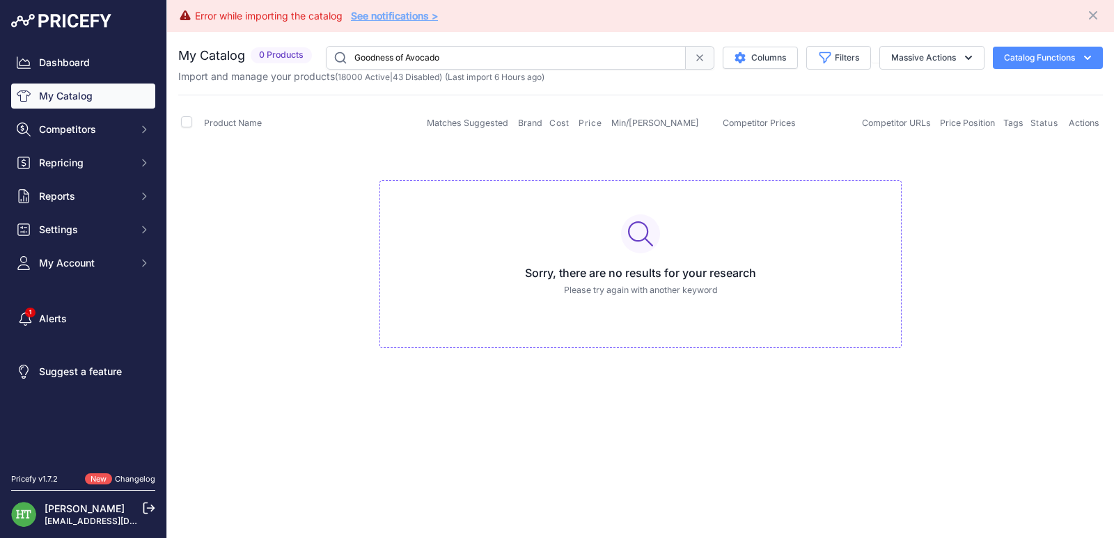
click at [478, 53] on input "Goodness of Avocado" at bounding box center [506, 58] width 360 height 24
click at [462, 52] on input "Goodness of Avocado" at bounding box center [506, 58] width 360 height 24
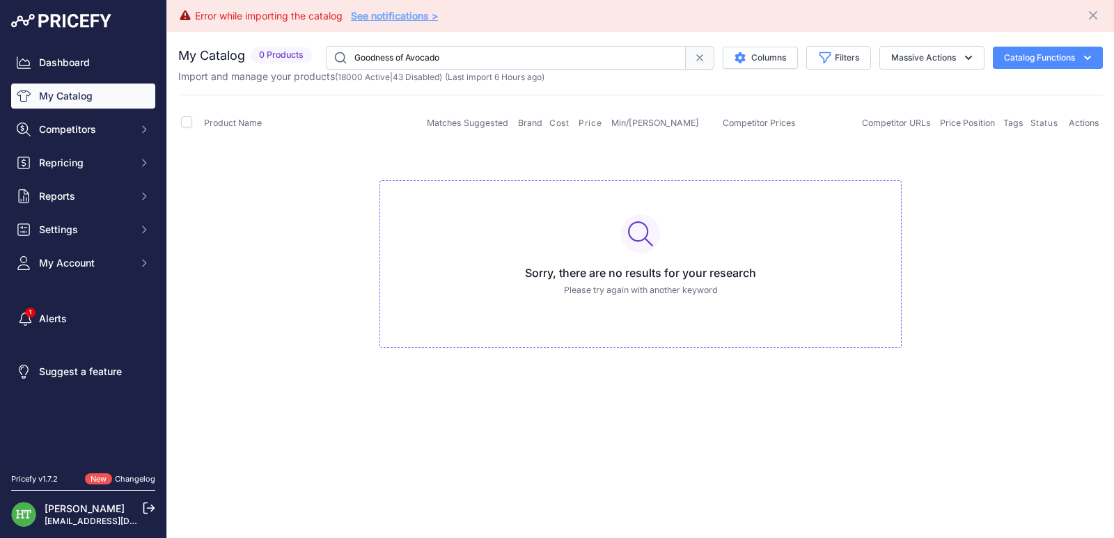
click at [462, 52] on input "Goodness of Avocado" at bounding box center [506, 58] width 360 height 24
paste input "PLD16507"
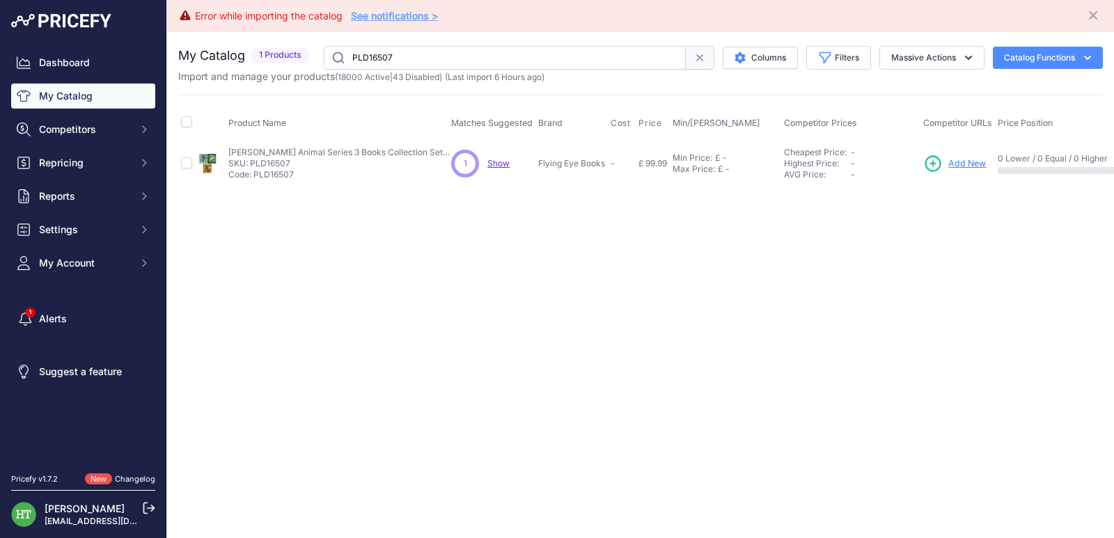
click at [466, 55] on input "PLD16507" at bounding box center [505, 58] width 362 height 24
paste input "[PERSON_NAME]"
click at [391, 52] on input "[PERSON_NAME]" at bounding box center [505, 58] width 362 height 24
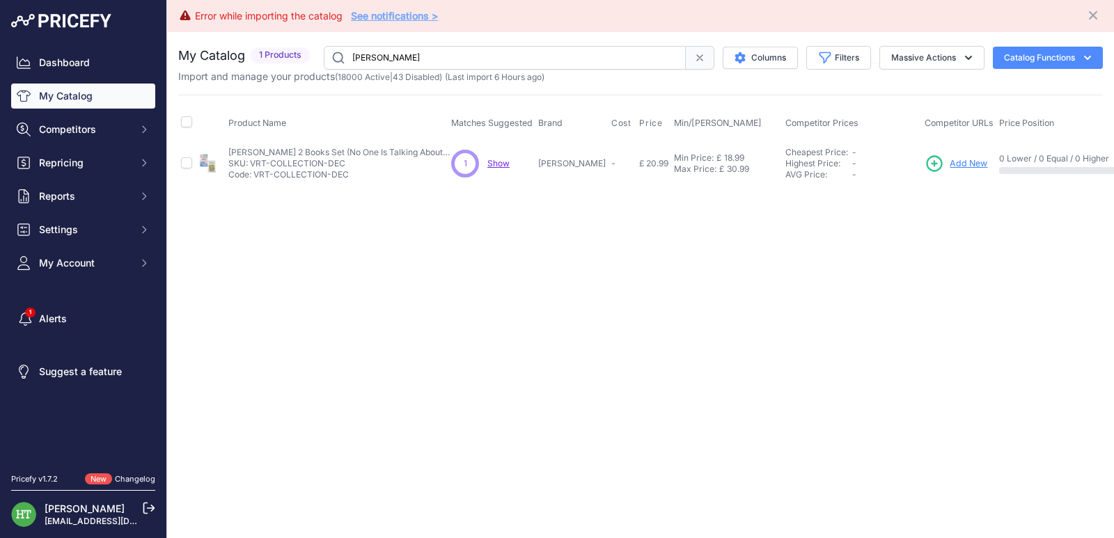
click at [391, 52] on input "[PERSON_NAME]" at bounding box center [505, 58] width 362 height 24
paste input "Farmhouse Cookbook"
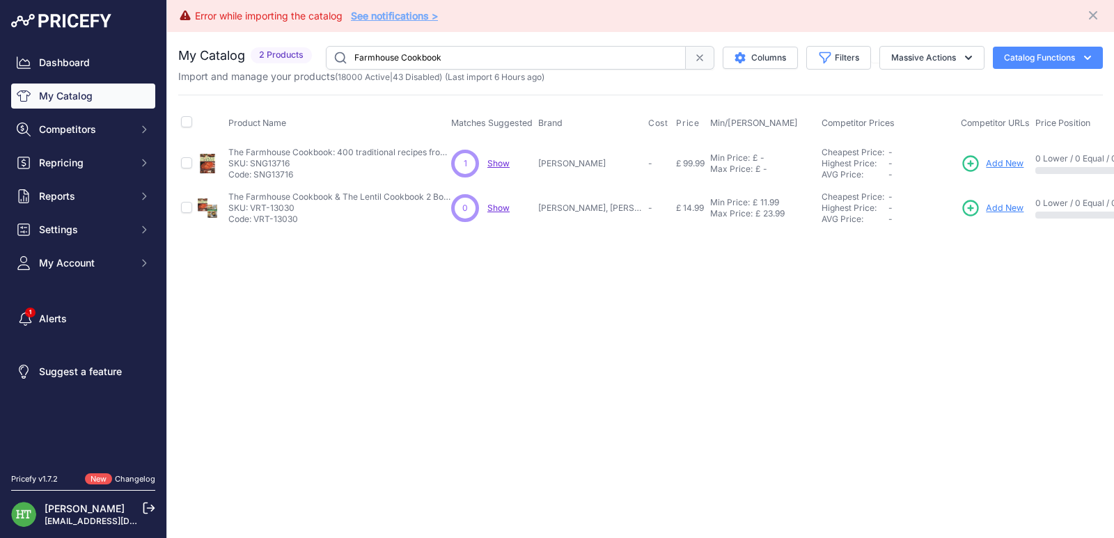
click at [503, 52] on input "Farmhouse Cookbook" at bounding box center [506, 58] width 360 height 24
paste input "Chief Inspector [PERSON_NAME]"
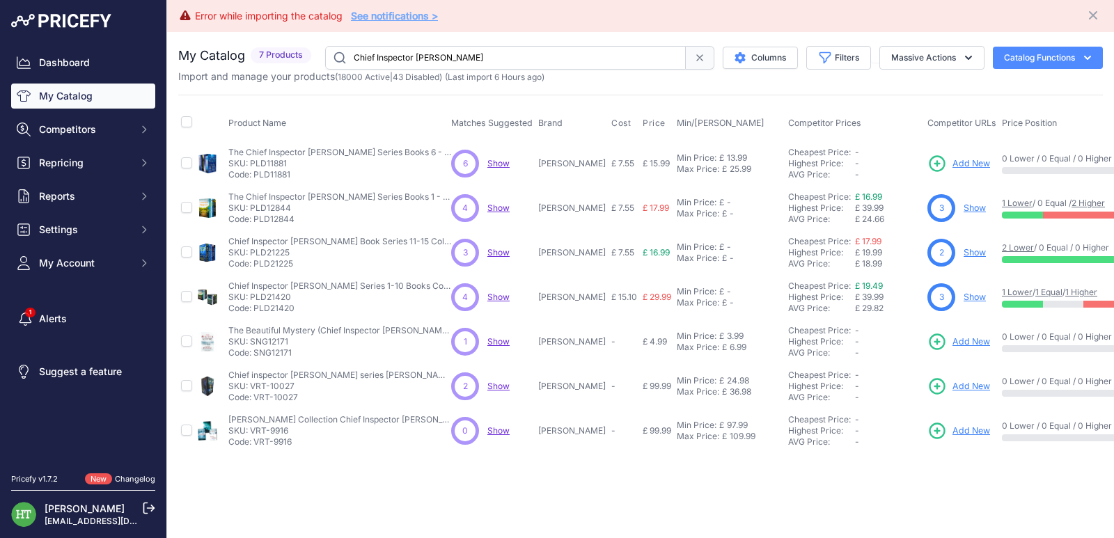
click at [451, 48] on input "Chief Inspector [PERSON_NAME]" at bounding box center [505, 58] width 361 height 24
paste input "Laws of Human Natur"
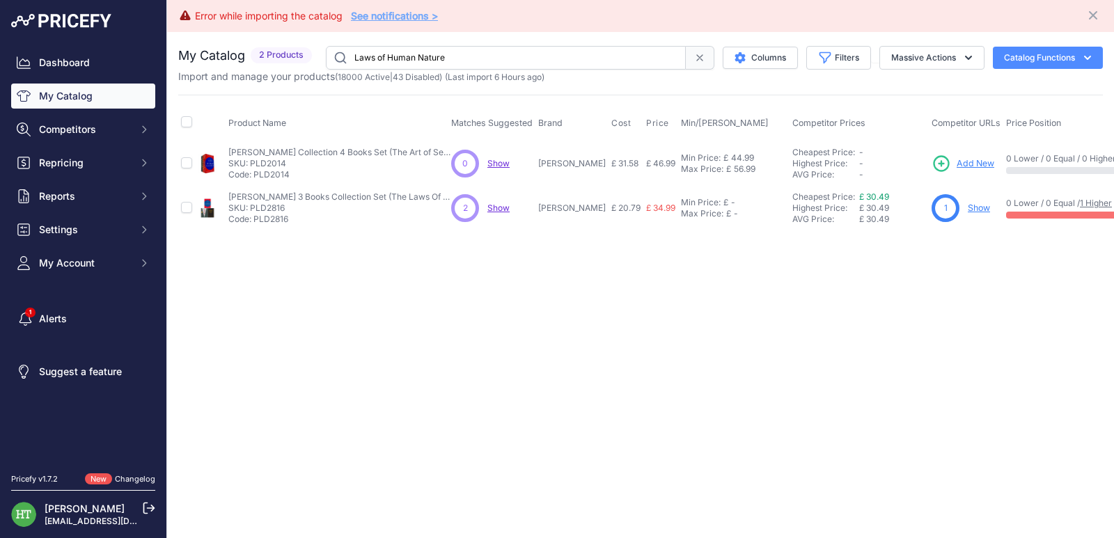
click at [386, 53] on input "Laws of Human Nature" at bounding box center [506, 58] width 360 height 24
paste input "[PERSON_NAME]"
type input "[PERSON_NAME]"
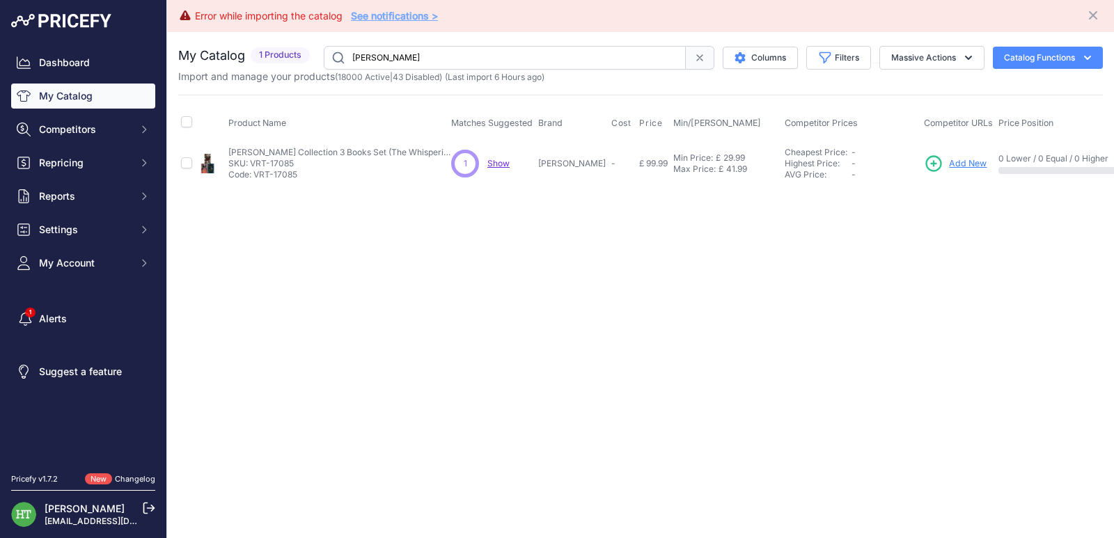
click at [487, 55] on input "[PERSON_NAME]" at bounding box center [505, 58] width 362 height 24
